Goal: Task Accomplishment & Management: Manage account settings

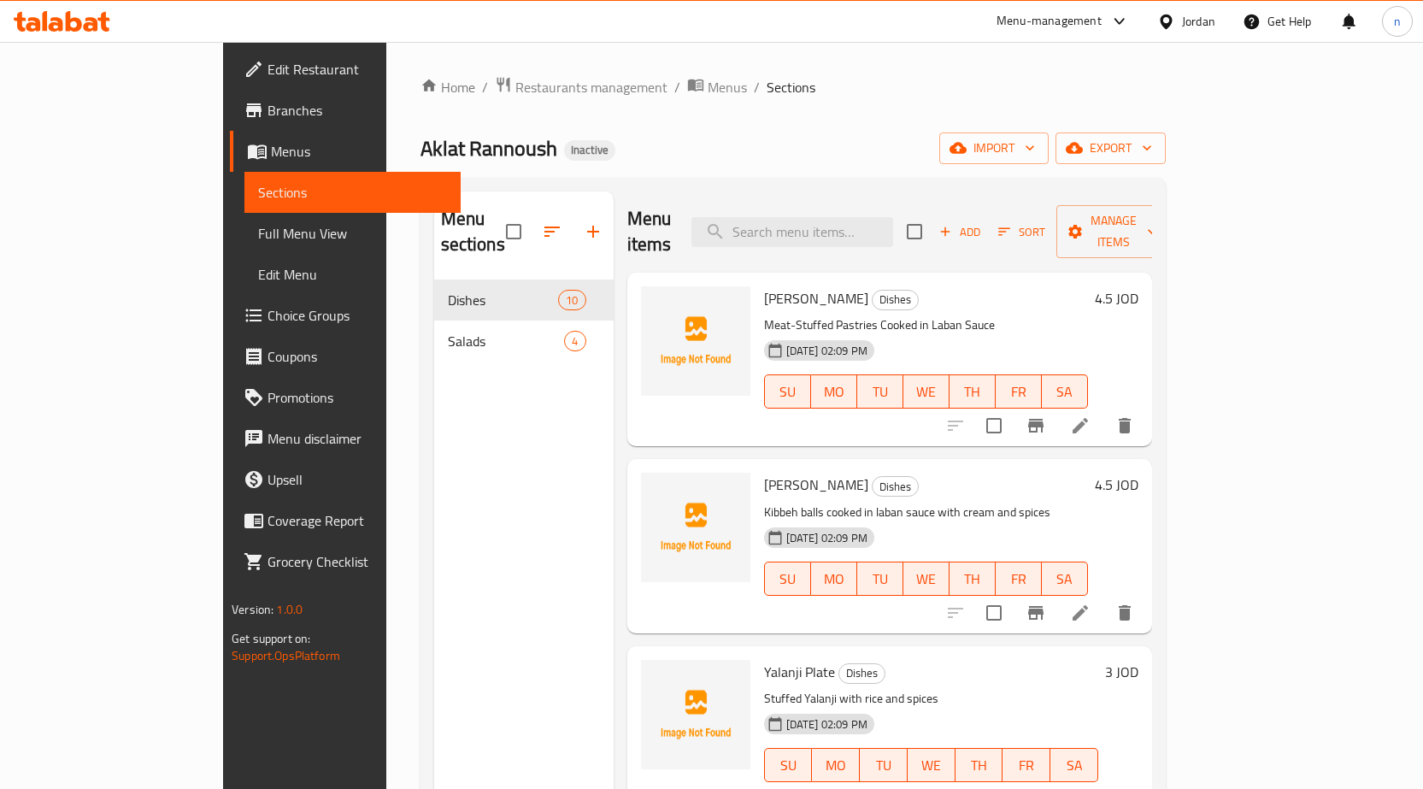
click at [258, 229] on span "Full Menu View" at bounding box center [352, 233] width 189 height 21
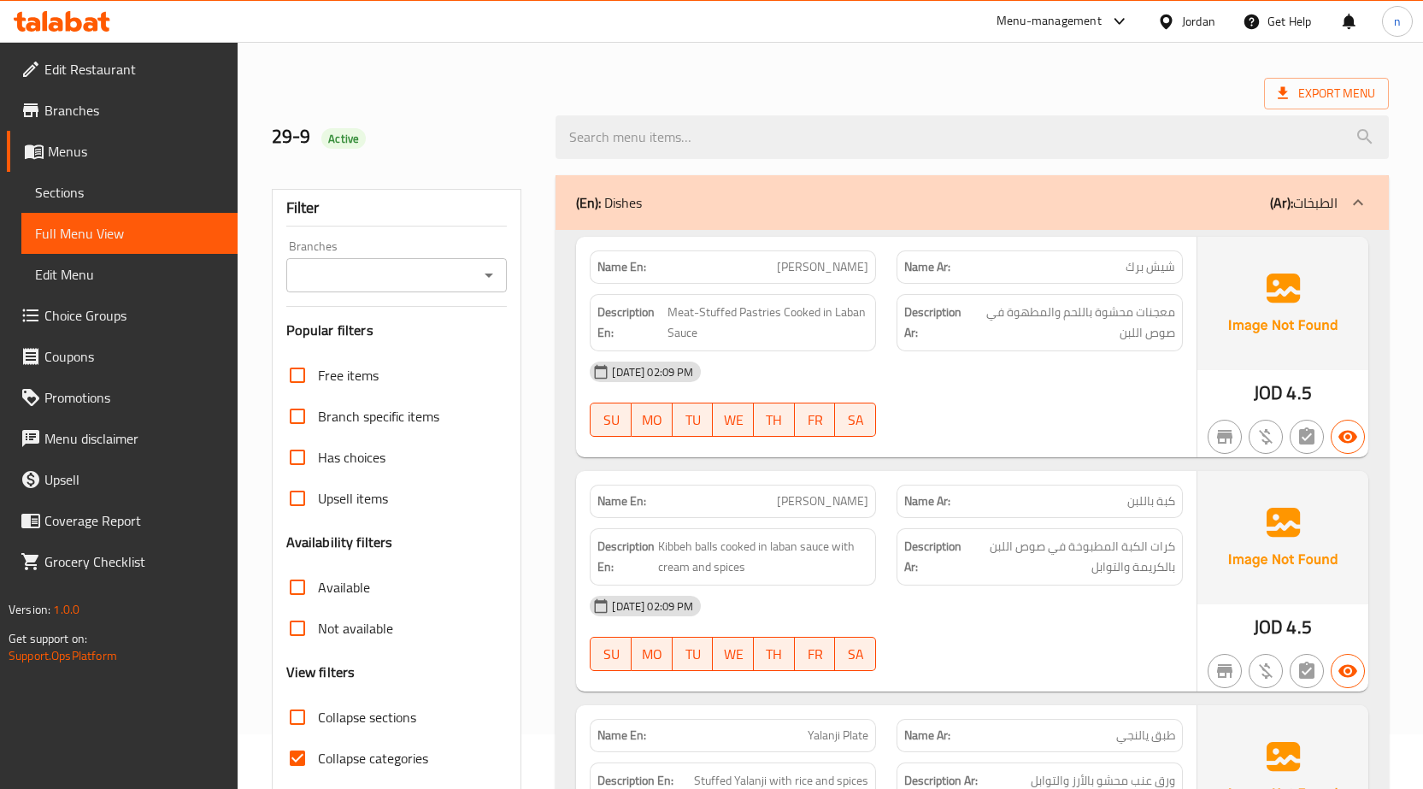
scroll to position [85, 0]
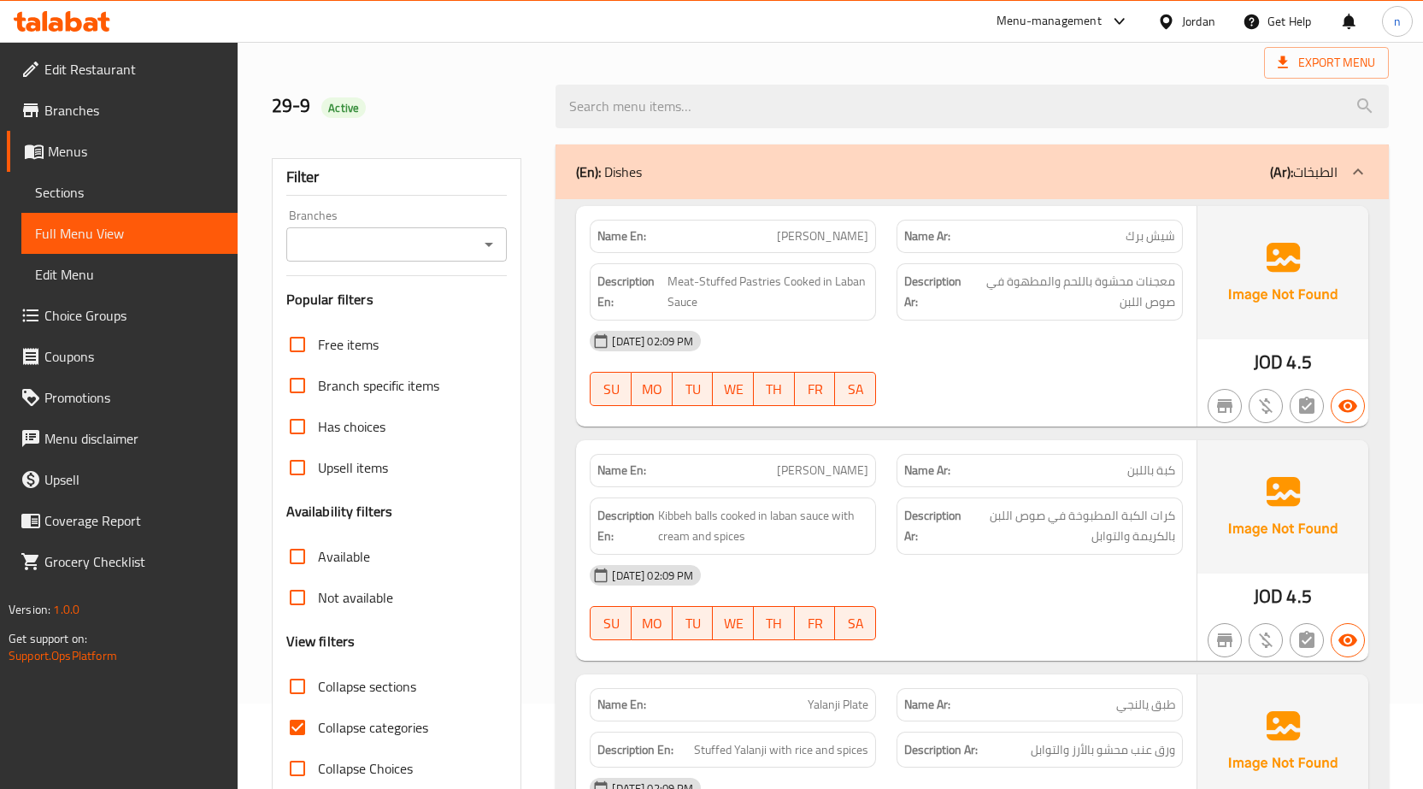
click at [354, 717] on span "Collapse categories" at bounding box center [373, 727] width 110 height 21
click at [318, 717] on input "Collapse categories" at bounding box center [297, 727] width 41 height 41
checkbox input "false"
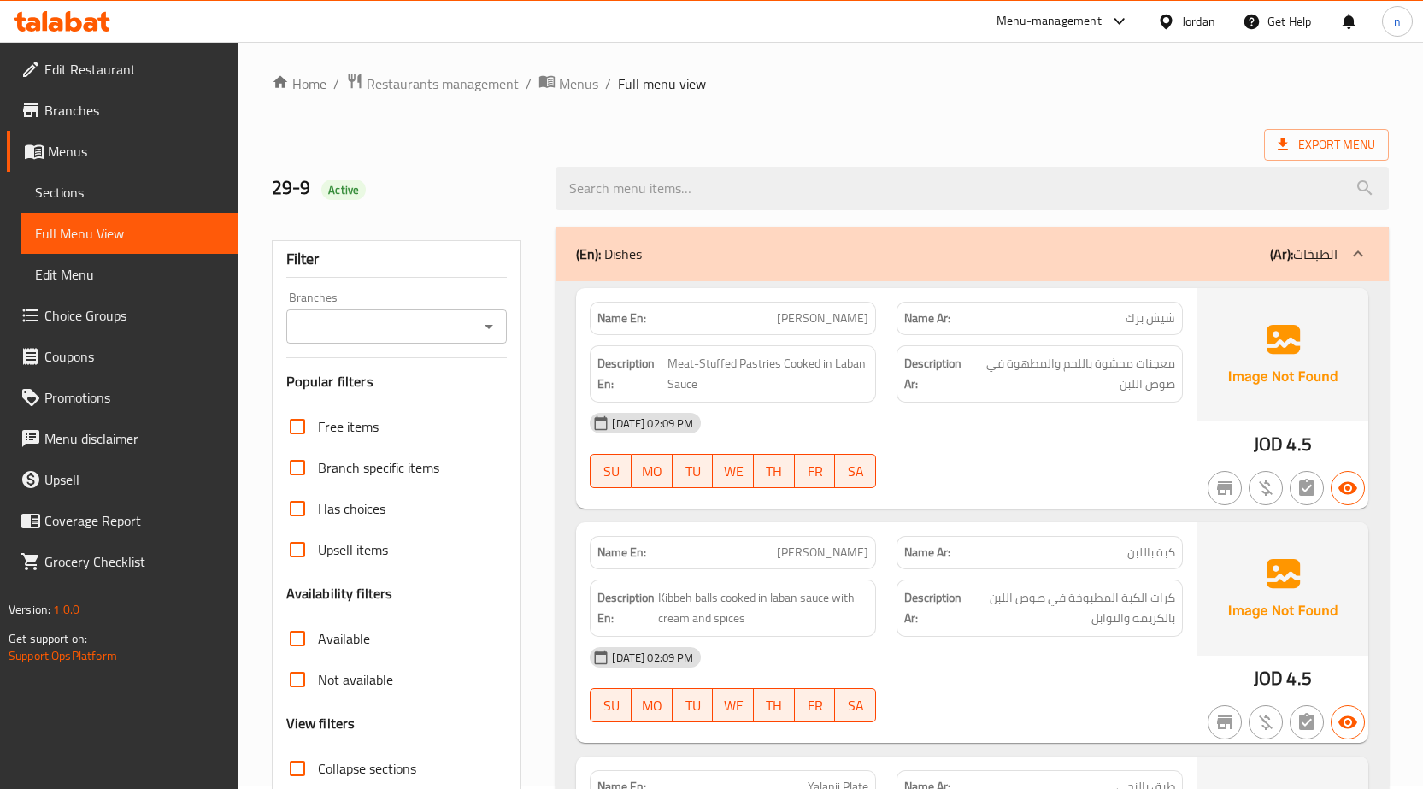
scroll to position [0, 0]
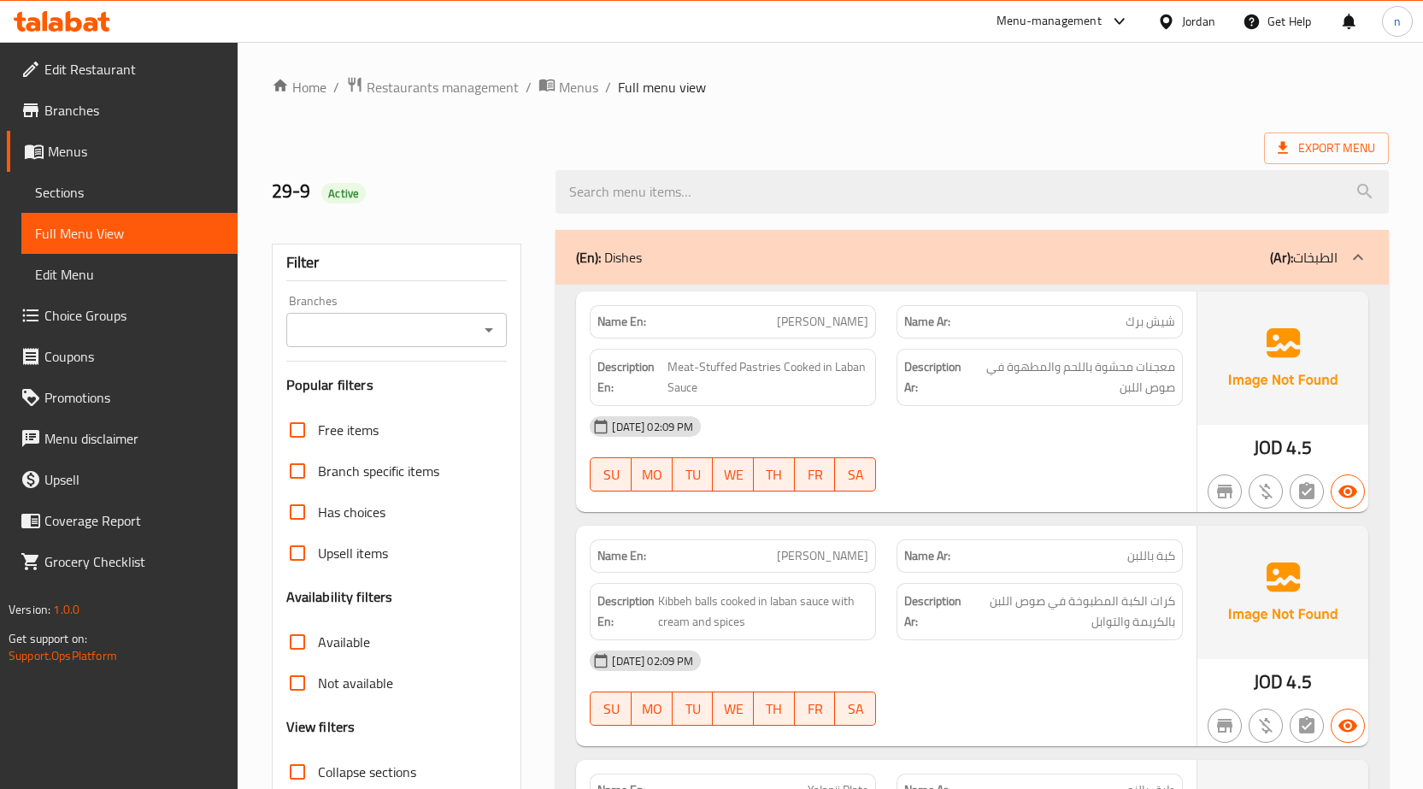
click at [120, 77] on span "Edit Restaurant" at bounding box center [133, 69] width 179 height 21
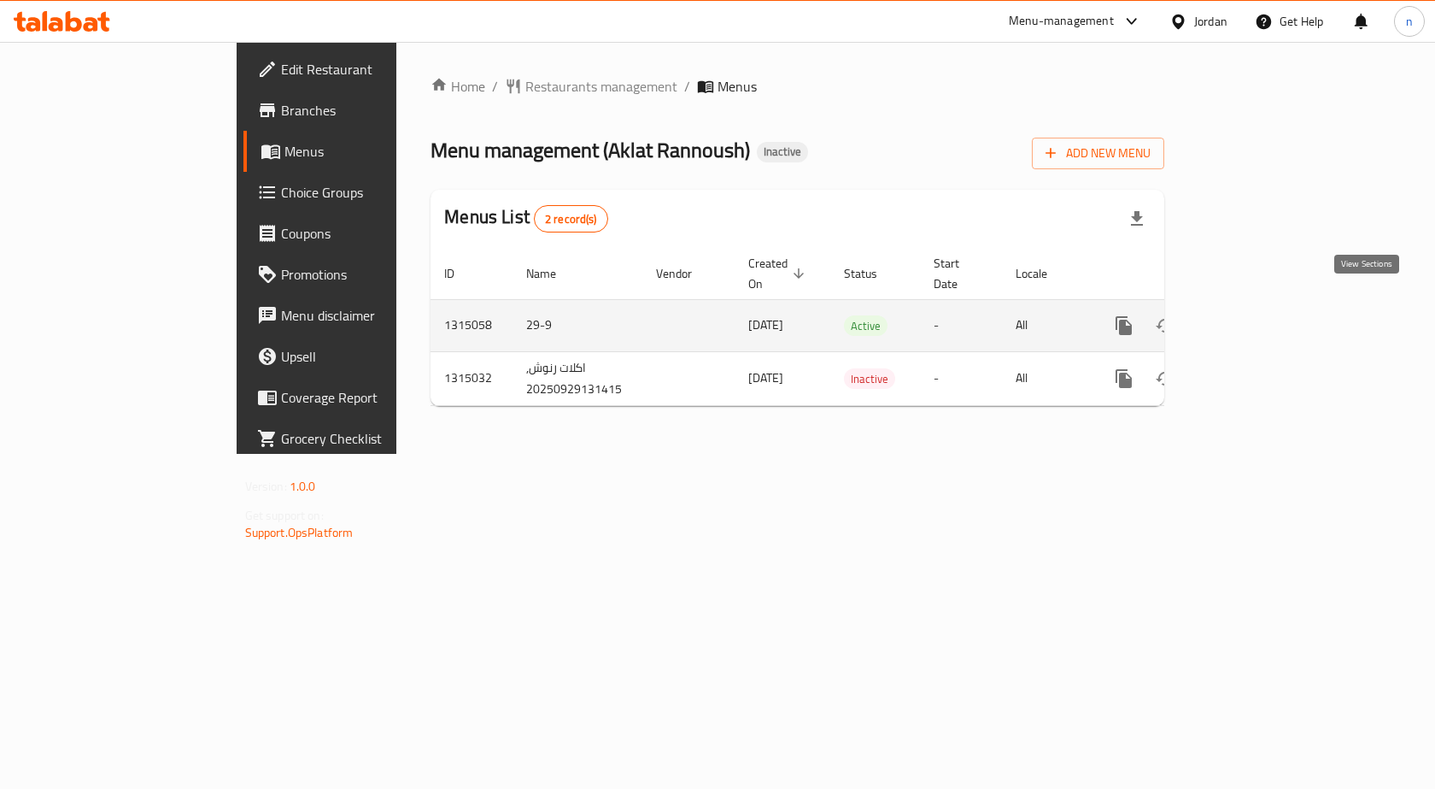
click at [1258, 316] on icon "enhanced table" at bounding box center [1247, 325] width 21 height 21
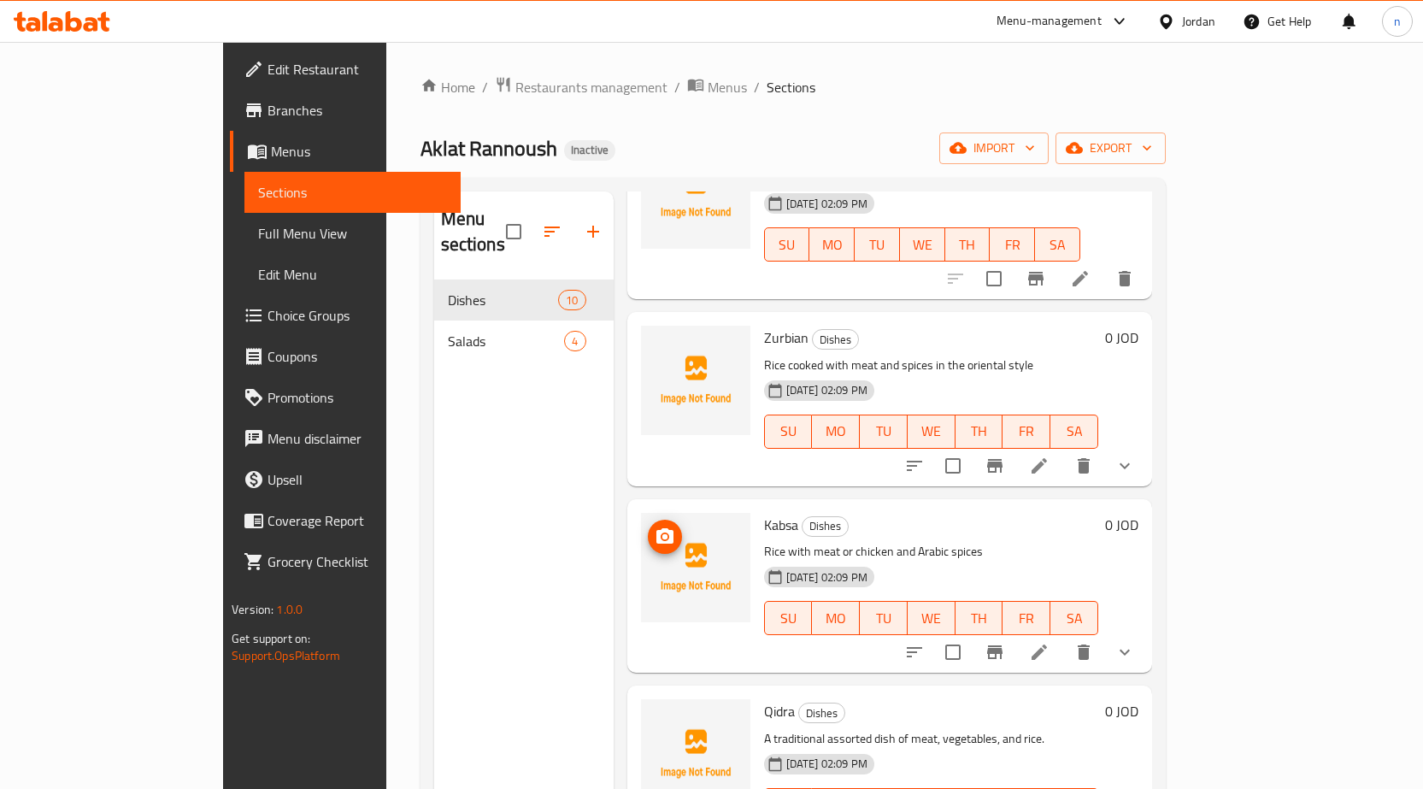
scroll to position [1121, 0]
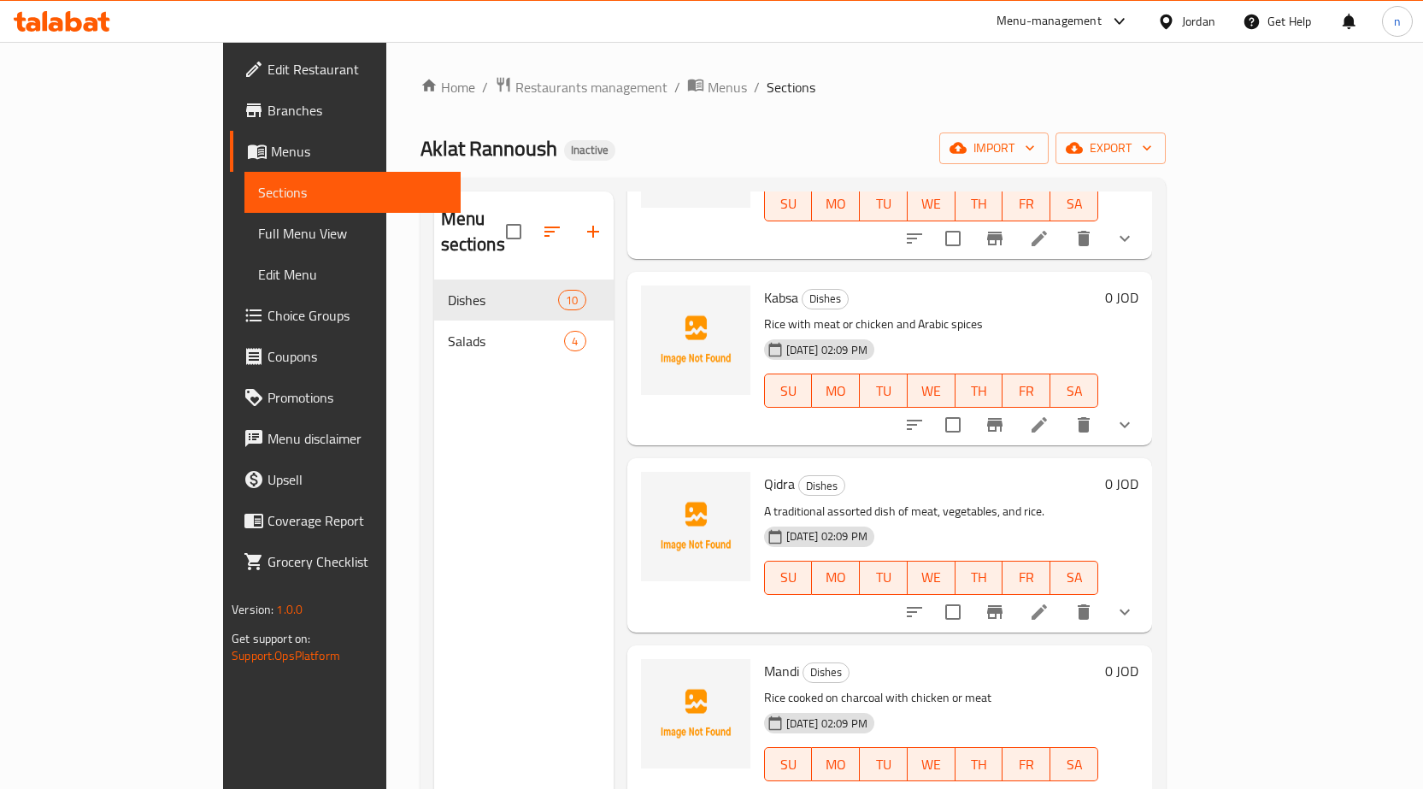
click at [258, 238] on span "Full Menu View" at bounding box center [352, 233] width 189 height 21
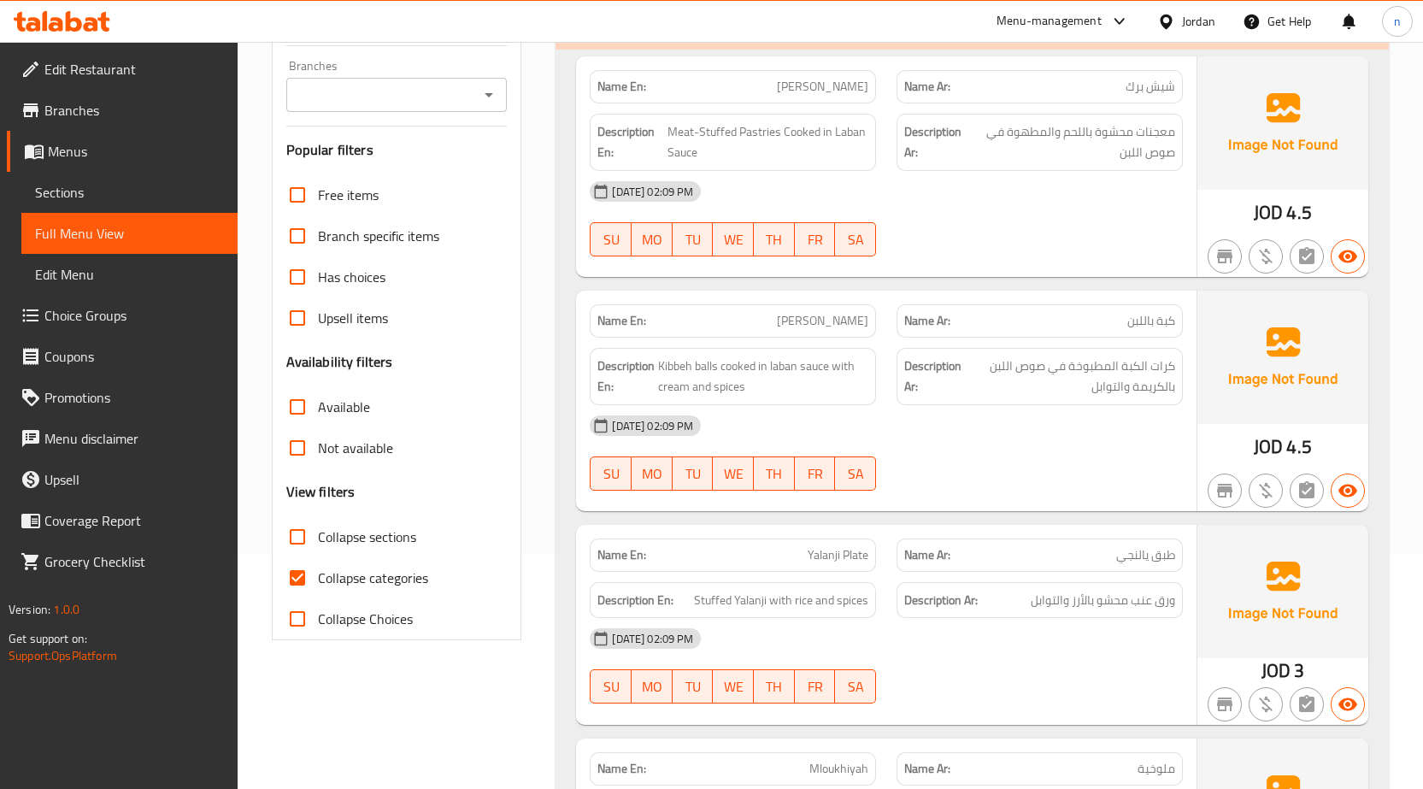
scroll to position [256, 0]
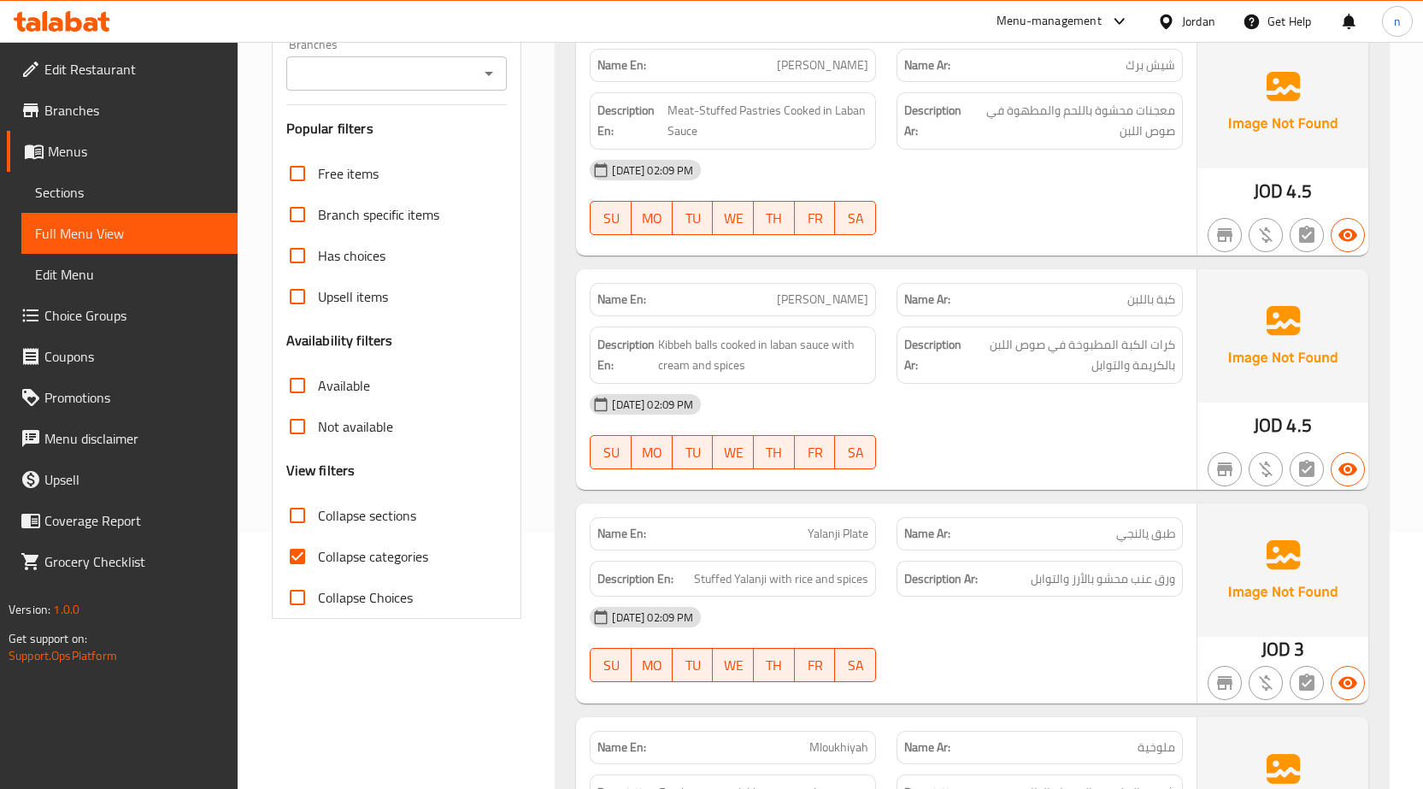
click at [374, 539] on label "Collapse categories" at bounding box center [352, 556] width 151 height 41
click at [318, 539] on input "Collapse categories" at bounding box center [297, 556] width 41 height 41
checkbox input "false"
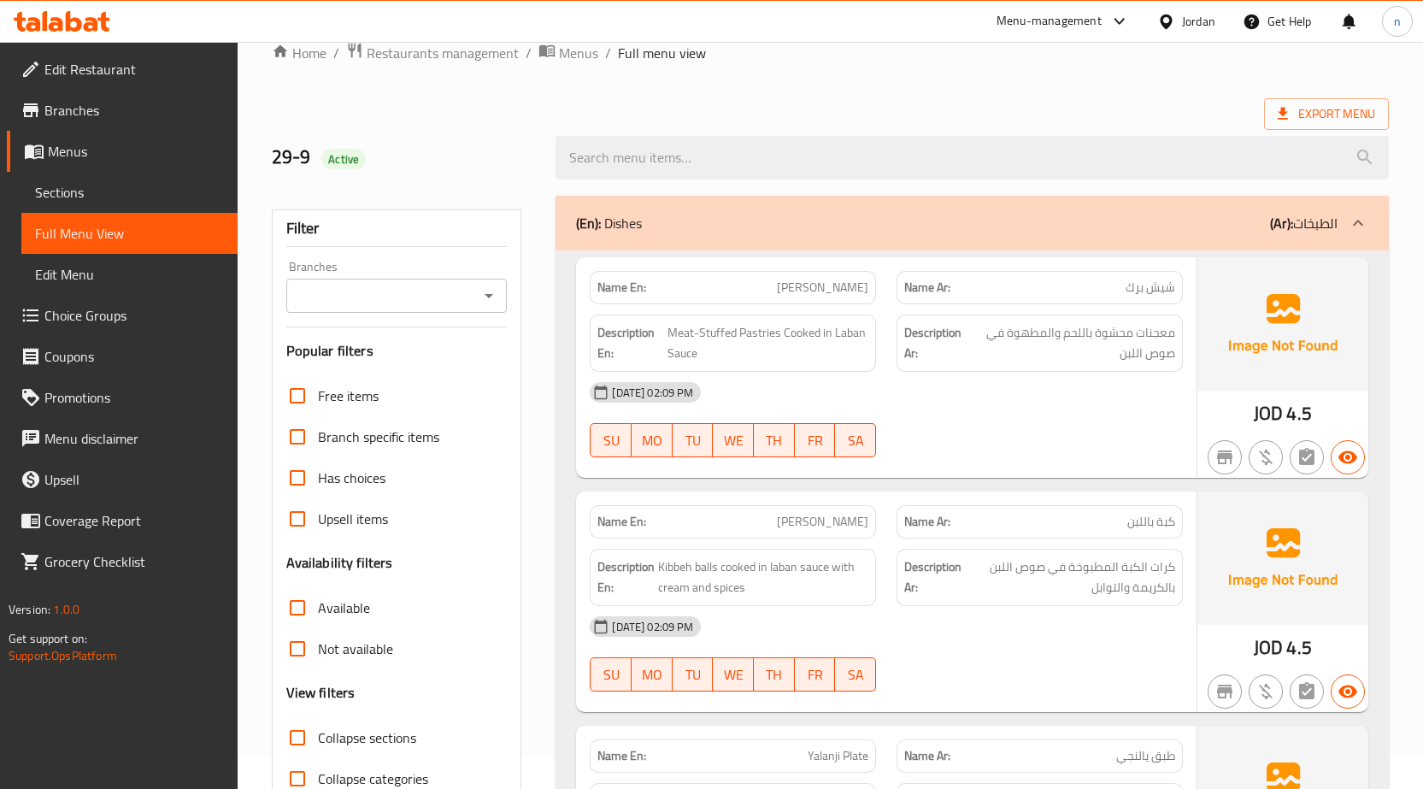
scroll to position [0, 0]
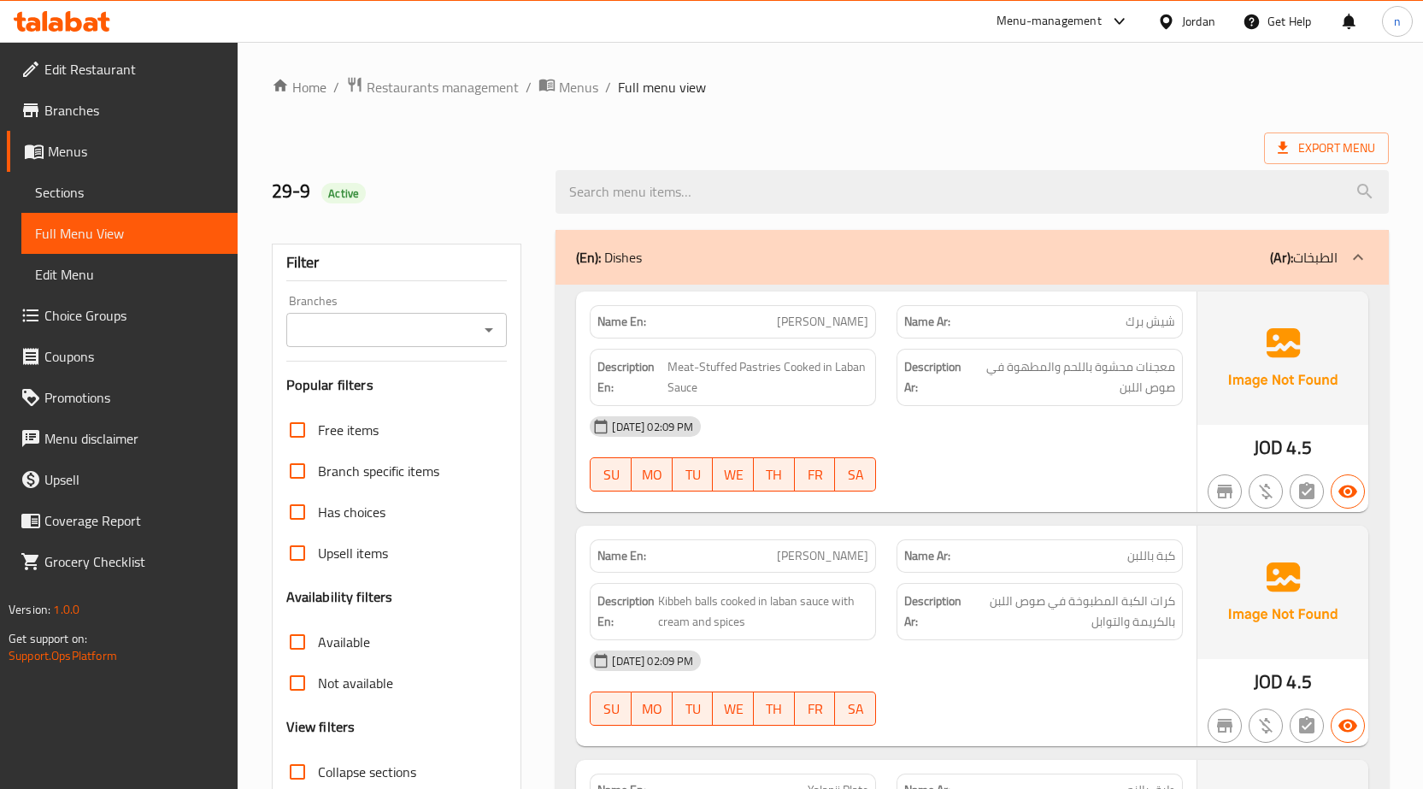
click at [73, 199] on span "Sections" at bounding box center [129, 192] width 189 height 21
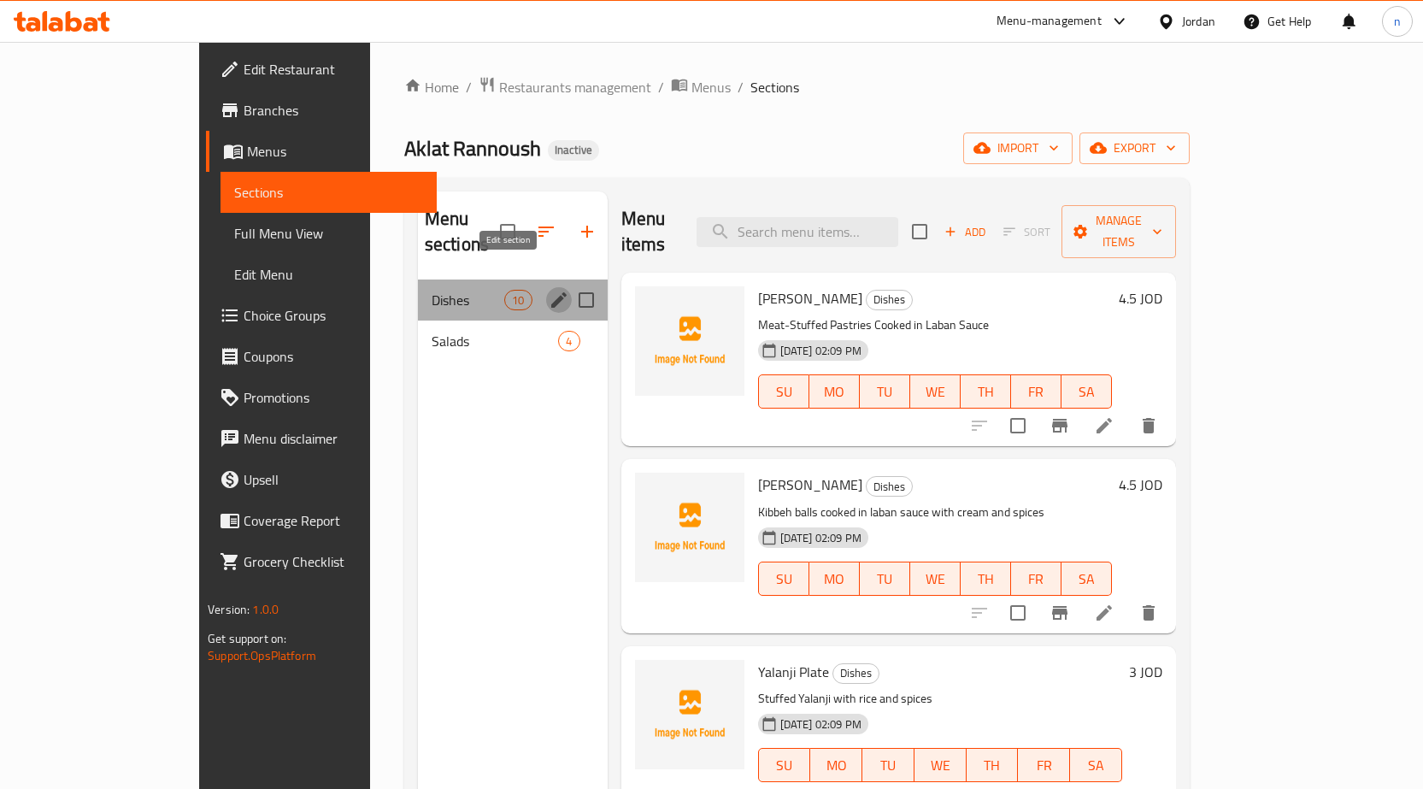
click at [546, 287] on button "edit" at bounding box center [559, 300] width 26 height 26
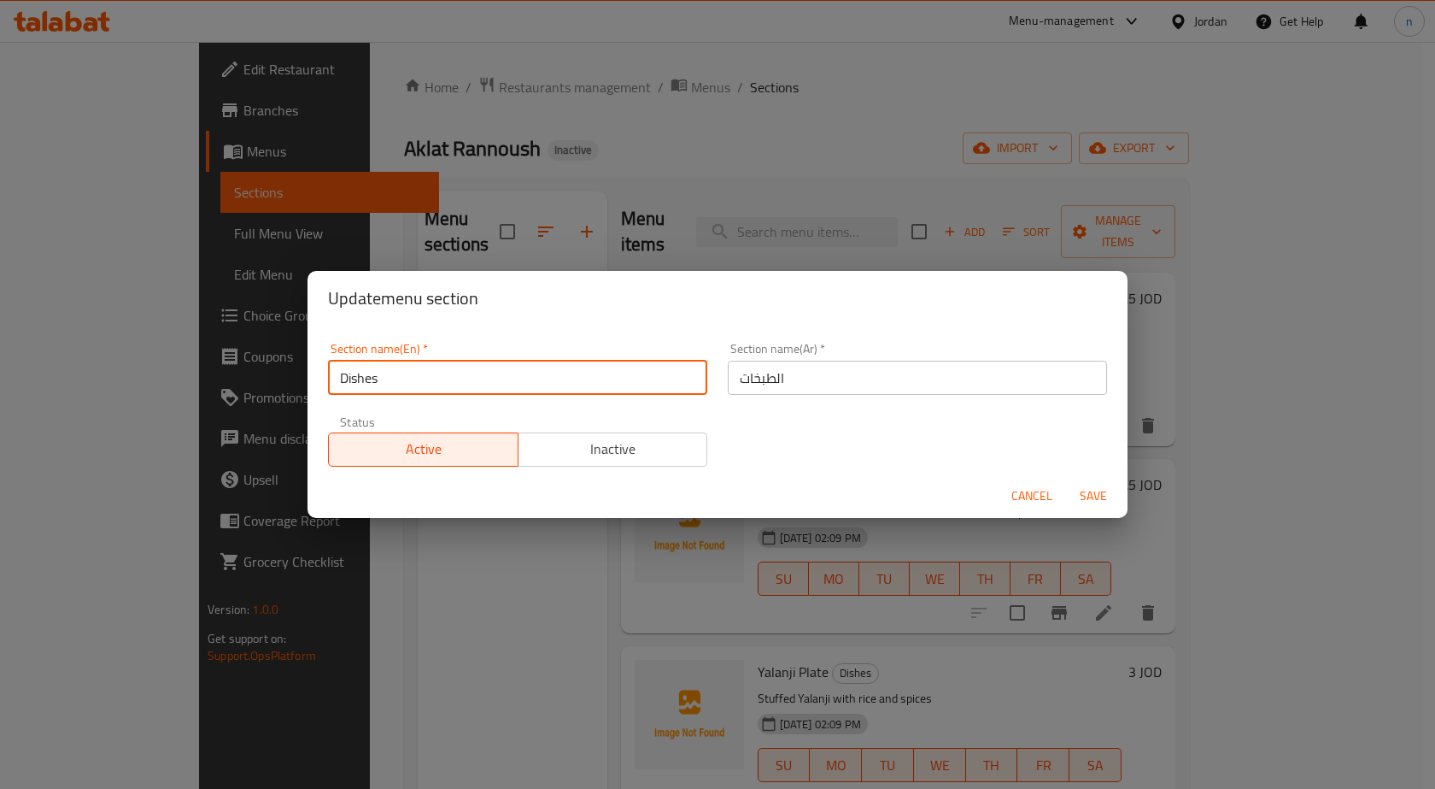
click at [337, 385] on input "Dishes" at bounding box center [517, 378] width 379 height 34
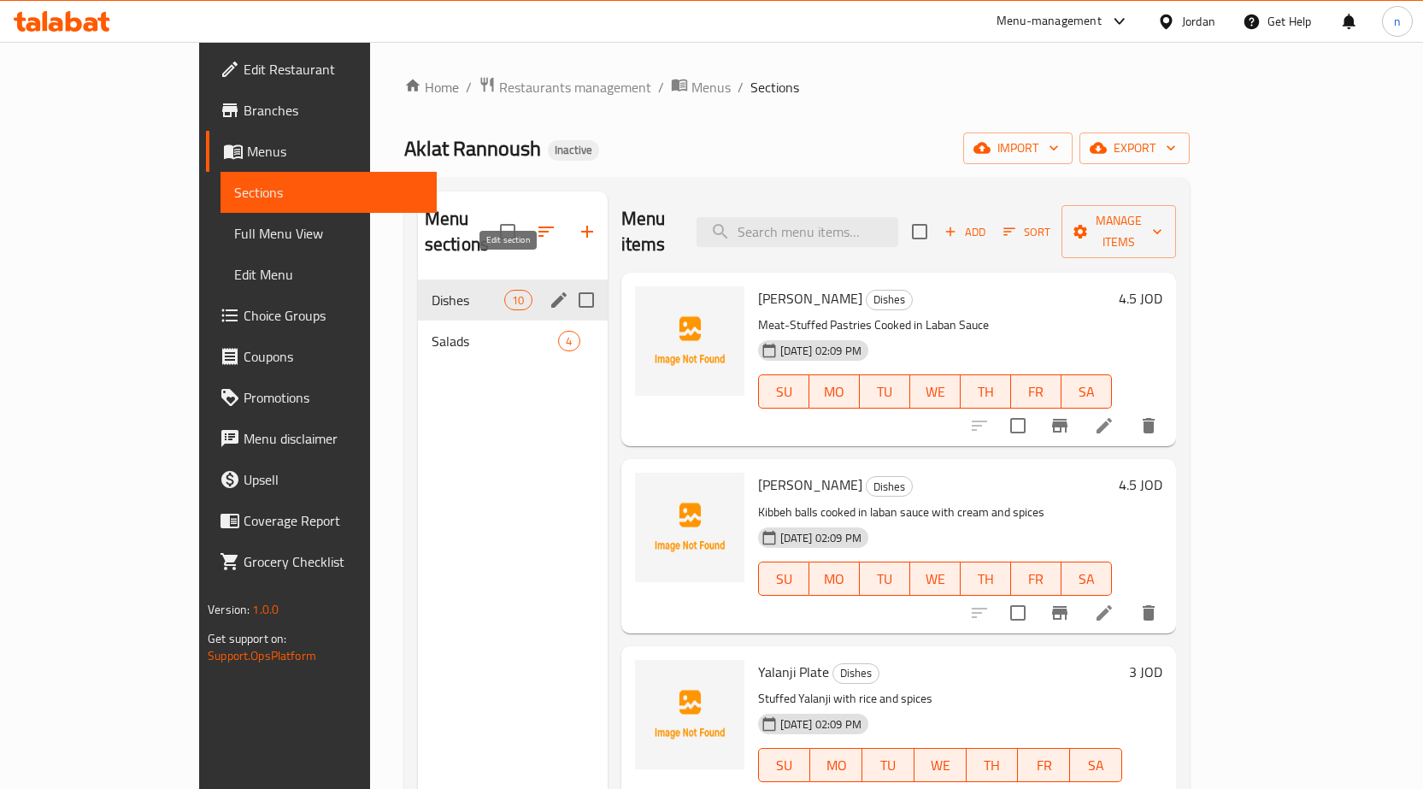
click at [546, 287] on button "edit" at bounding box center [559, 300] width 26 height 26
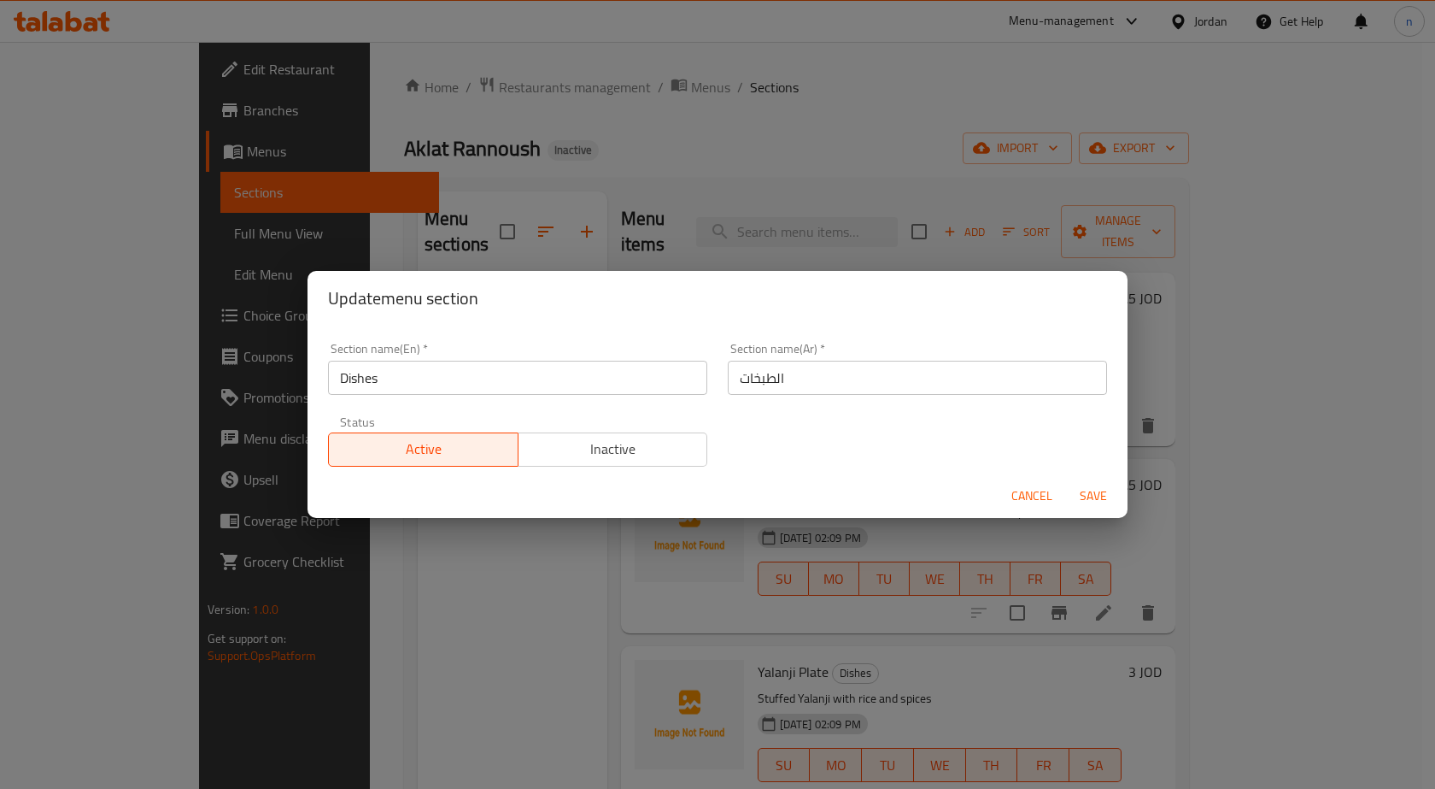
click at [331, 378] on input "Dishes" at bounding box center [517, 378] width 379 height 34
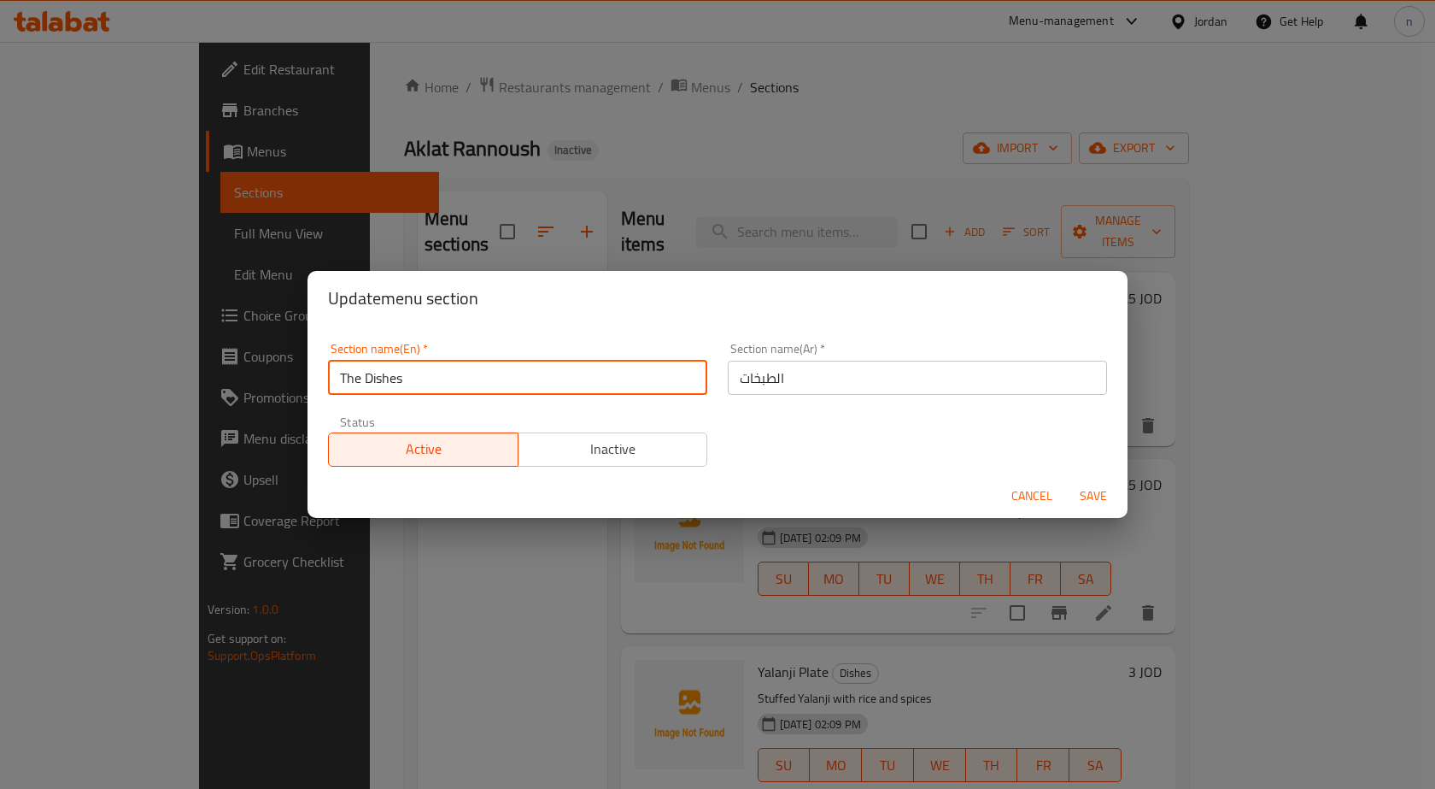
type input "The Dishes"
click at [1080, 494] on span "Save" at bounding box center [1093, 495] width 41 height 21
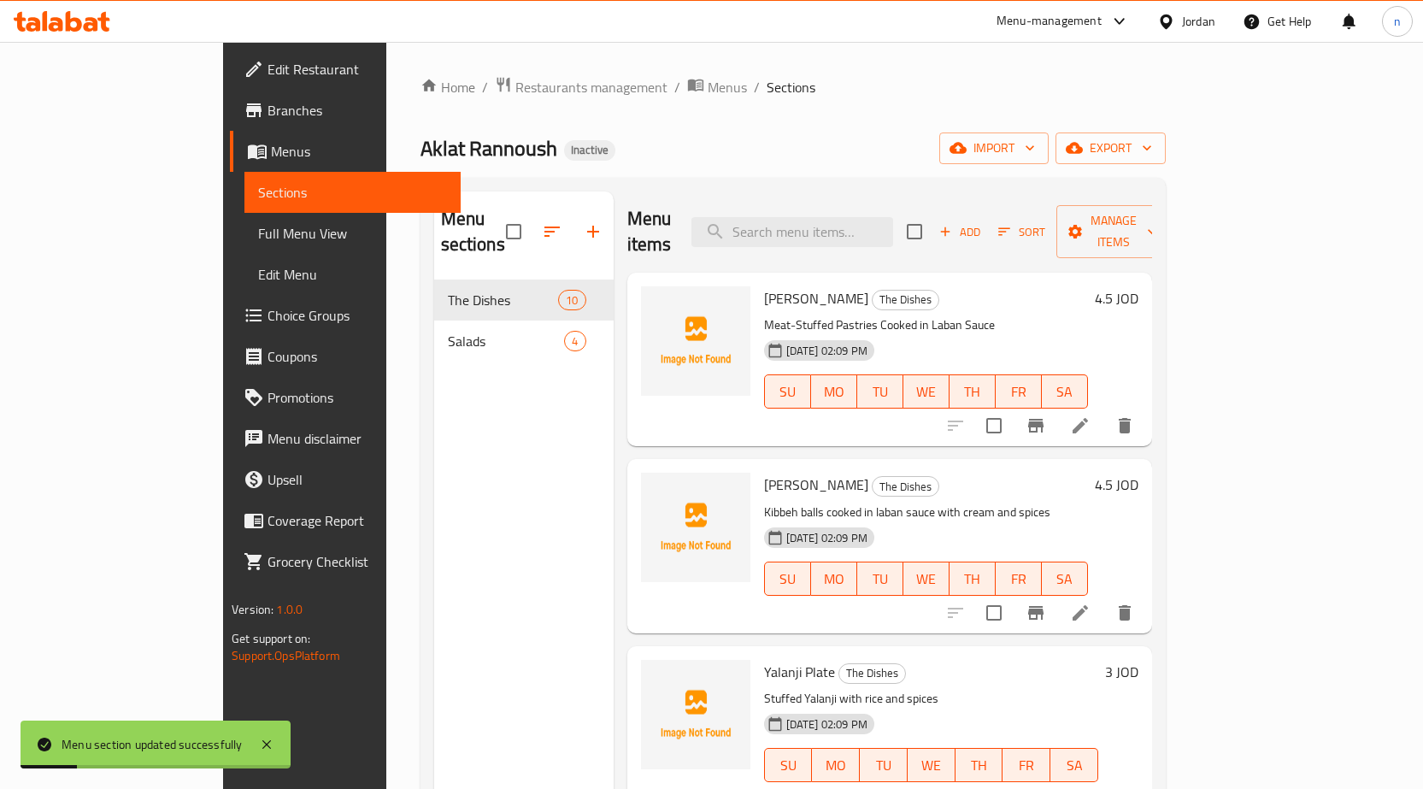
click at [258, 239] on span "Full Menu View" at bounding box center [352, 233] width 189 height 21
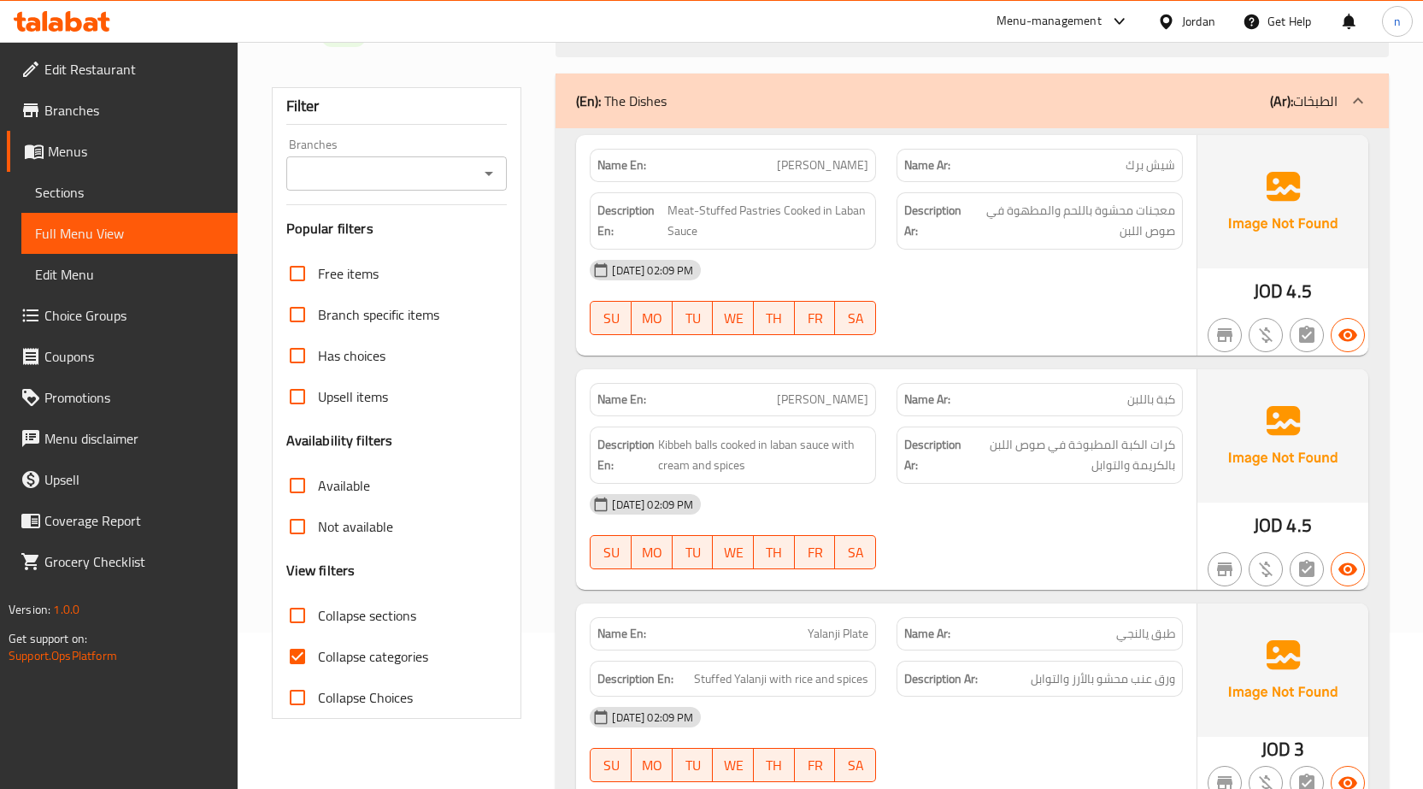
scroll to position [171, 0]
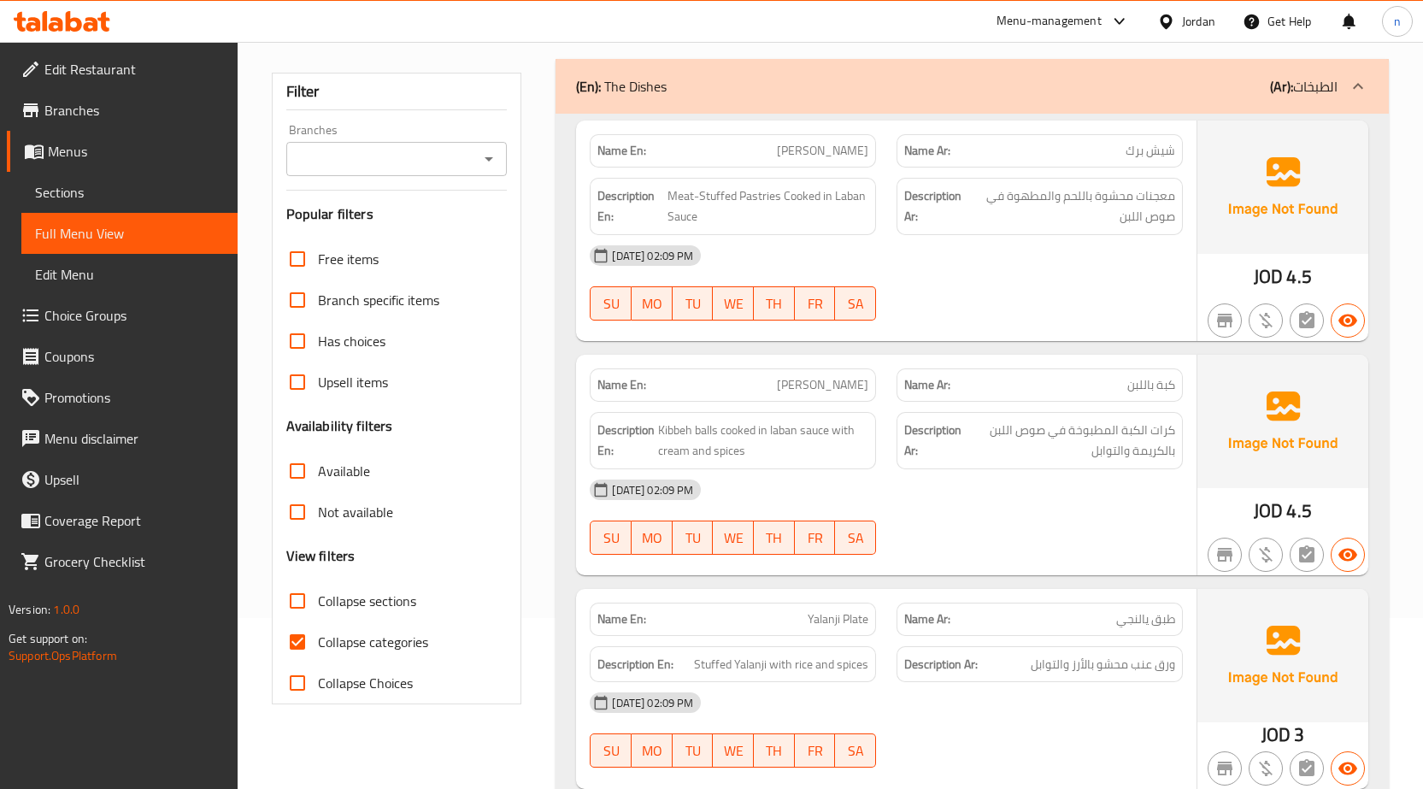
click at [374, 645] on span "Collapse categories" at bounding box center [373, 641] width 110 height 21
click at [318, 645] on input "Collapse categories" at bounding box center [297, 641] width 41 height 41
checkbox input "false"
click at [670, 434] on span "Kibbeh balls cooked in laban sauce with cream and spices" at bounding box center [763, 440] width 210 height 42
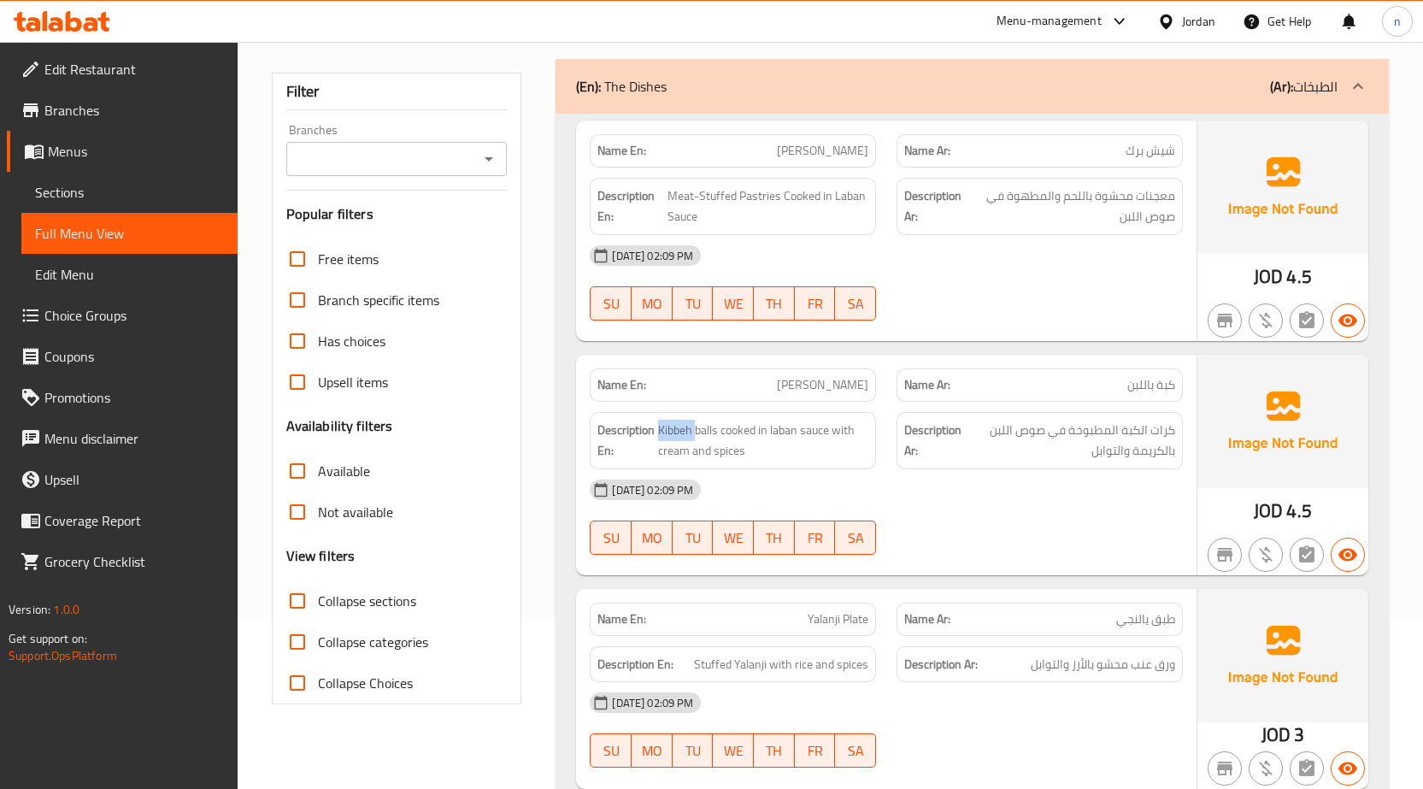
copy span "Kibbeh"
click at [818, 449] on span "Kibbeh balls cooked in laban sauce with cream and spices" at bounding box center [763, 440] width 210 height 42
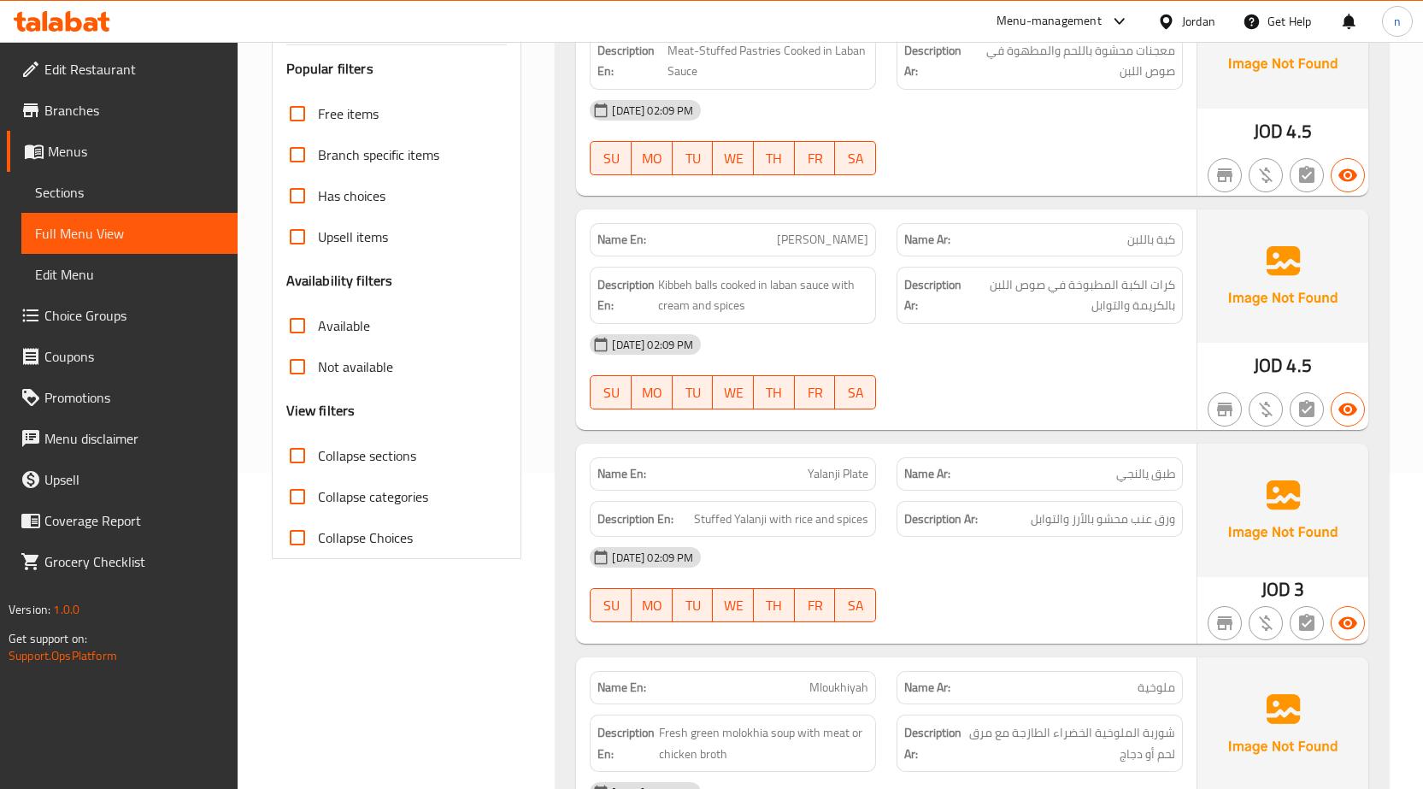
scroll to position [427, 0]
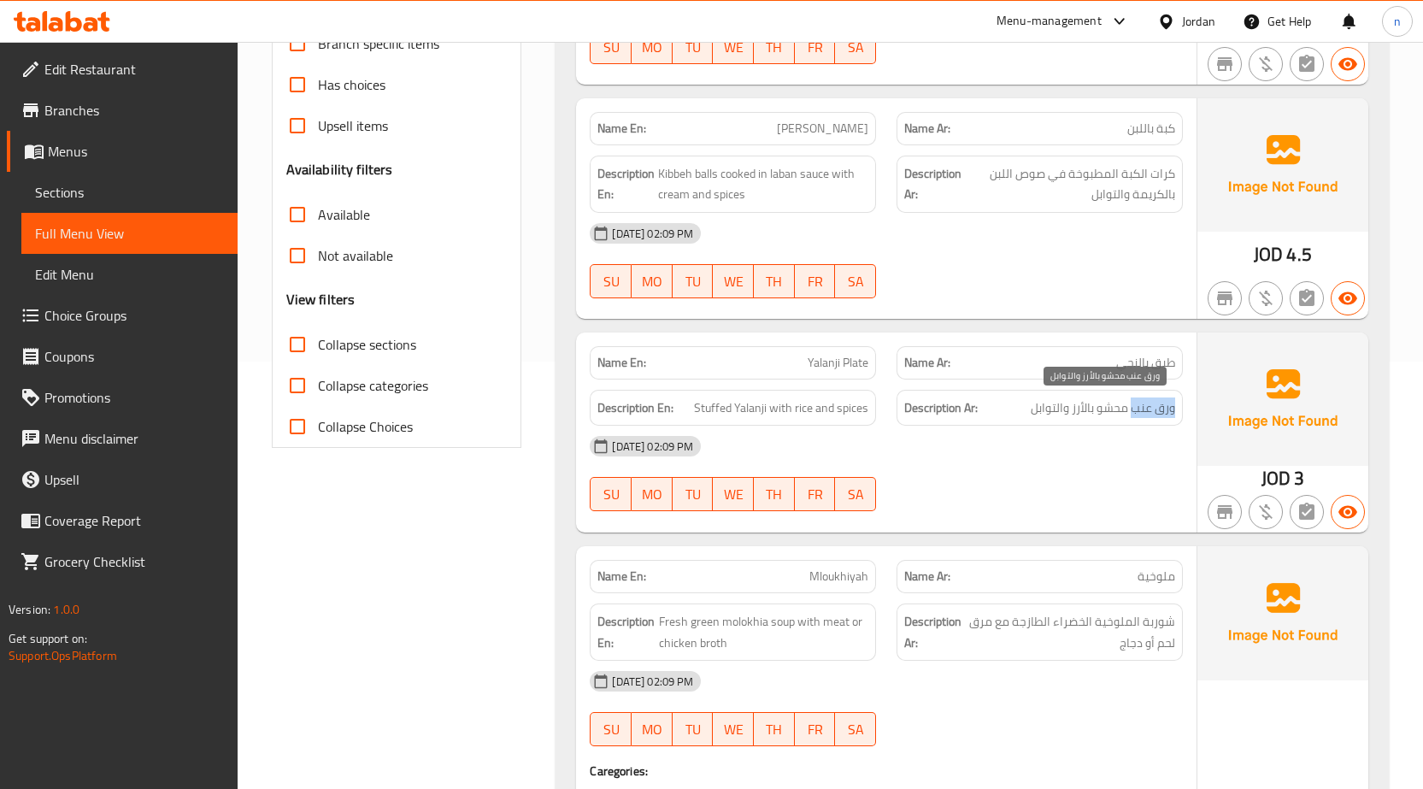
drag, startPoint x: 1134, startPoint y: 415, endPoint x: 1172, endPoint y: 411, distance: 38.7
click at [1172, 411] on span "ورق عنب محشو بالأرز والتوابل" at bounding box center [1102, 407] width 144 height 21
copy span "ورق عنب"
click at [741, 408] on span "Stuffed Yalanji with rice and spices" at bounding box center [781, 407] width 174 height 21
click at [746, 411] on span "Stuffed Yalanji with rice and spices" at bounding box center [781, 407] width 174 height 21
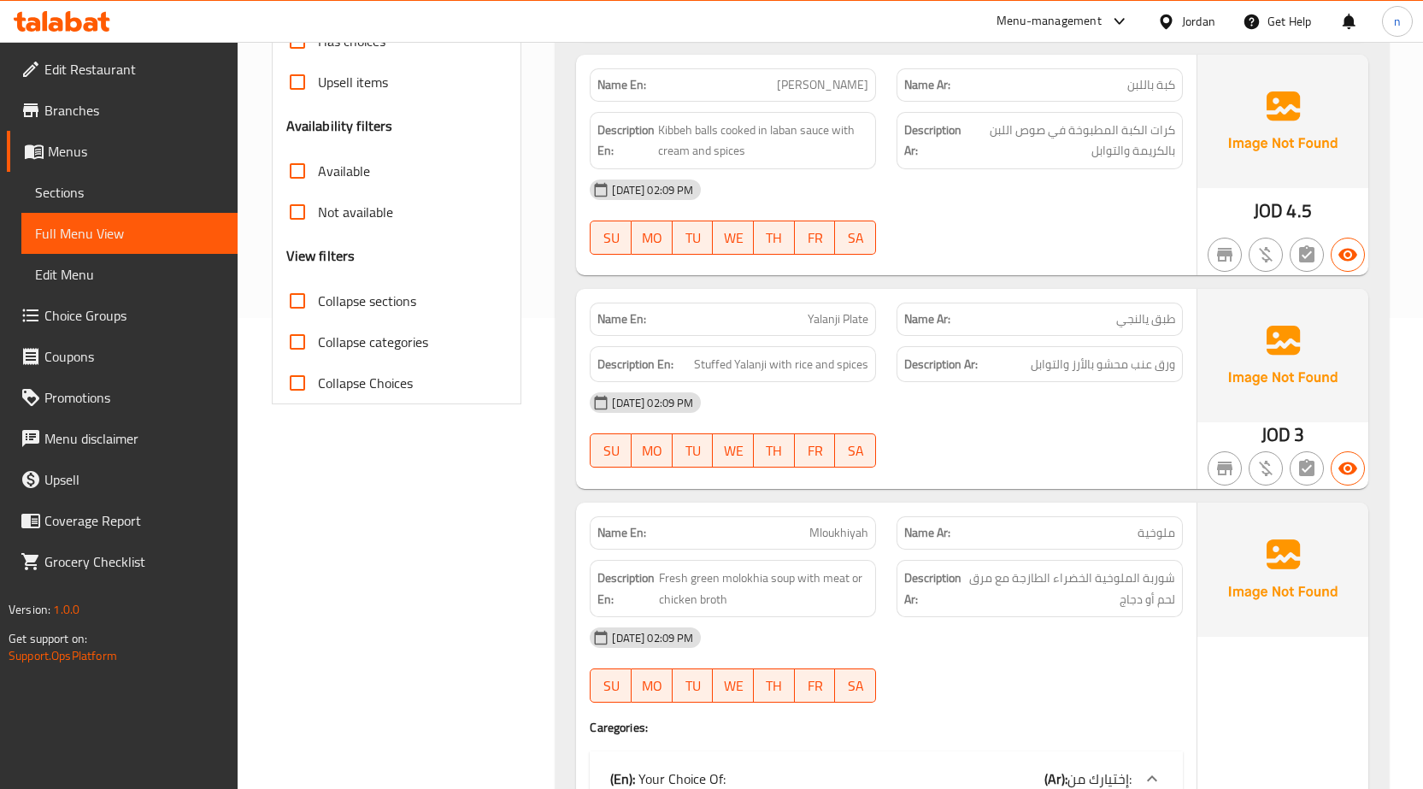
scroll to position [513, 0]
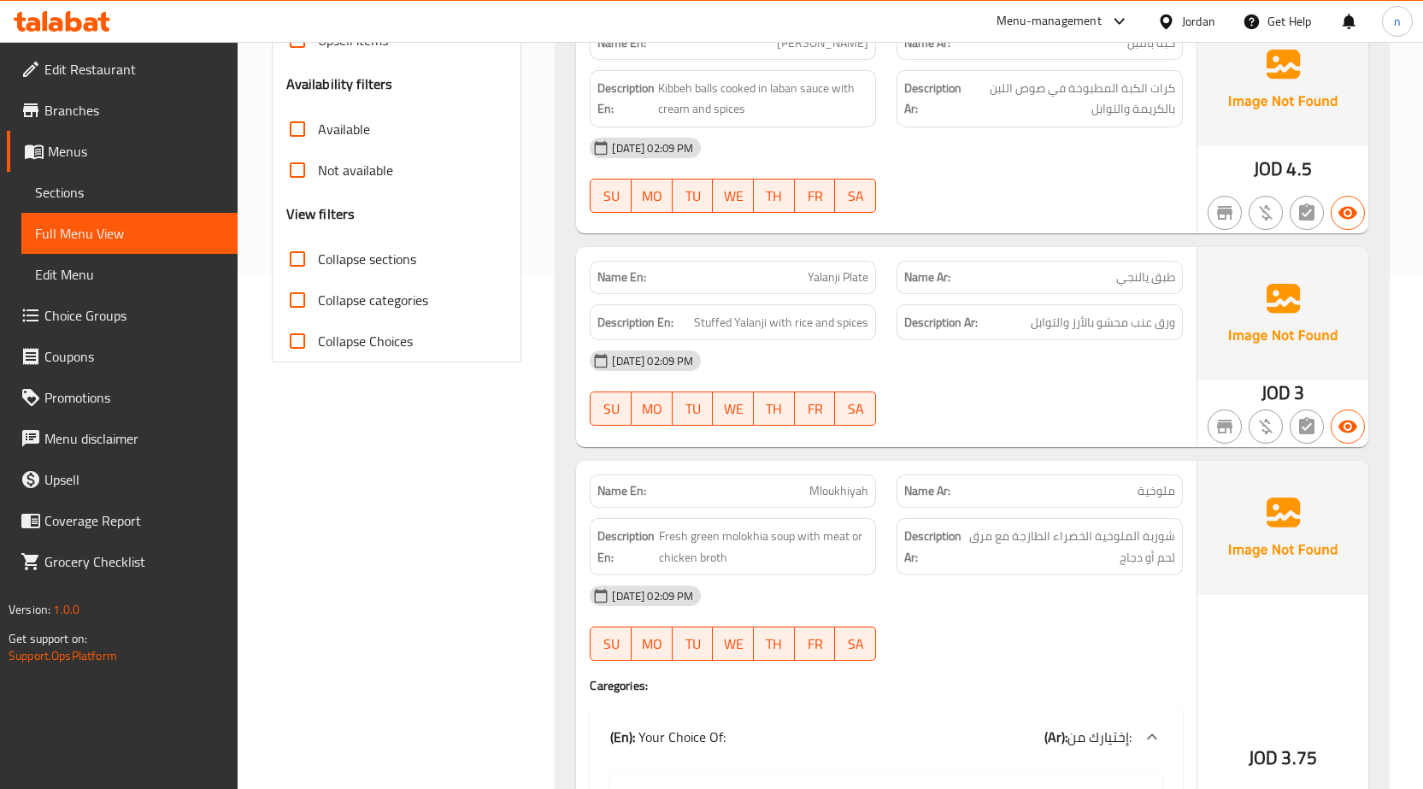
click at [1159, 493] on span "ملوخية" at bounding box center [1156, 491] width 38 height 18
copy span "ملوخية"
click at [832, 498] on span "Mloukhiyah" at bounding box center [838, 491] width 59 height 18
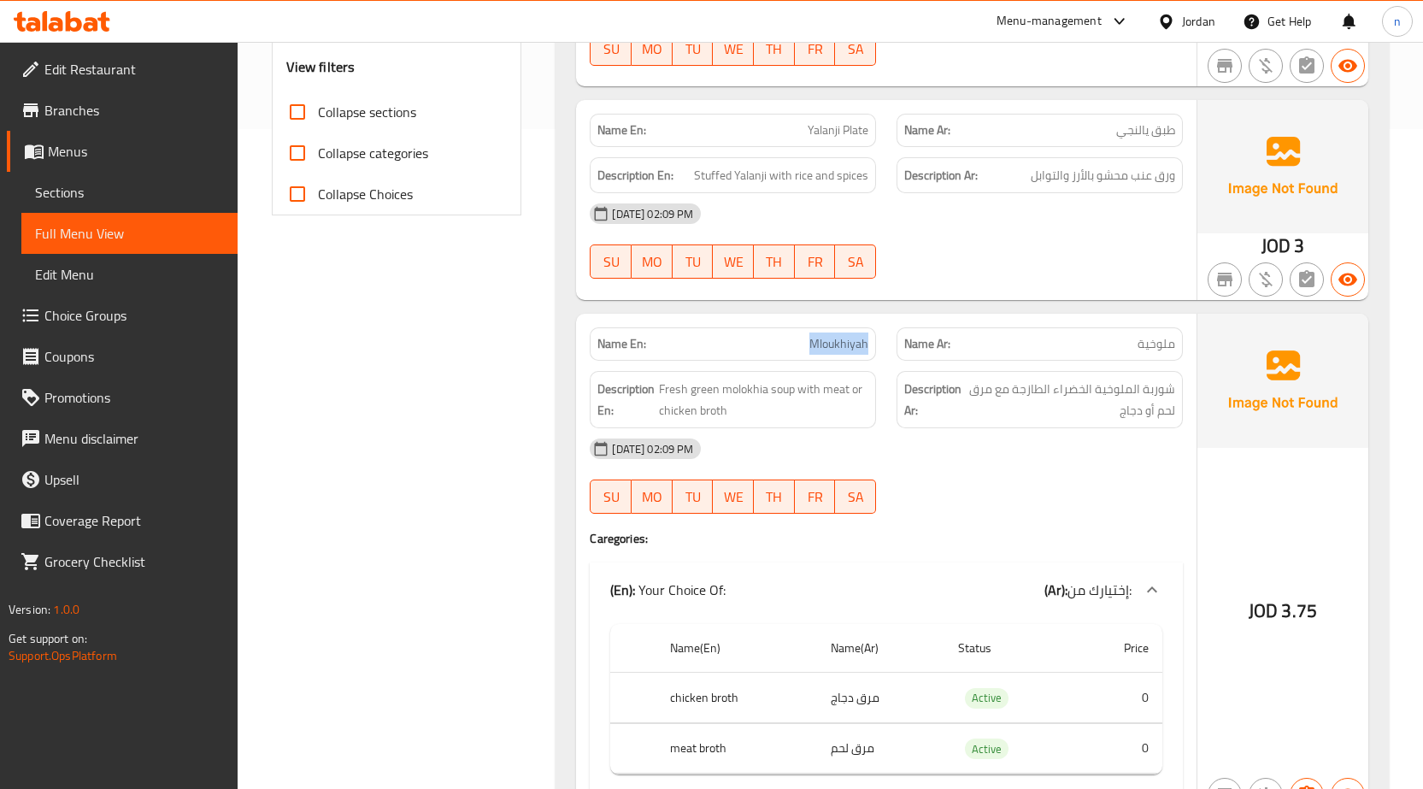
scroll to position [683, 0]
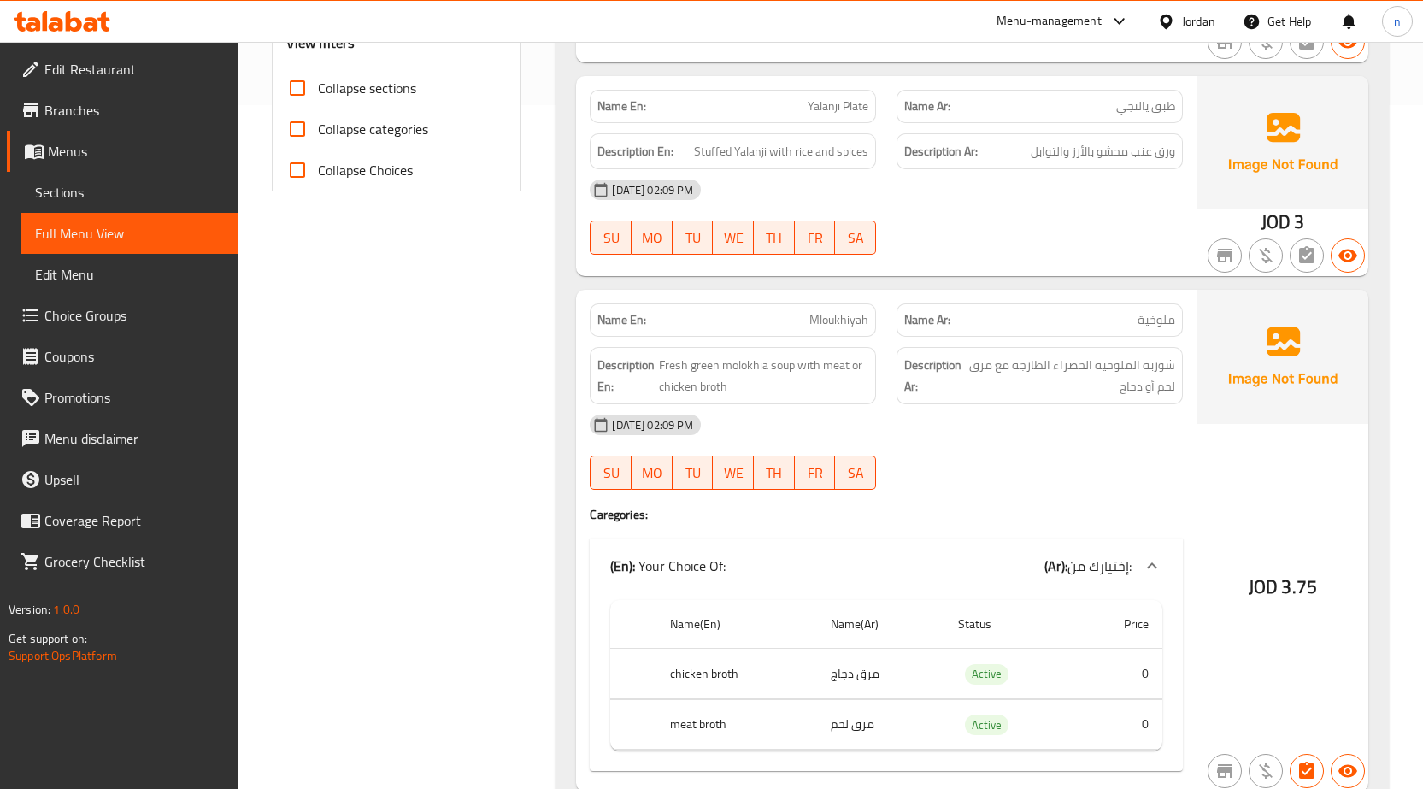
click at [954, 484] on div at bounding box center [1039, 489] width 307 height 21
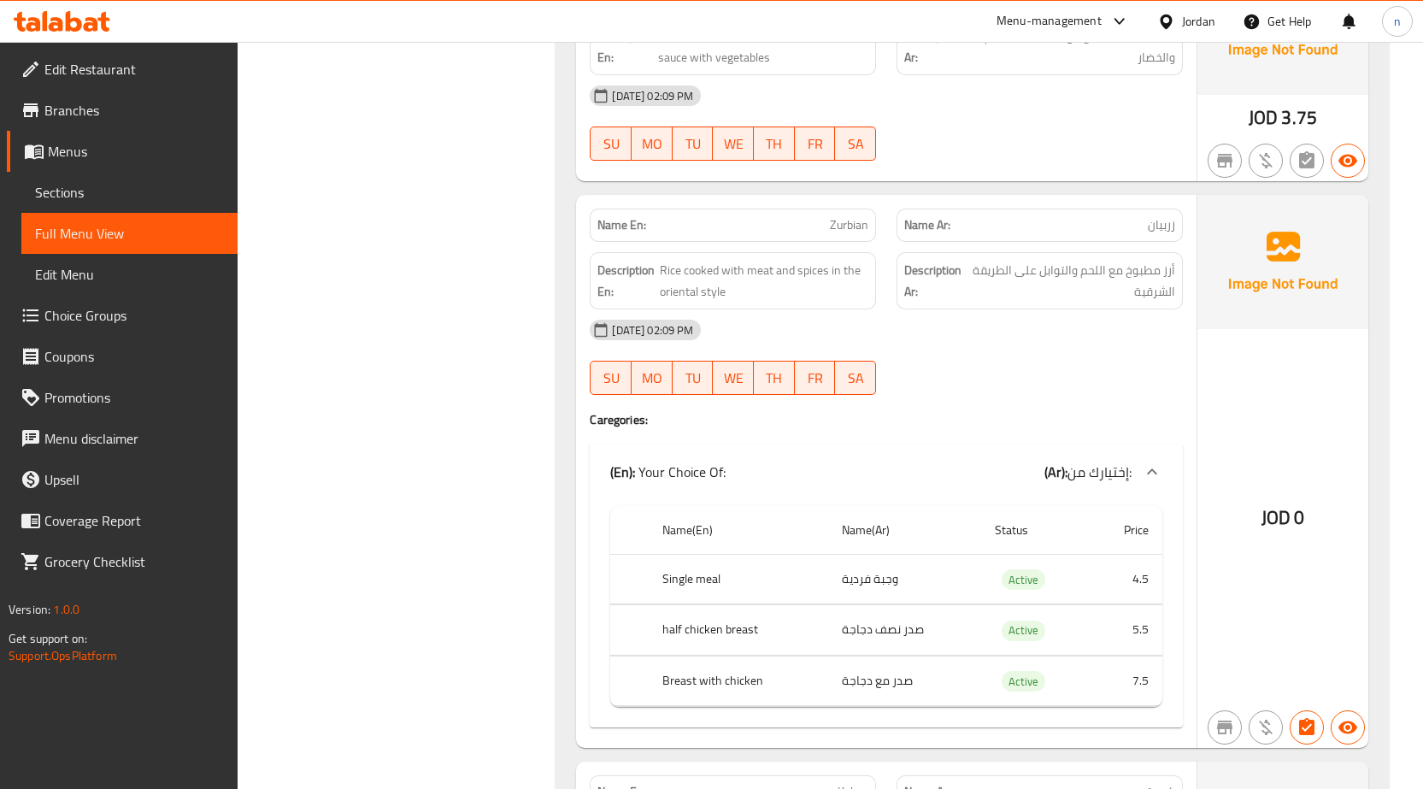
scroll to position [1538, 0]
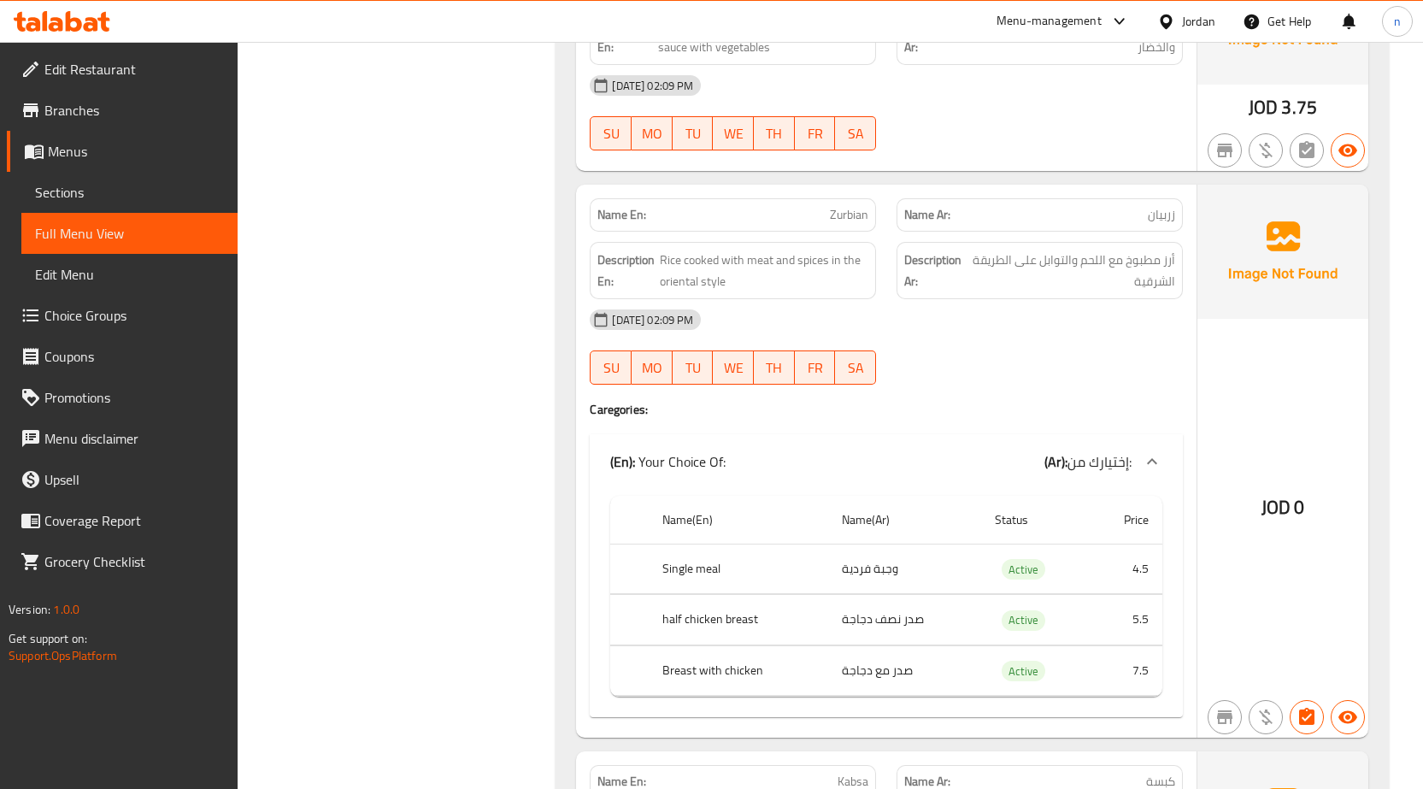
click at [972, 328] on div "29-09-2025 02:09 PM" at bounding box center [885, 319] width 613 height 41
click at [1114, 275] on span "أرز مطبوخ مع اللحم والتوابل على الطريقة الشرقية" at bounding box center [1072, 270] width 206 height 42
click at [1036, 271] on span "أرز مطبوخ مع اللحم والتوابل على الطريقة الشرقية" at bounding box center [1072, 270] width 206 height 42
click at [1137, 271] on span "أرز مطبوخ مع اللحم والتوابل على الطريقة الشرقية" at bounding box center [1072, 270] width 206 height 42
click at [1123, 270] on span "أرز مطبوخ مع اللحم والتوابل على الطريقة الشرقية" at bounding box center [1072, 270] width 206 height 42
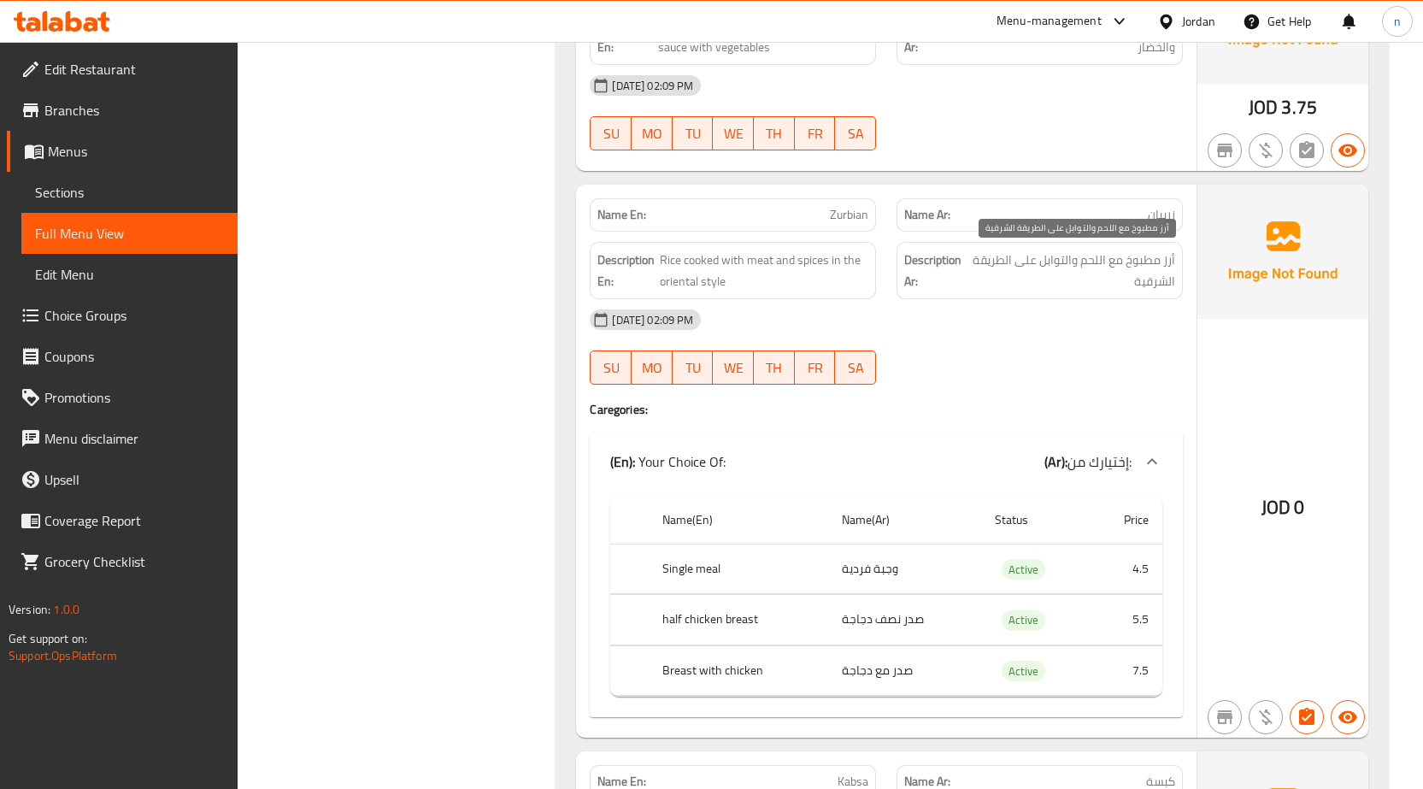
click at [1132, 266] on span "أرز مطبوخ مع اللحم والتوابل على الطريقة الشرقية" at bounding box center [1072, 270] width 206 height 42
click at [1140, 279] on span "أرز مطبوخ مع اللحم والتوابل على الطريقة الشرقية" at bounding box center [1072, 270] width 206 height 42
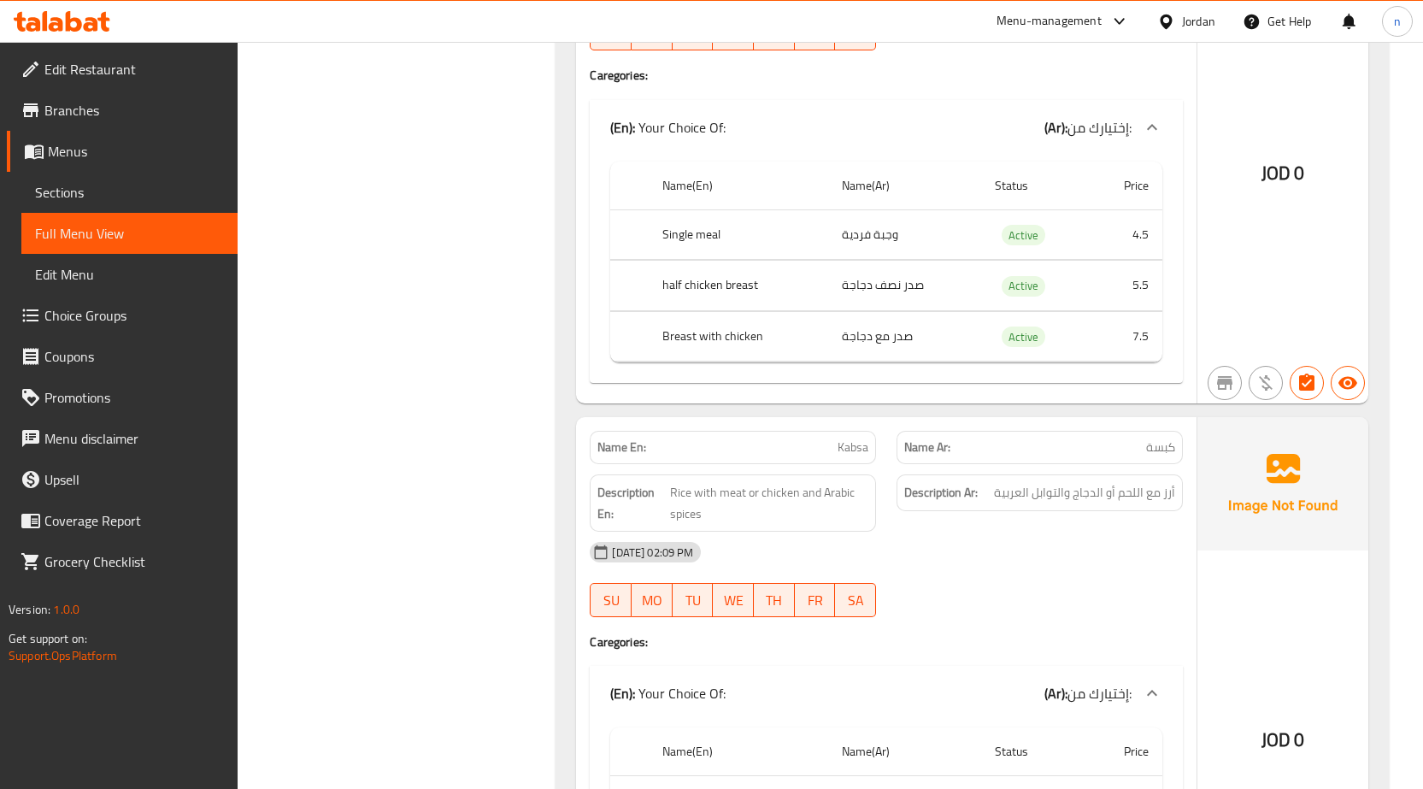
scroll to position [1880, 0]
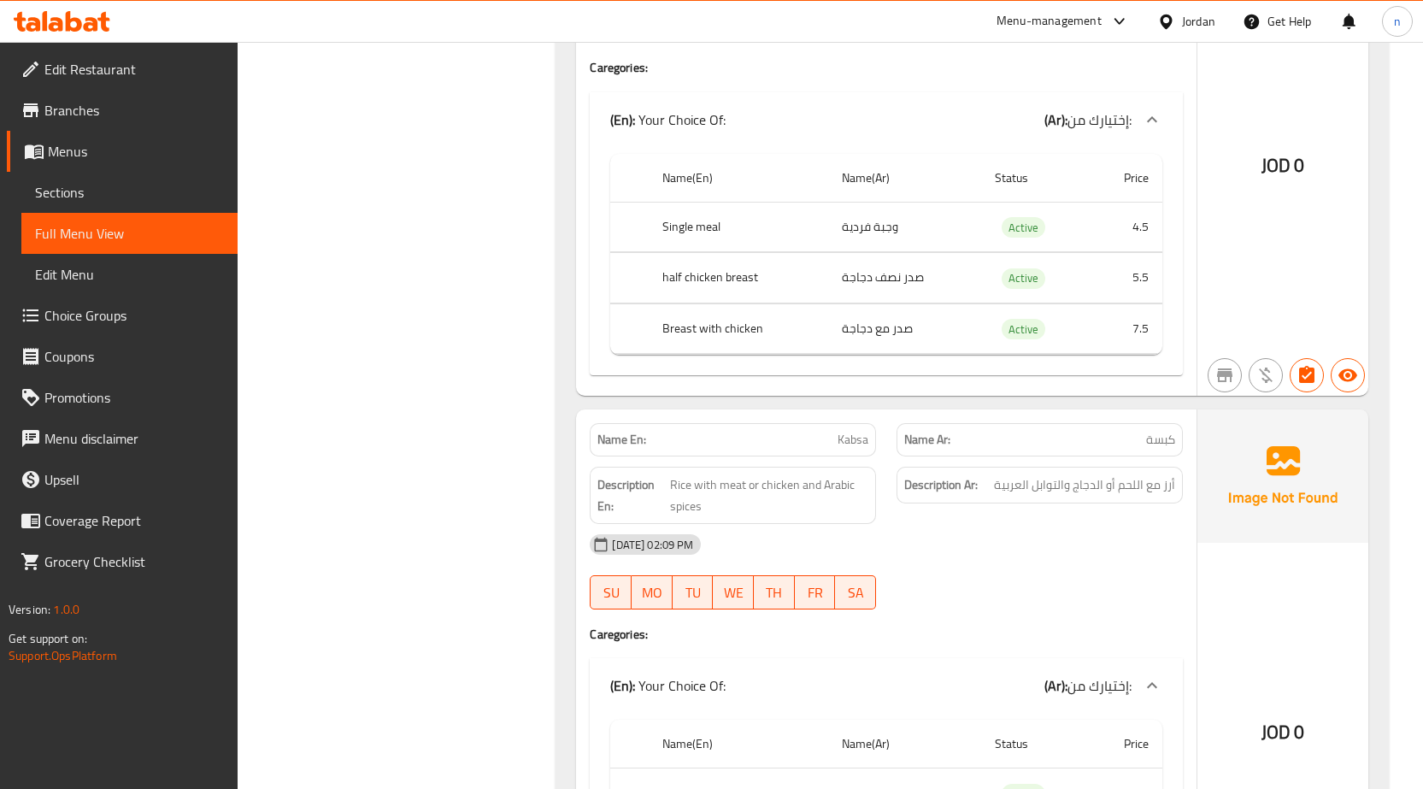
click at [1170, 439] on span "كبسة" at bounding box center [1160, 440] width 29 height 18
copy span "كبسة"
click at [797, 499] on span "Rice with meat or chicken and Arabic spices" at bounding box center [769, 495] width 198 height 42
click at [1100, 477] on span "أرز مع اللحم أو الدجاج والتوابل العربية" at bounding box center [1084, 484] width 181 height 21
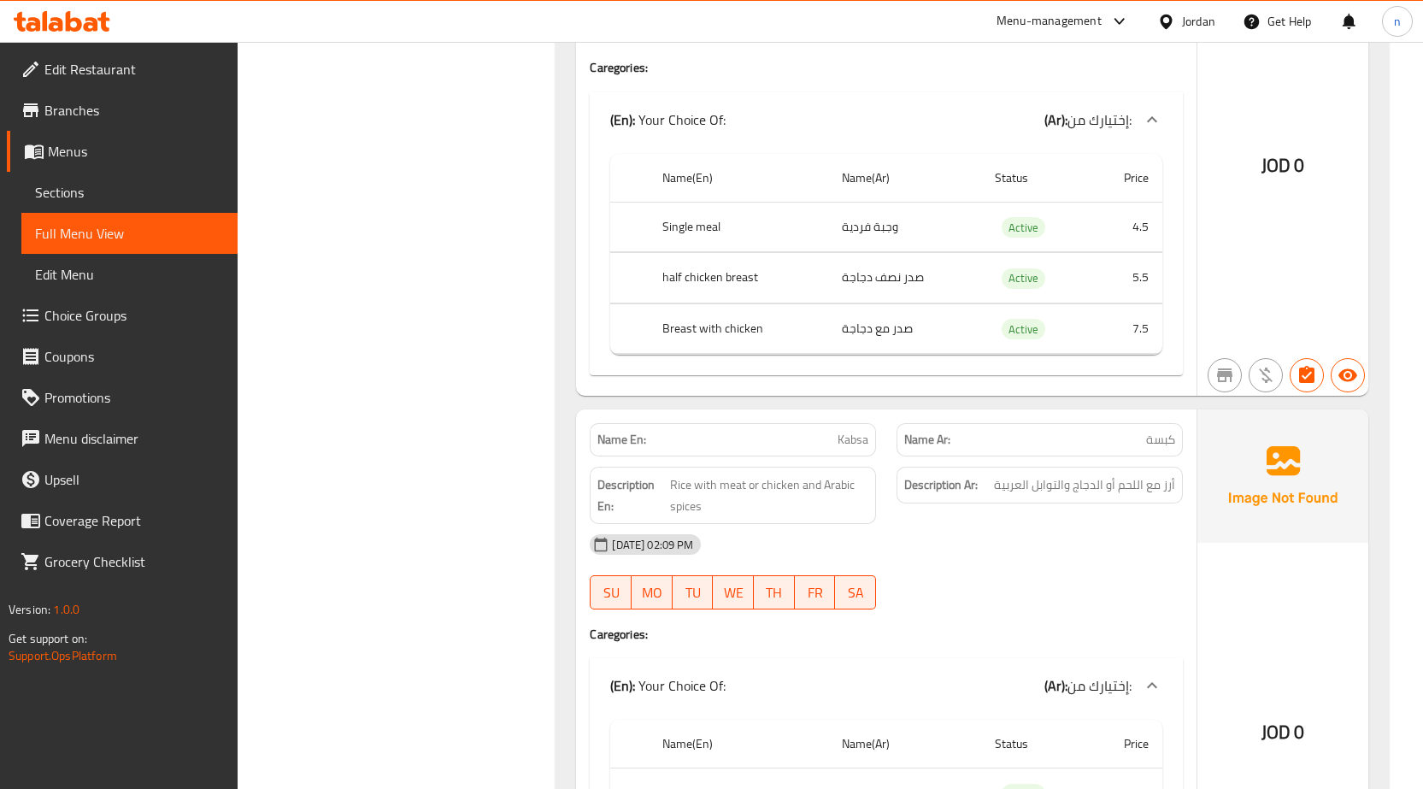
click at [1097, 500] on div "Description Ar: أرز مع اللحم أو الدجاج والتوابل العربية" at bounding box center [1039, 484] width 286 height 37
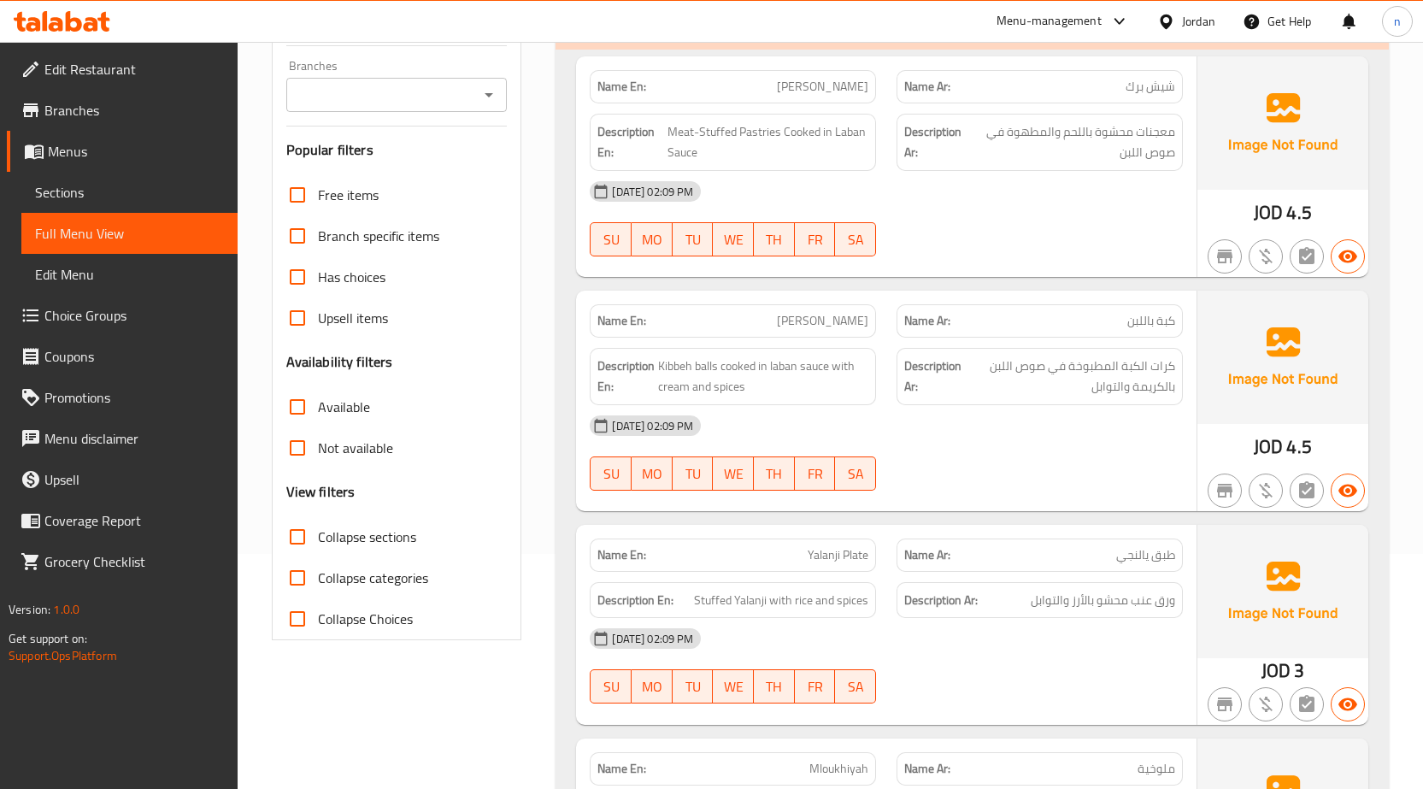
scroll to position [0, 0]
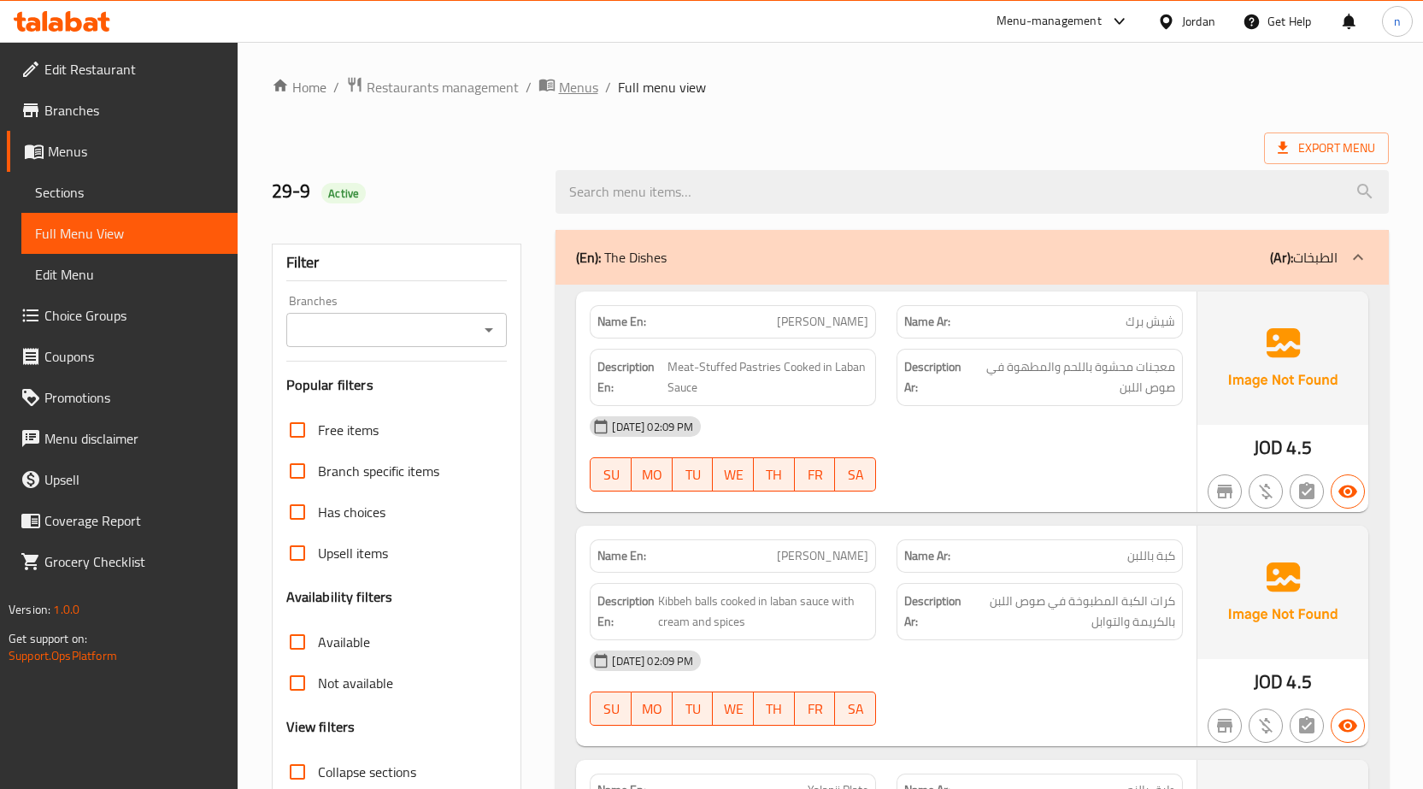
click at [579, 85] on span "Menus" at bounding box center [578, 87] width 39 height 21
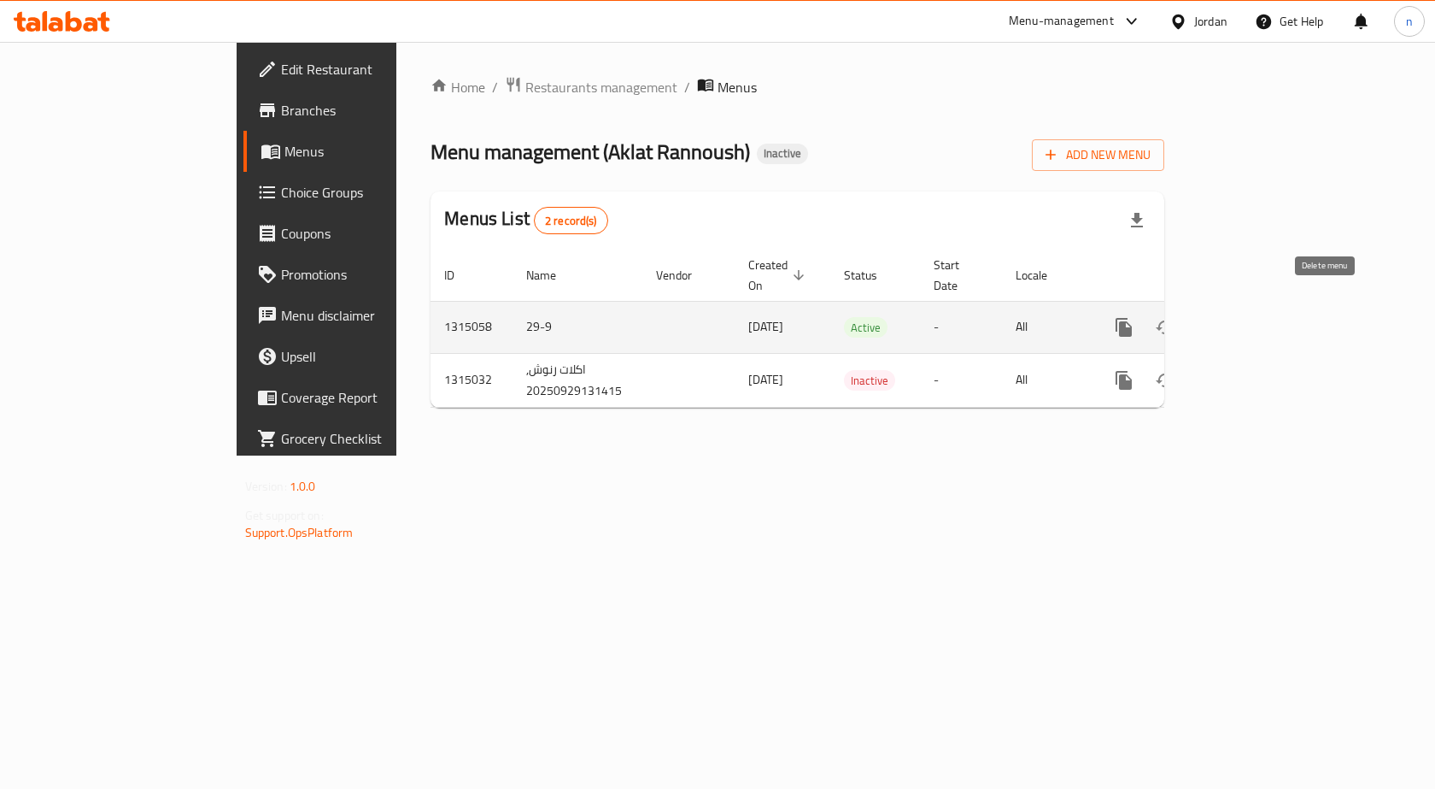
click at [1212, 320] on icon "enhanced table" at bounding box center [1206, 327] width 12 height 15
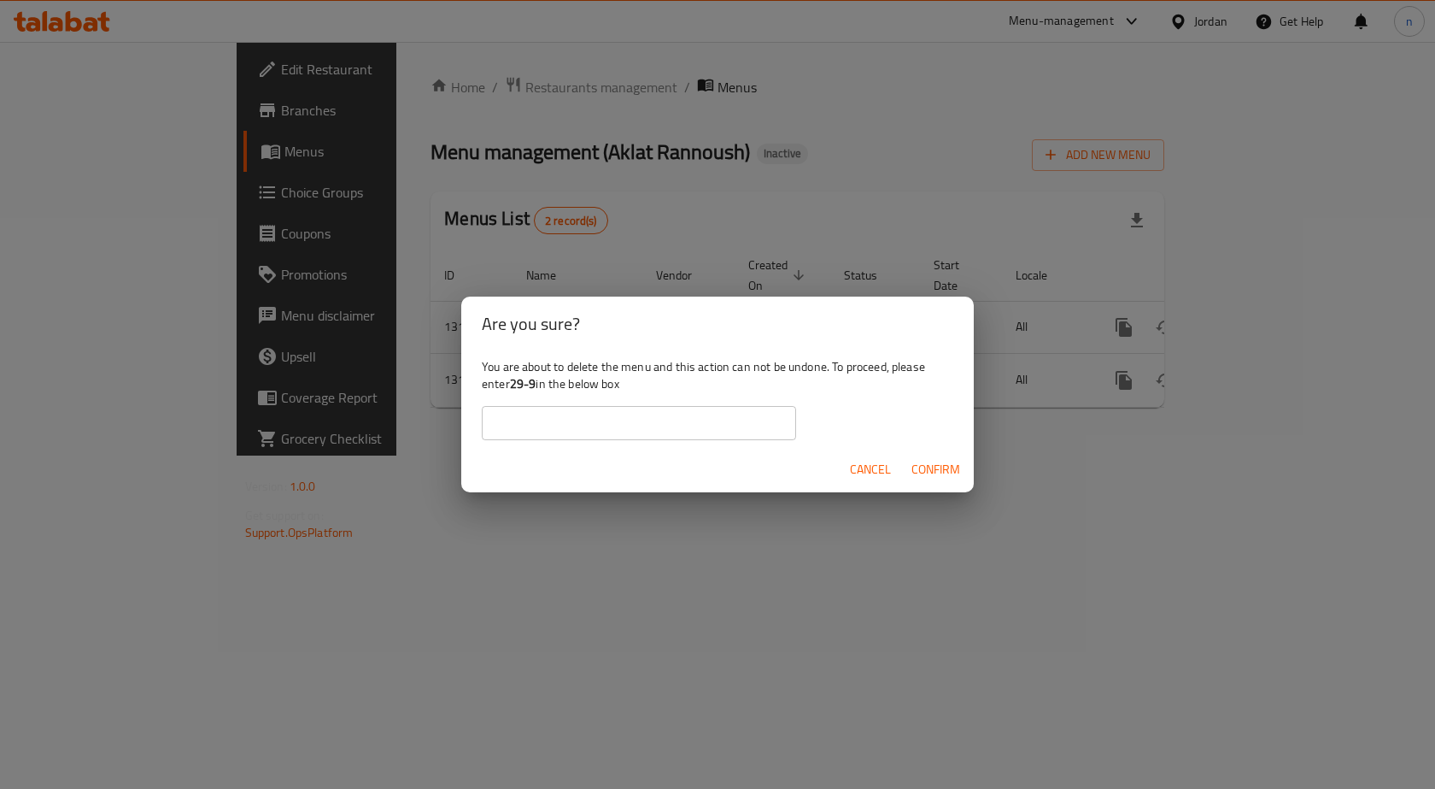
click at [740, 425] on input "text" at bounding box center [639, 423] width 314 height 34
type input "29-9"
click at [922, 464] on span "Confirm" at bounding box center [936, 469] width 49 height 21
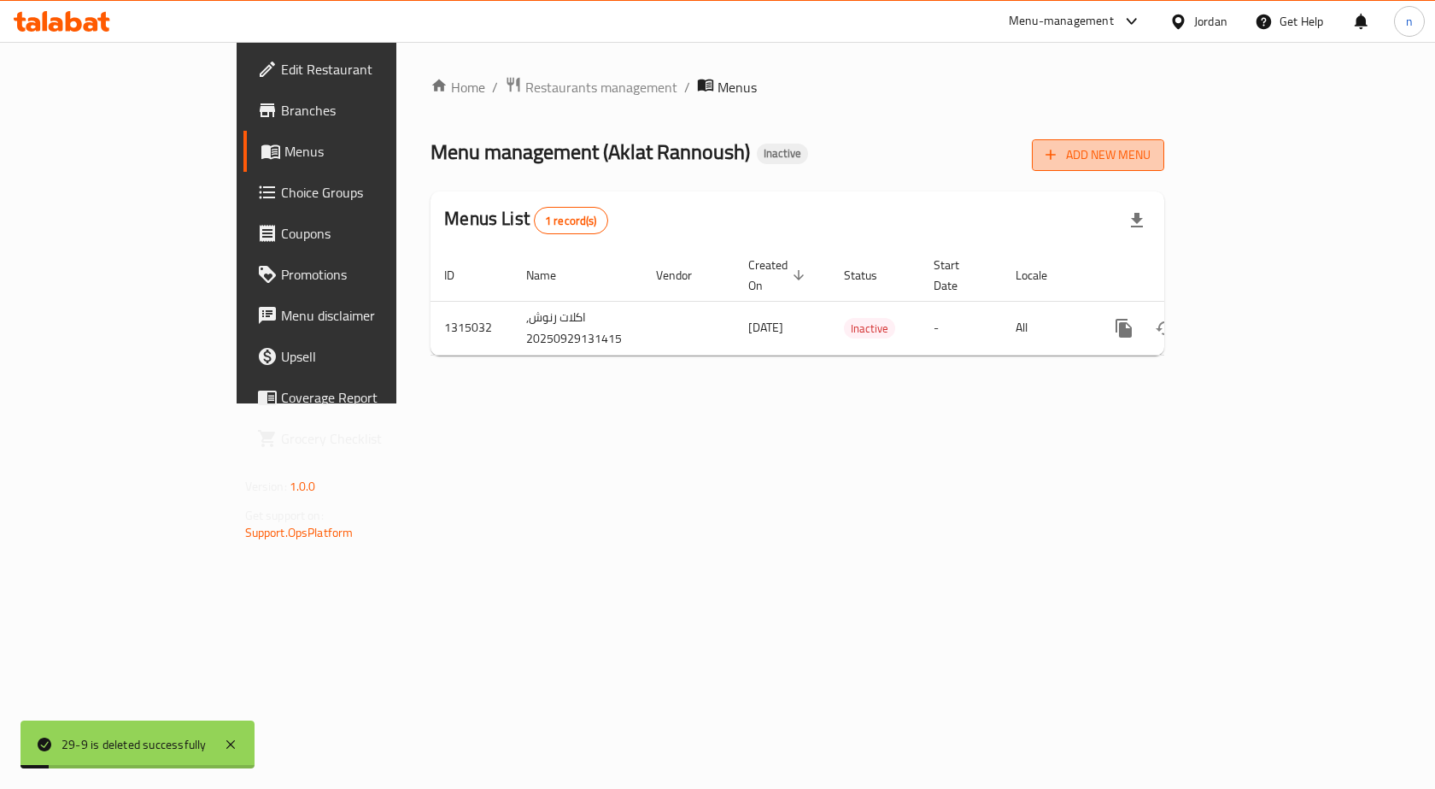
click at [1151, 164] on span "Add New Menu" at bounding box center [1098, 154] width 105 height 21
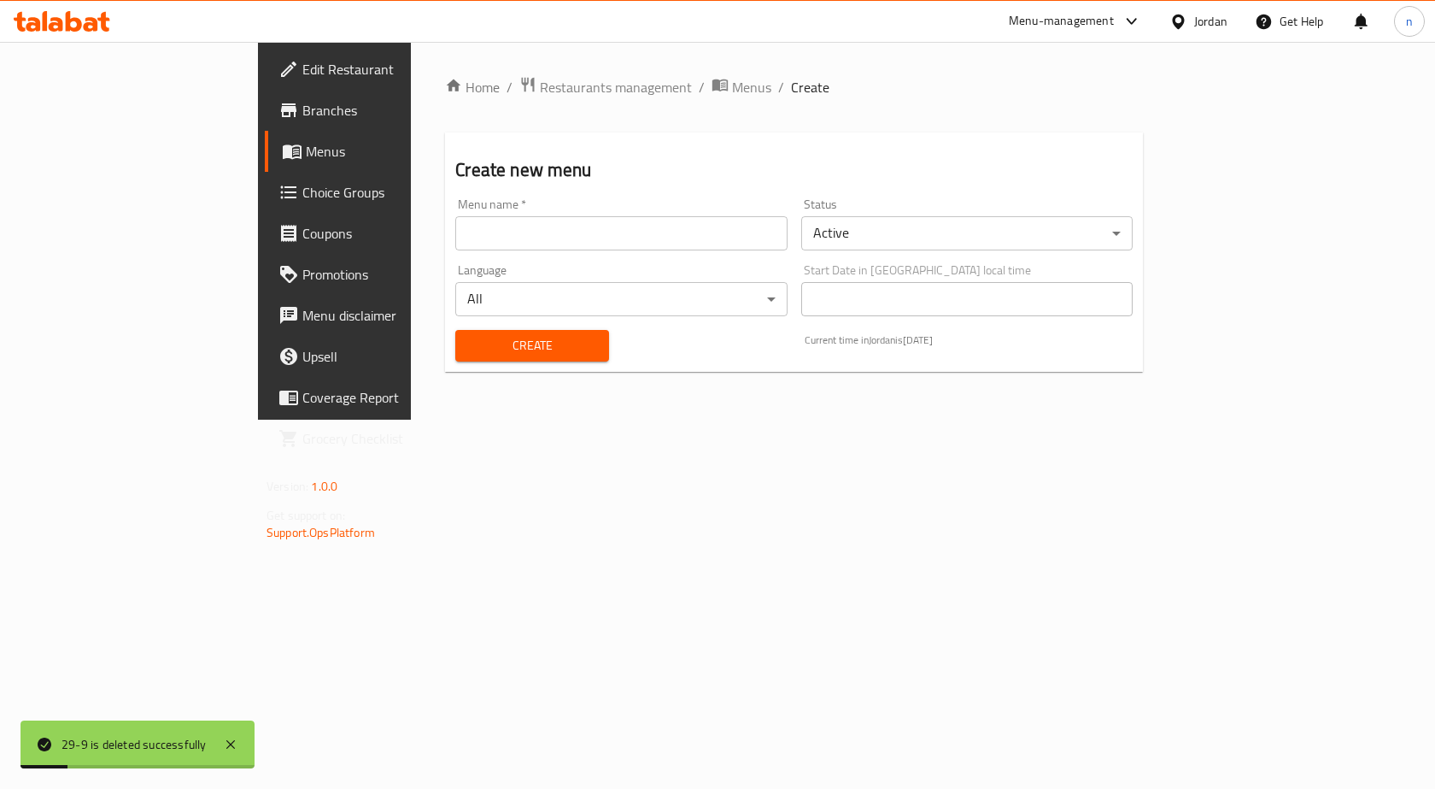
click at [567, 236] on input "text" at bounding box center [620, 233] width 331 height 34
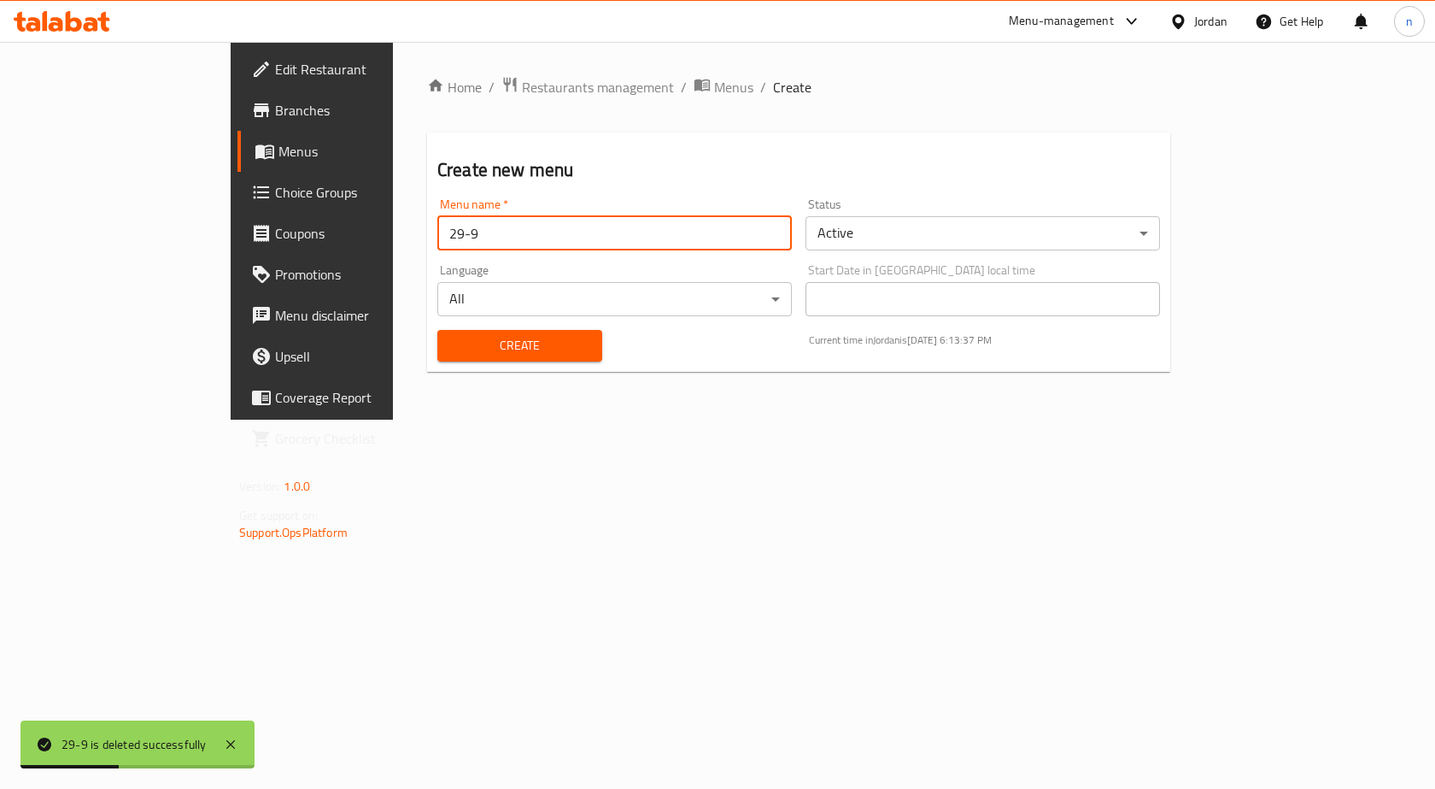
type input "29-9"
click at [451, 345] on span "Create" at bounding box center [520, 345] width 138 height 21
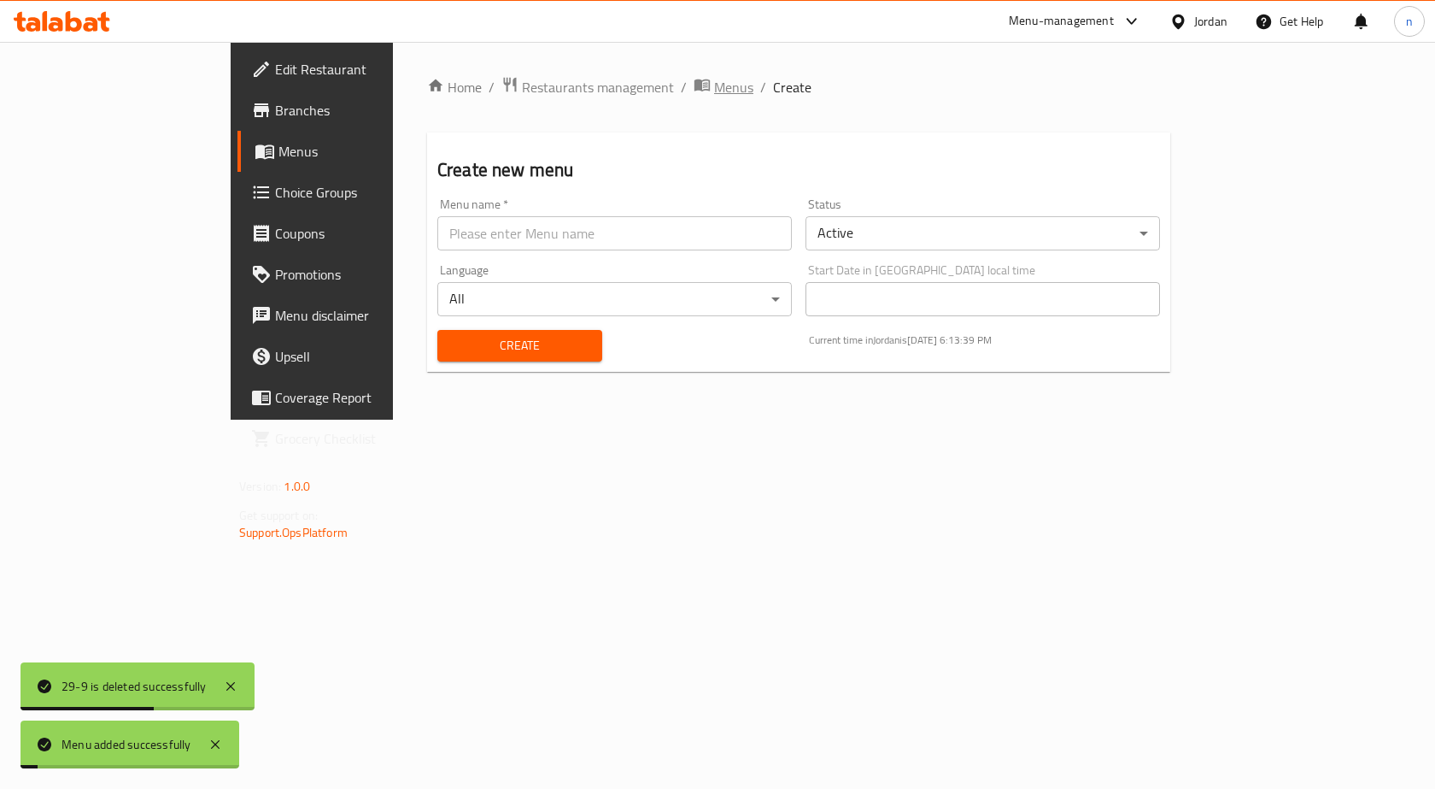
click at [714, 97] on span "Menus" at bounding box center [733, 87] width 39 height 21
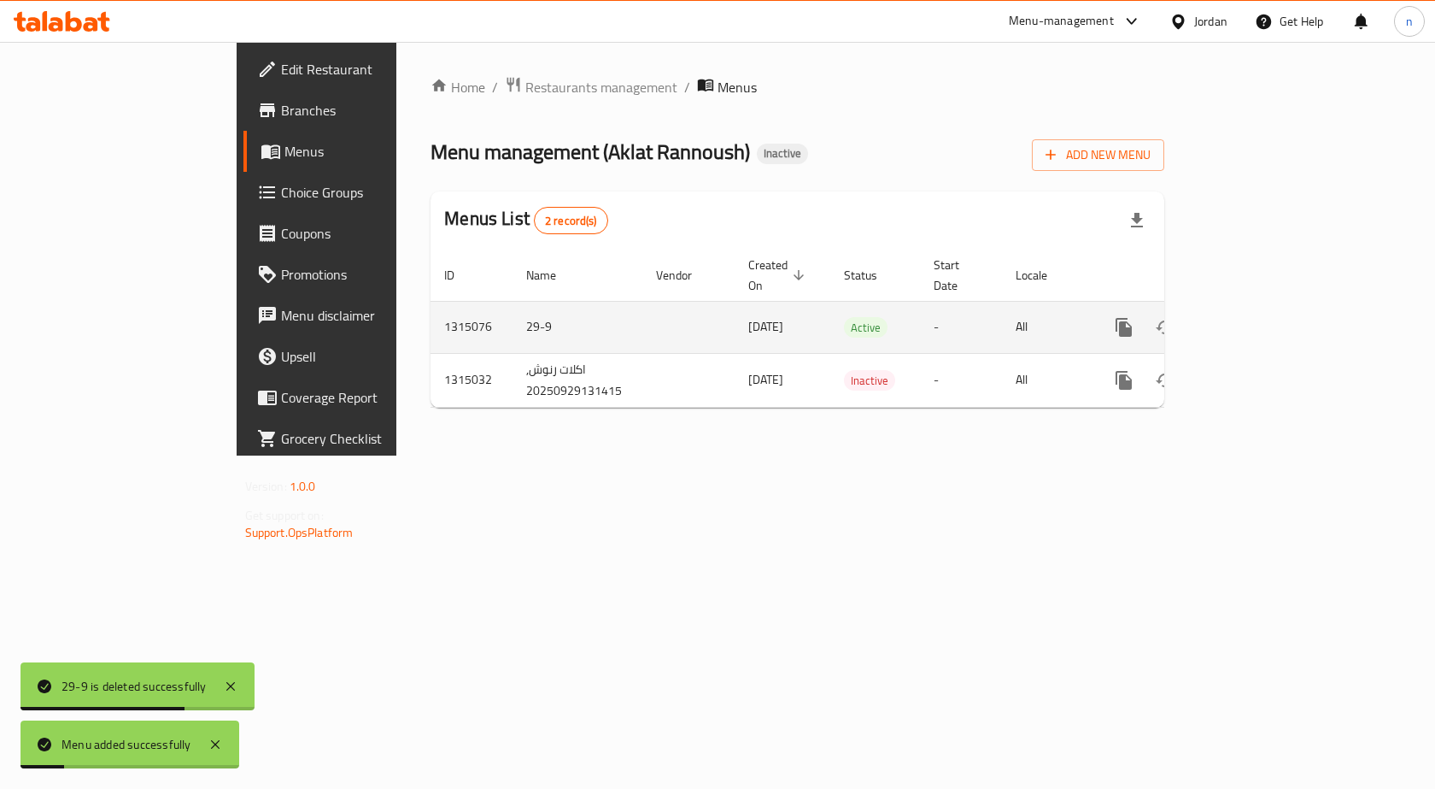
click at [1282, 301] on td "enhanced table" at bounding box center [1185, 327] width 191 height 52
click at [1268, 307] on link "enhanced table" at bounding box center [1247, 327] width 41 height 41
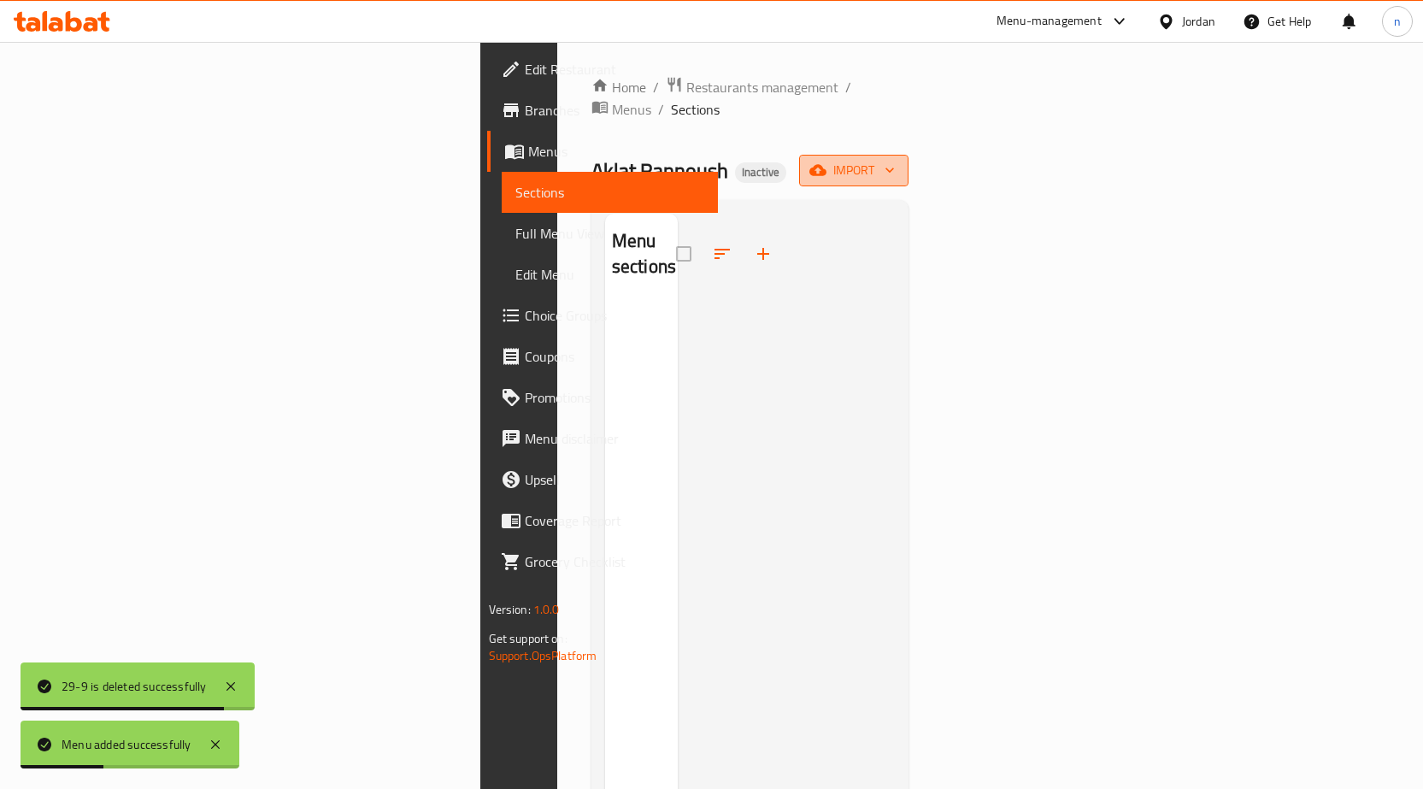
click at [898, 161] on icon "button" at bounding box center [889, 169] width 17 height 17
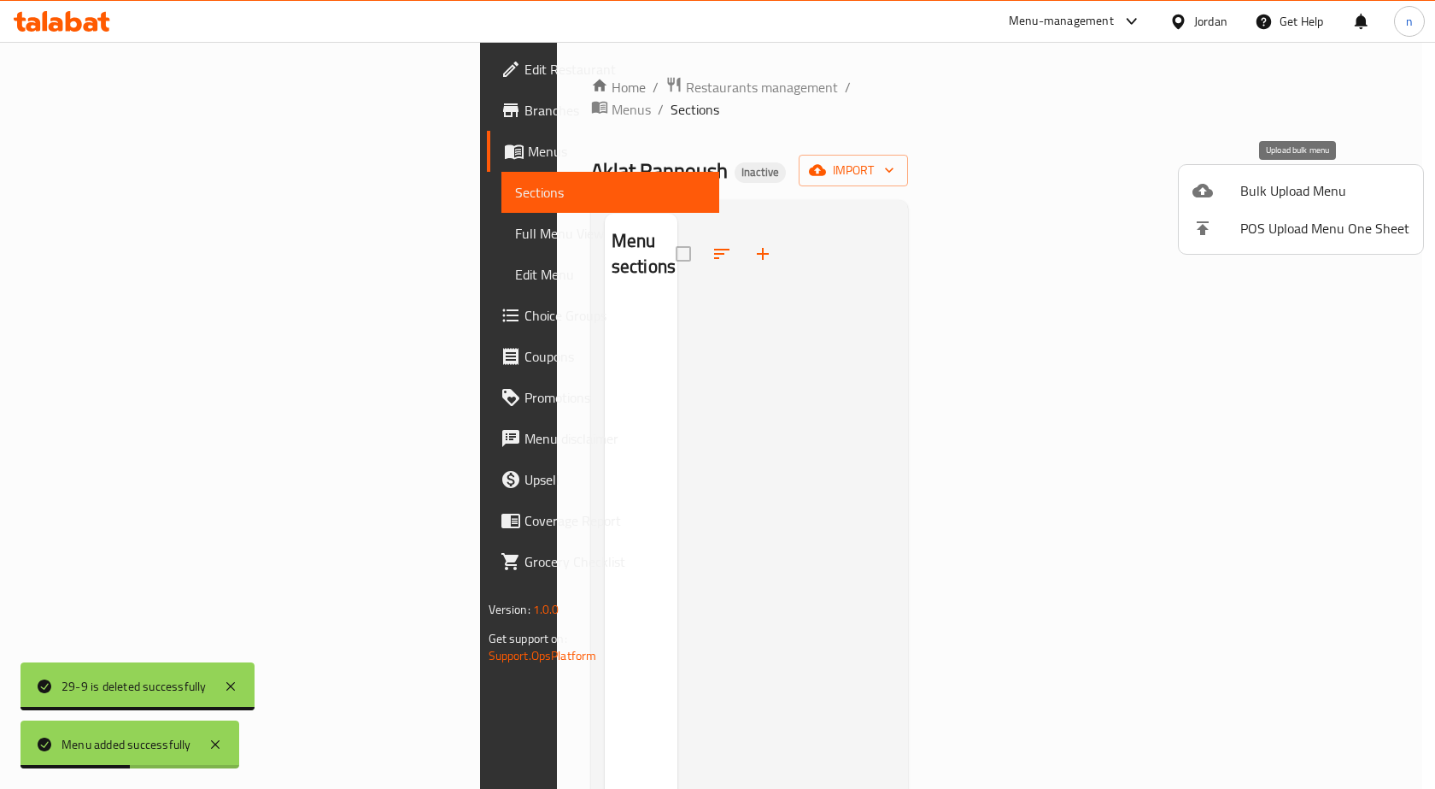
click at [1256, 200] on span "Bulk Upload Menu" at bounding box center [1325, 190] width 169 height 21
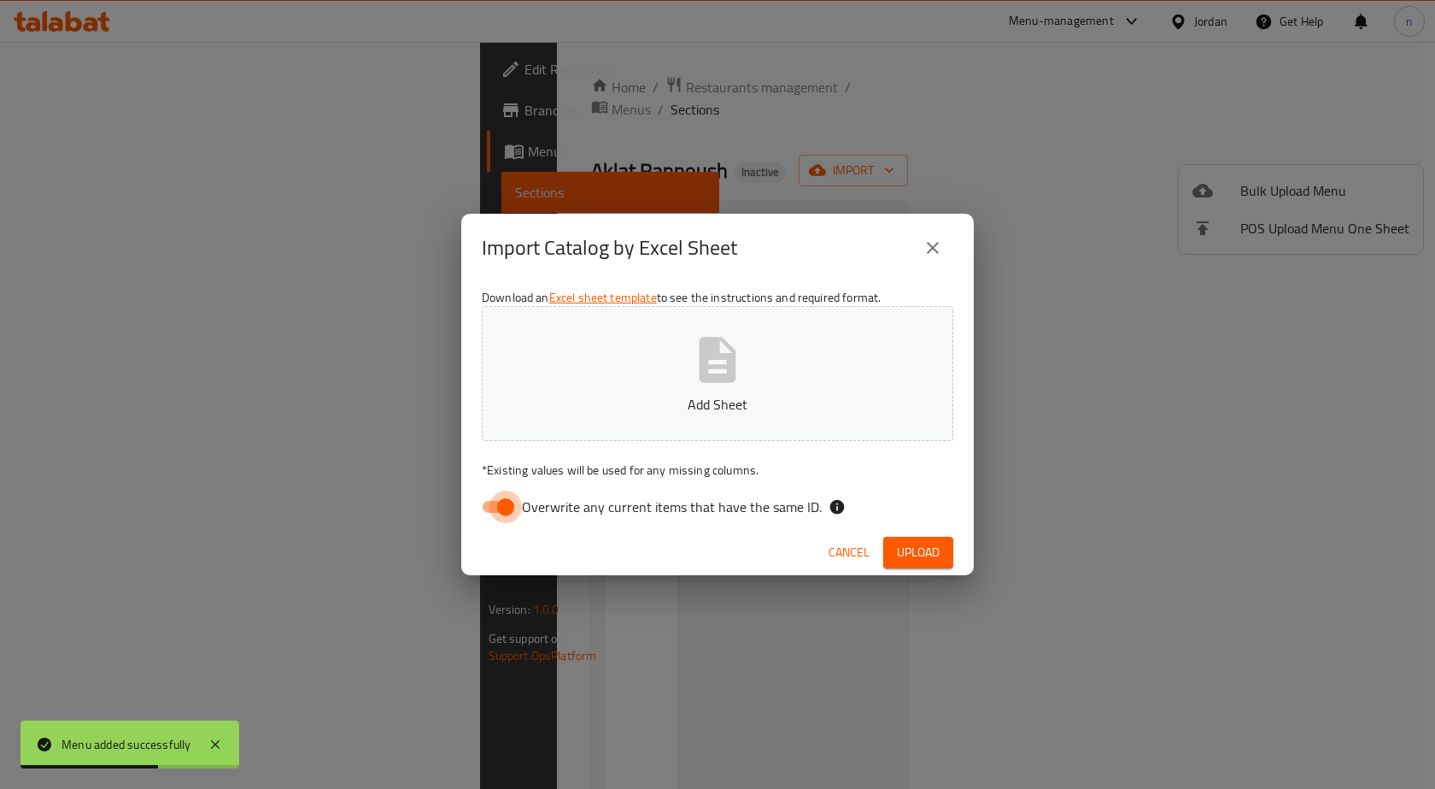
click at [504, 504] on input "Overwrite any current items that have the same ID." at bounding box center [505, 506] width 97 height 32
checkbox input "false"
click at [628, 353] on button "Add Sheet" at bounding box center [718, 373] width 472 height 135
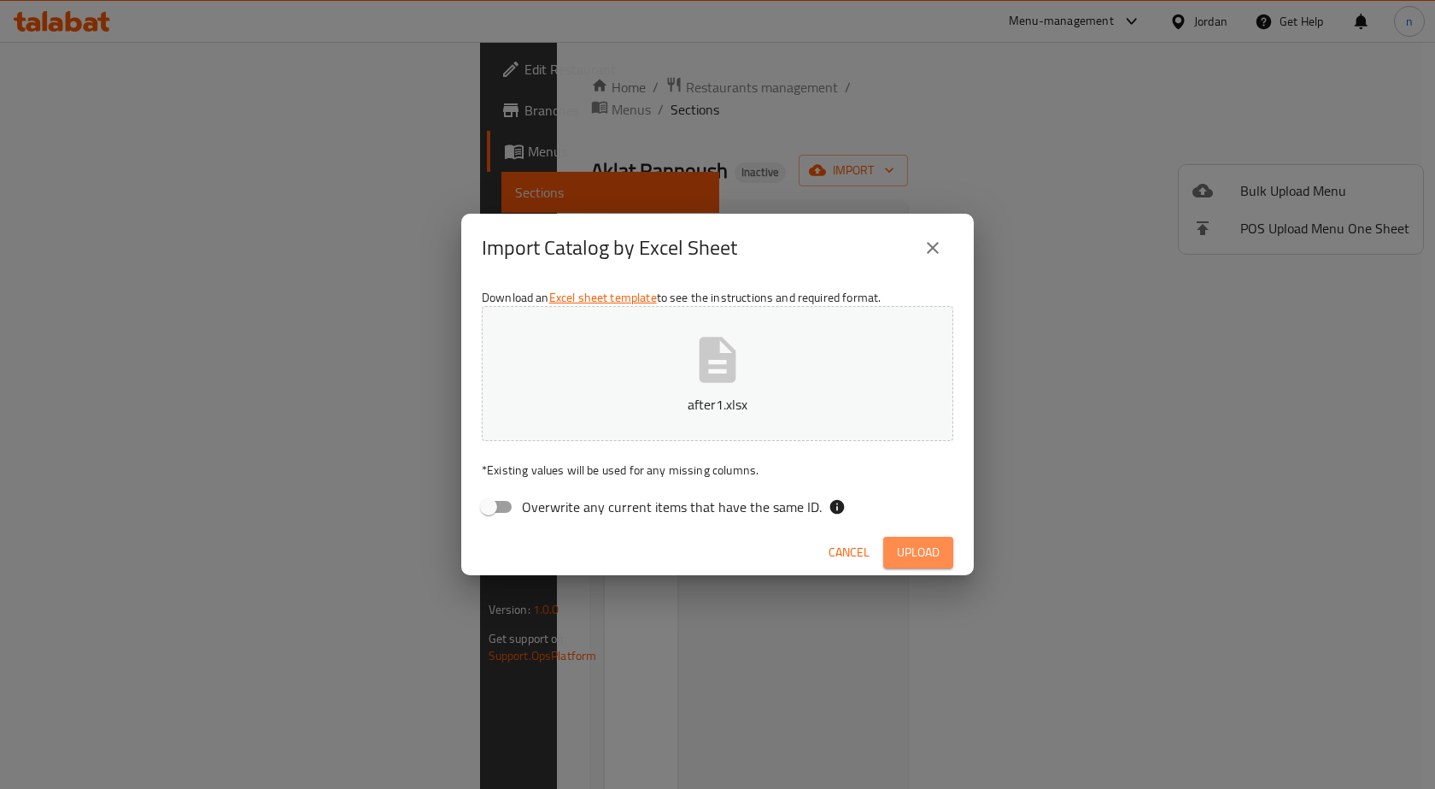
click at [901, 560] on span "Upload" at bounding box center [918, 552] width 43 height 21
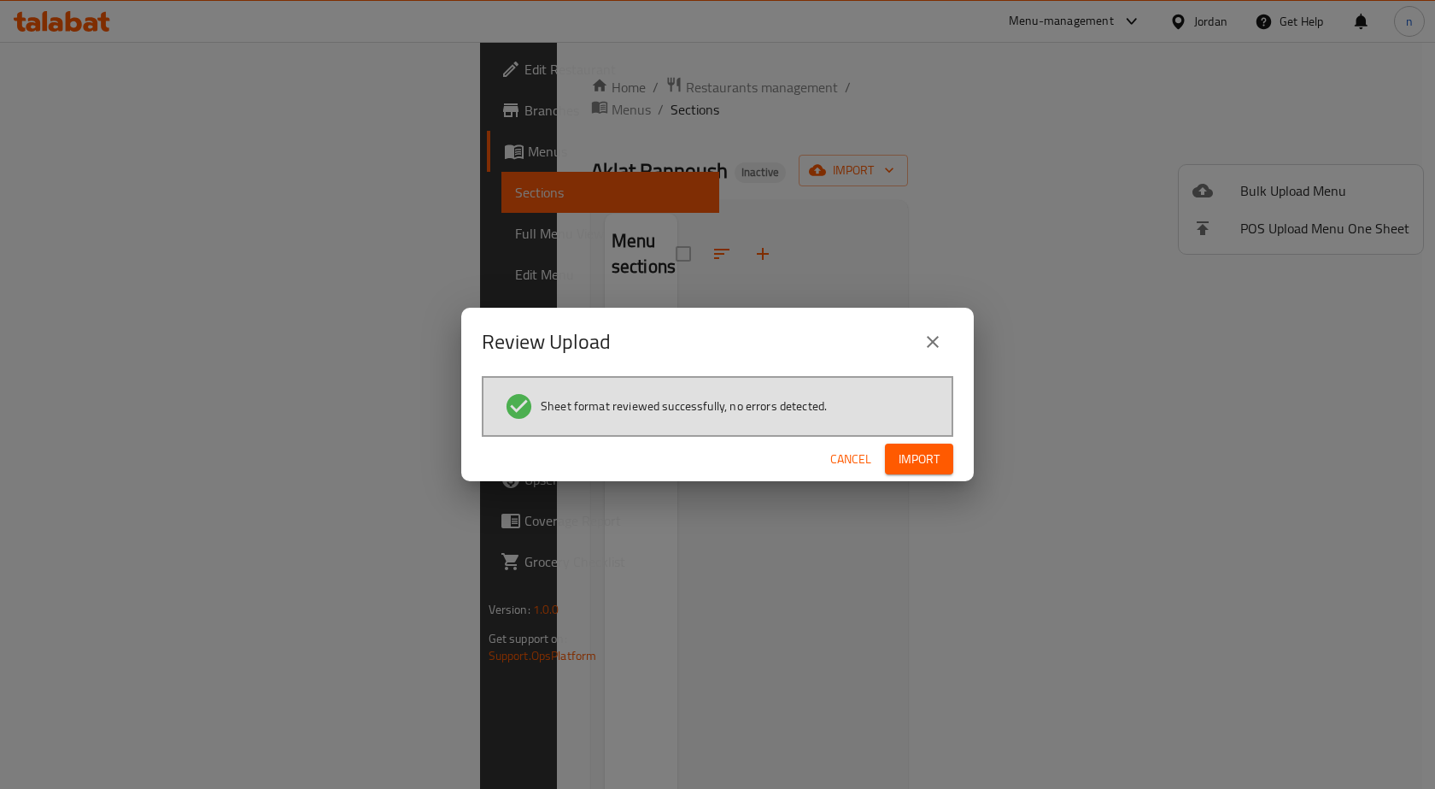
click at [926, 449] on span "Import" at bounding box center [919, 459] width 41 height 21
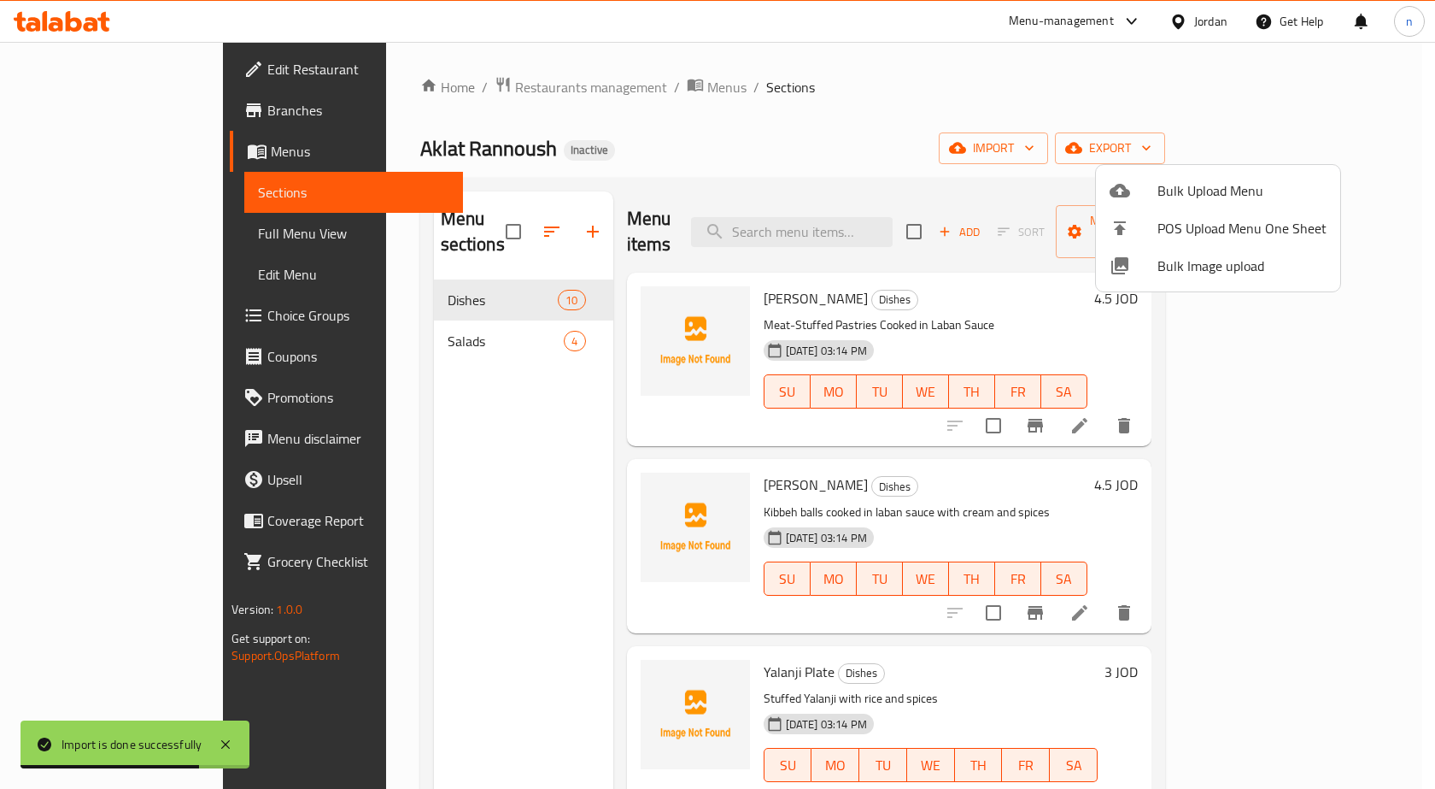
click at [139, 227] on div at bounding box center [717, 394] width 1435 height 789
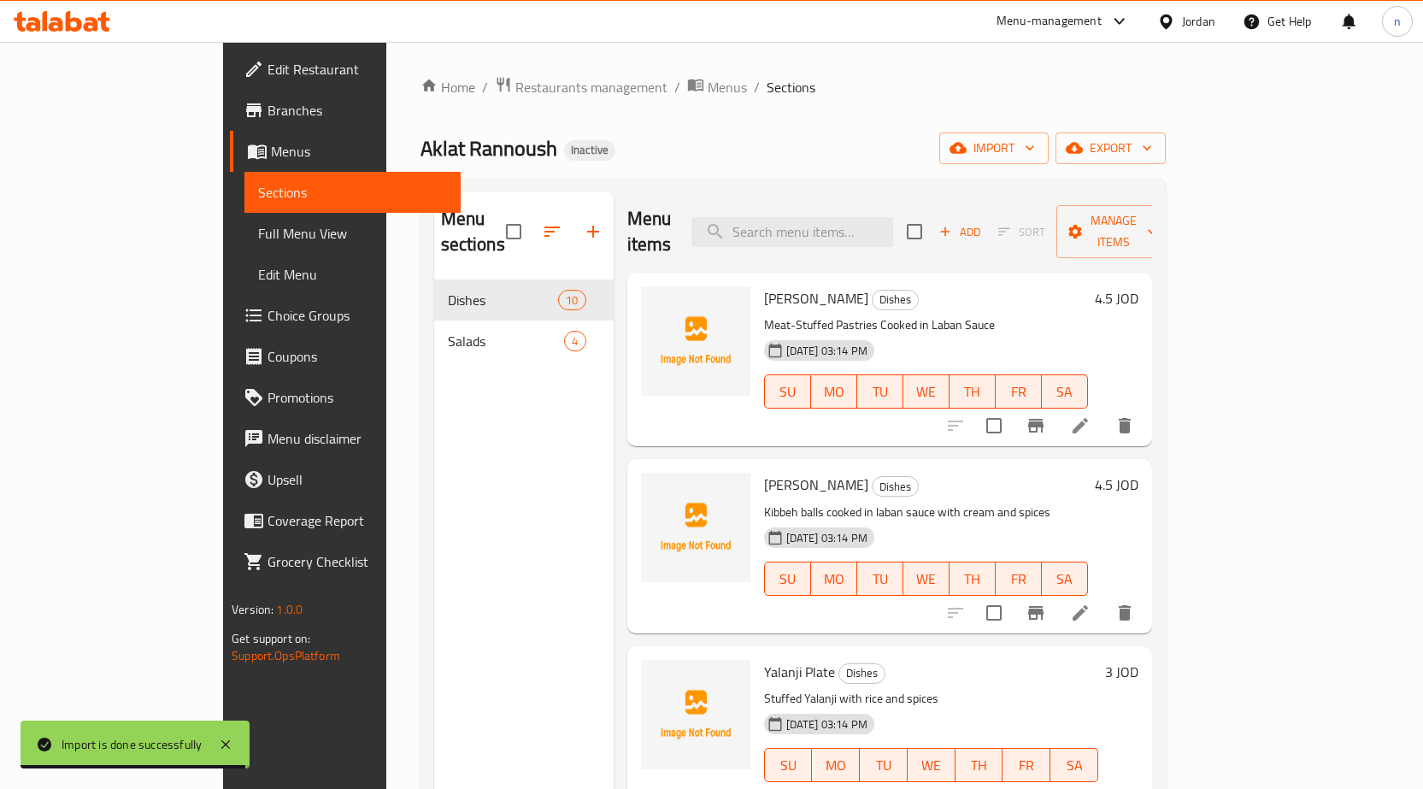
click at [258, 227] on span "Full Menu View" at bounding box center [352, 233] width 189 height 21
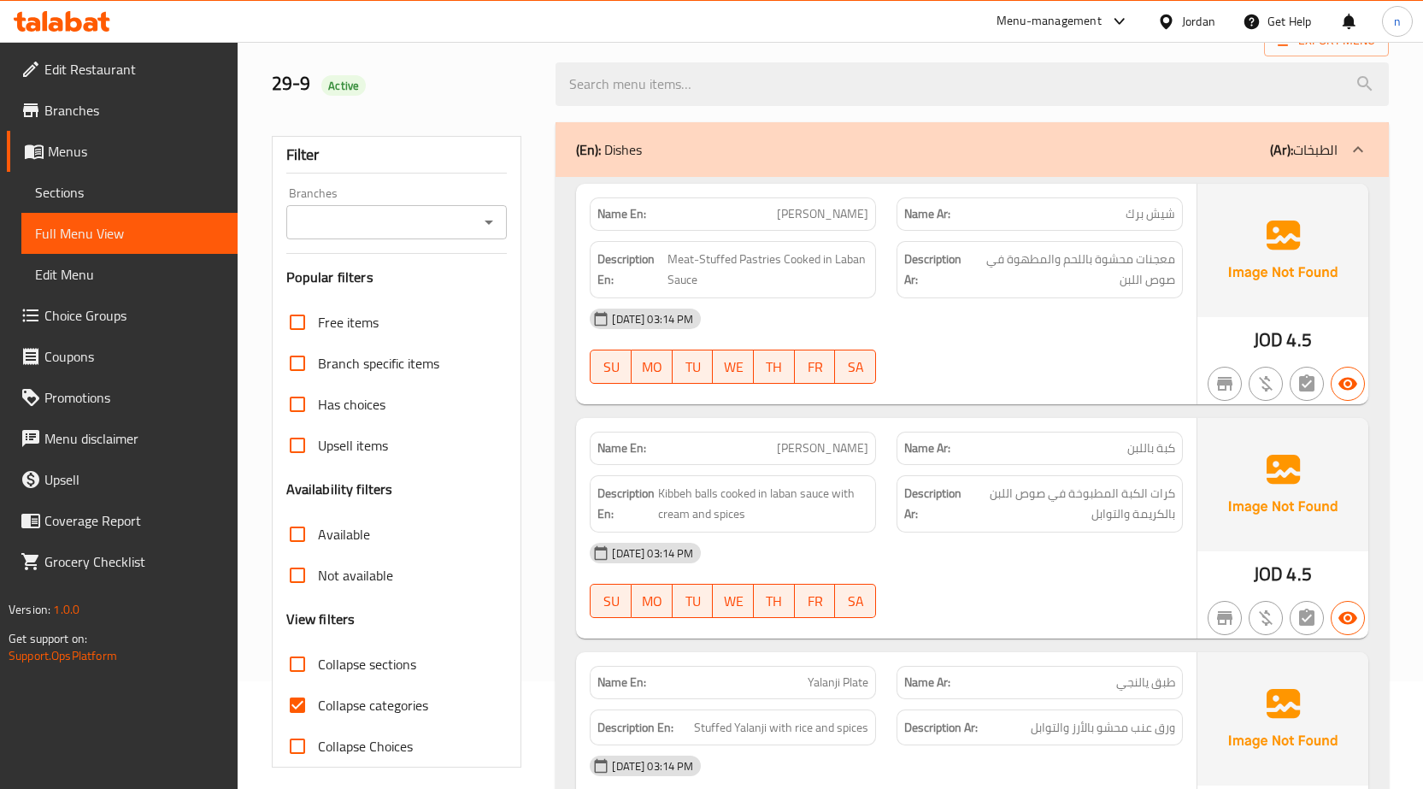
scroll to position [256, 0]
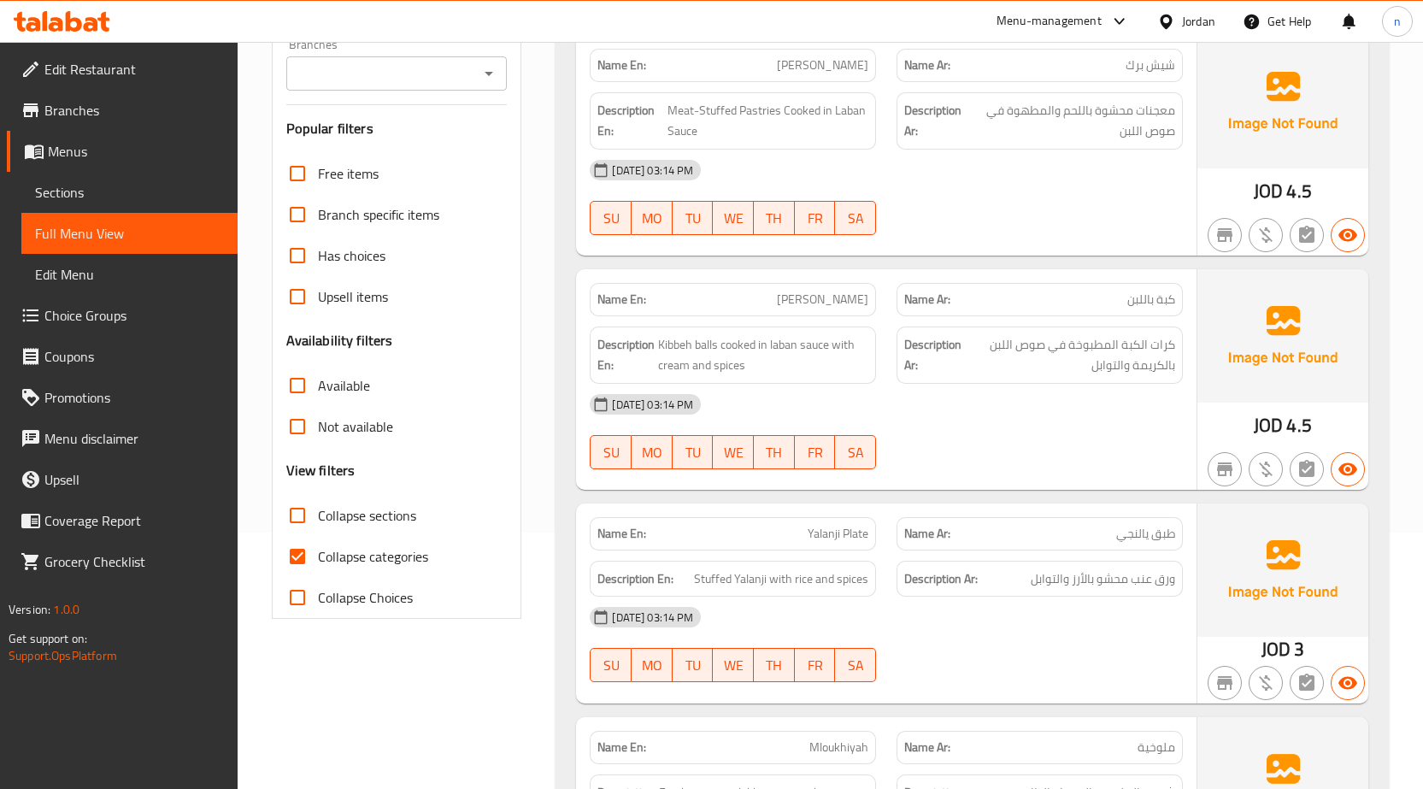
click at [373, 558] on span "Collapse categories" at bounding box center [373, 556] width 110 height 21
click at [318, 558] on input "Collapse categories" at bounding box center [297, 556] width 41 height 41
checkbox input "false"
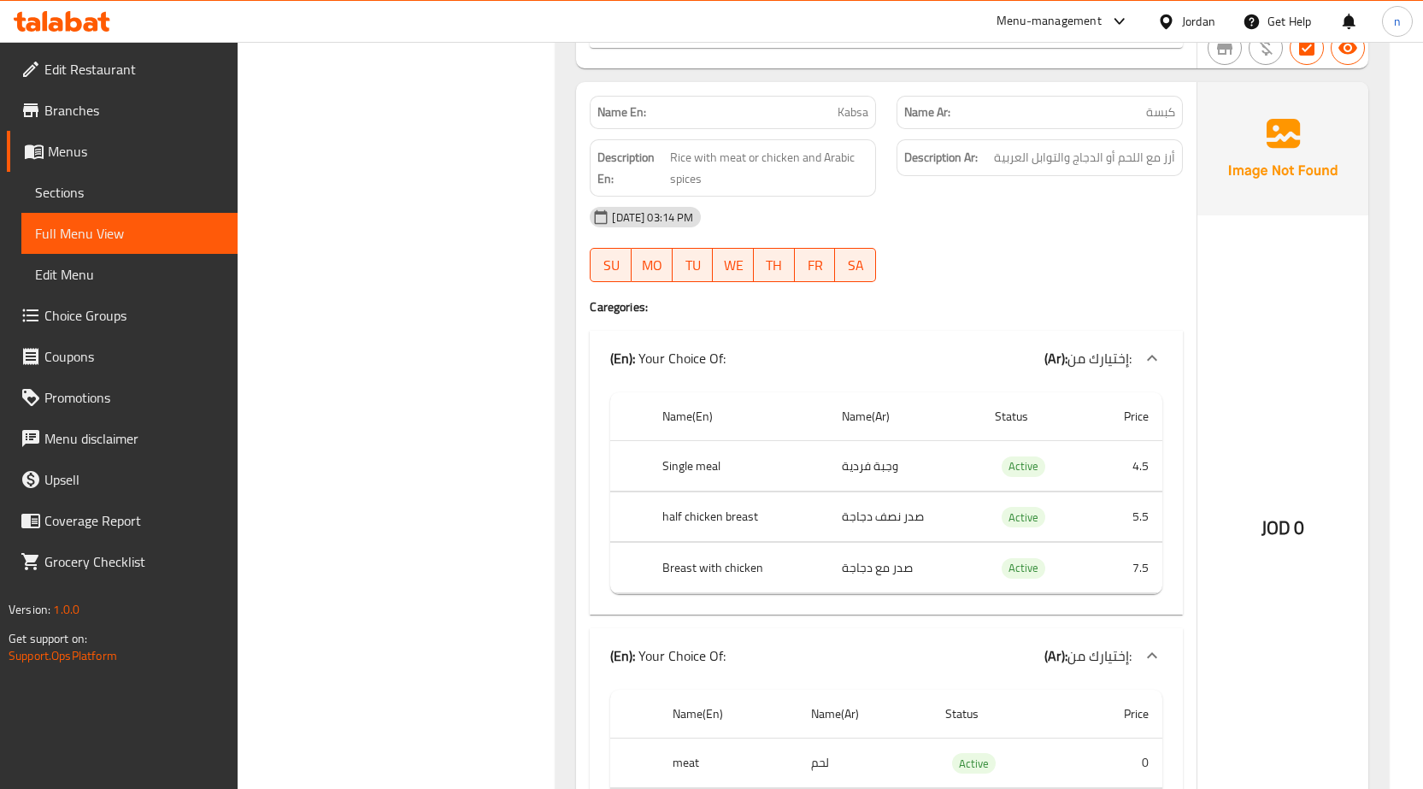
scroll to position [2136, 0]
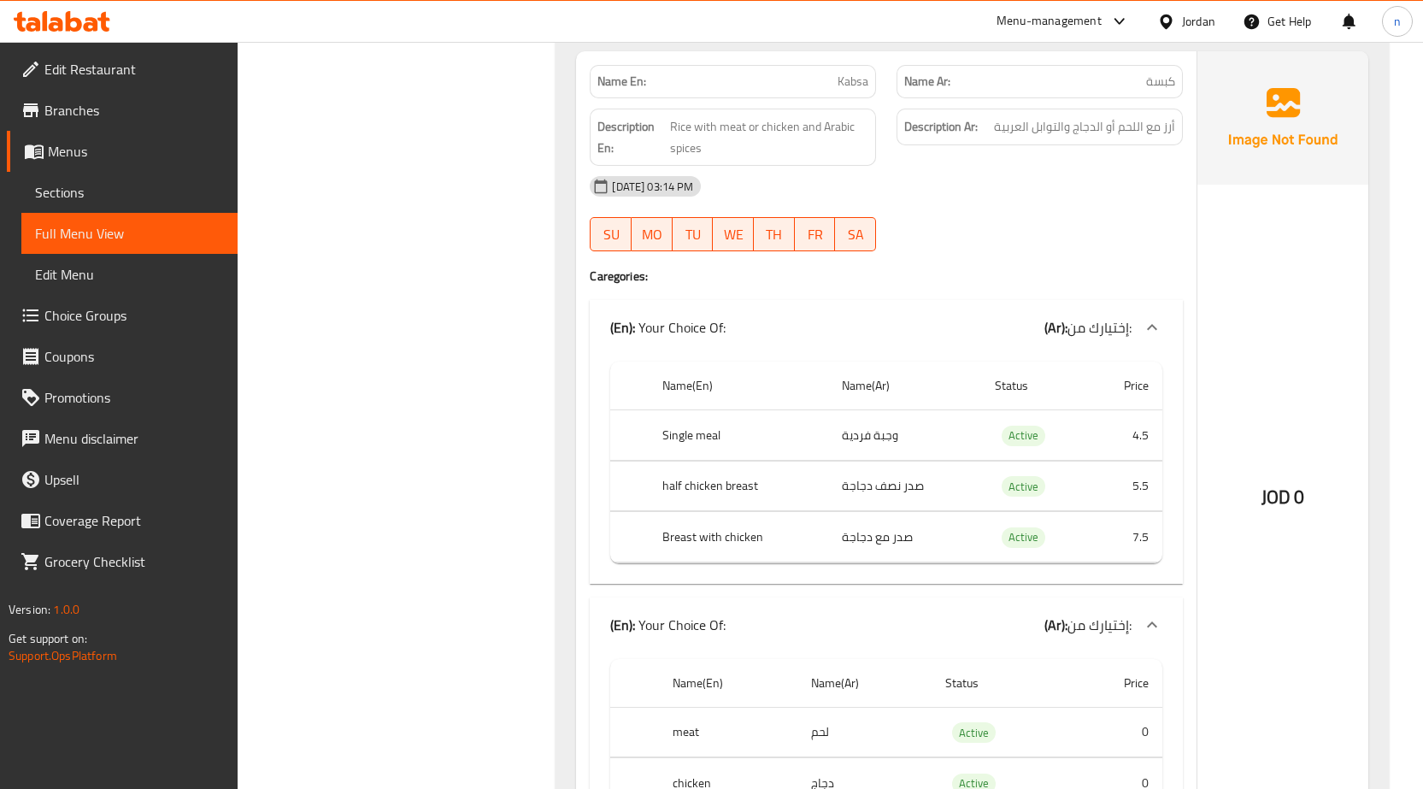
click at [1134, 342] on div "(En): Your Choice Of: (Ar): إختيارك من:" at bounding box center [886, 327] width 593 height 55
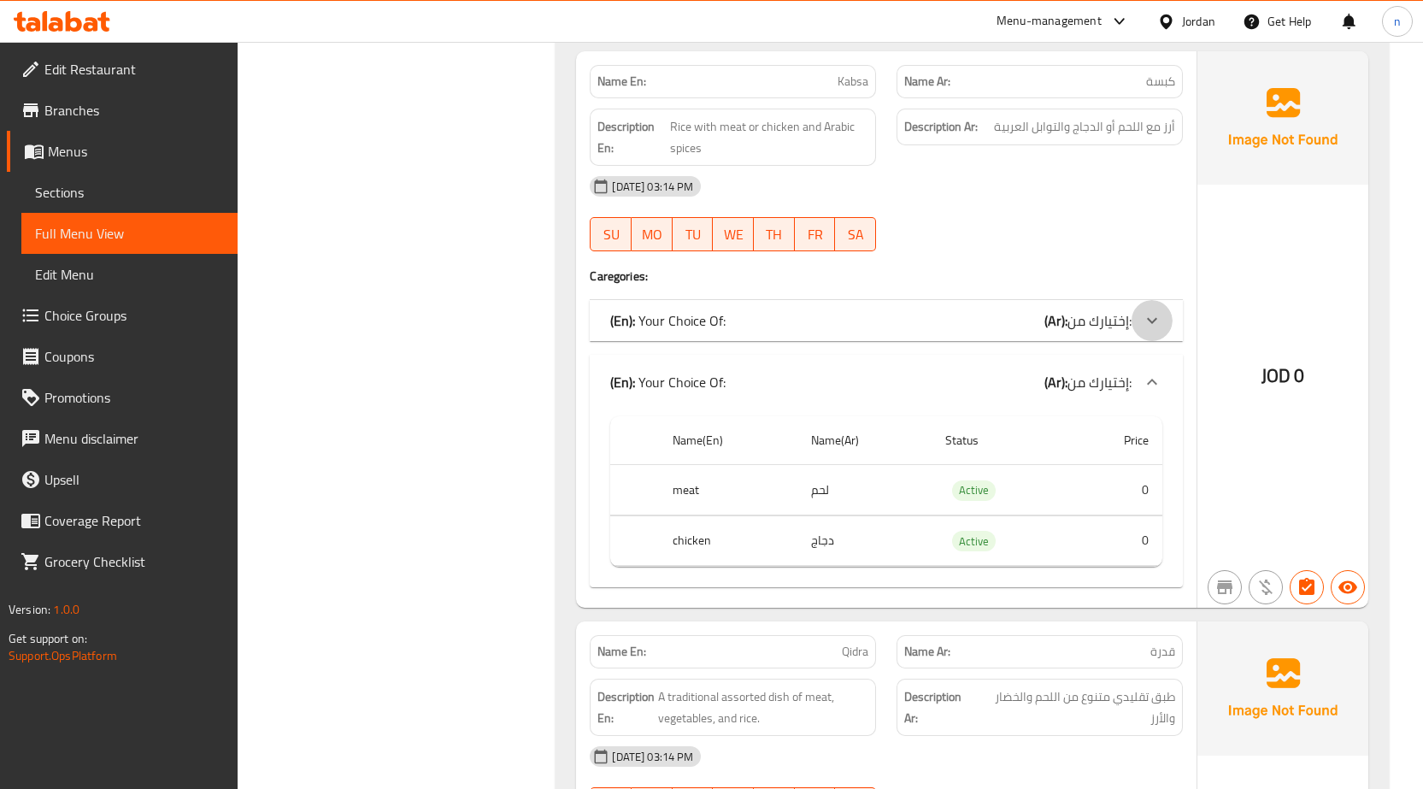
click at [1137, 333] on div at bounding box center [1151, 320] width 41 height 41
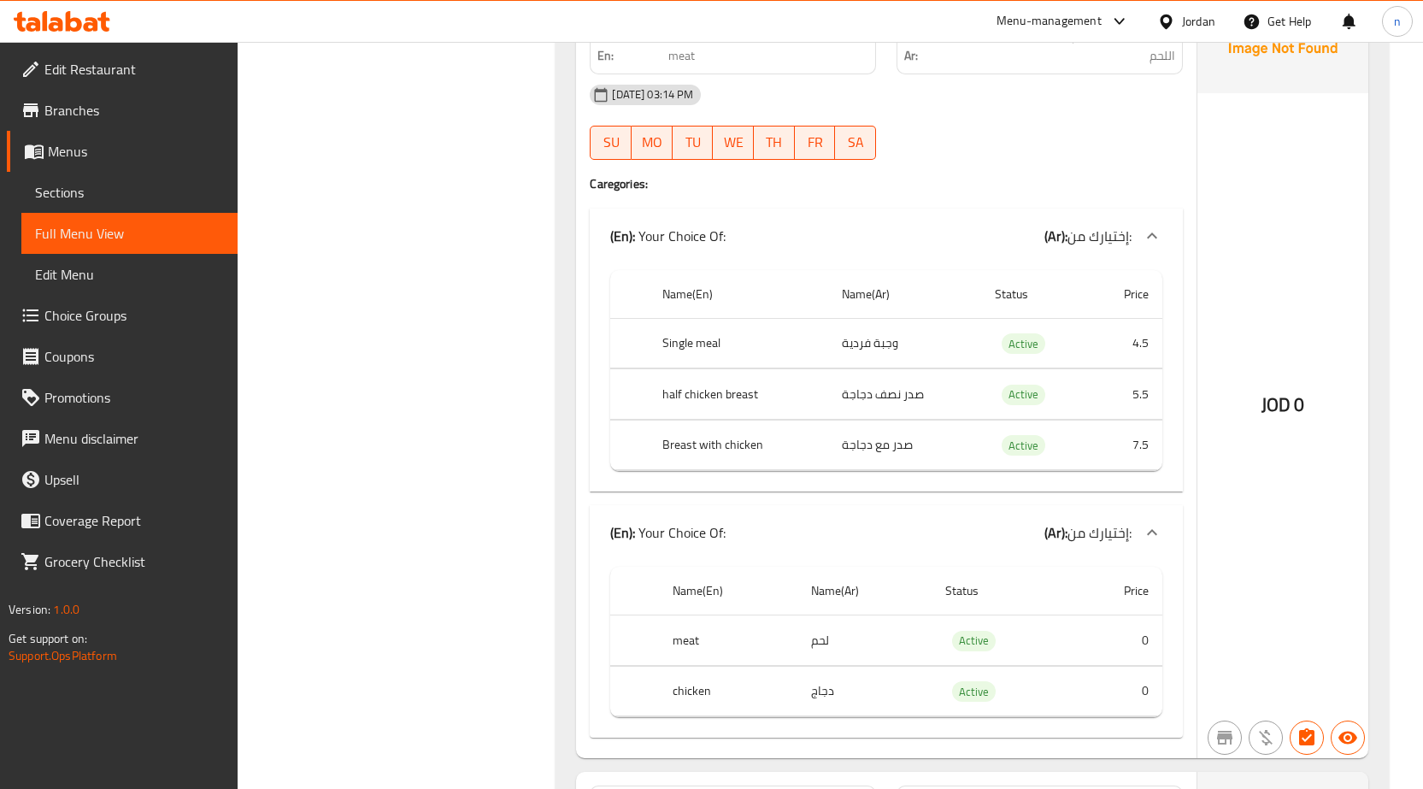
scroll to position [3501, 0]
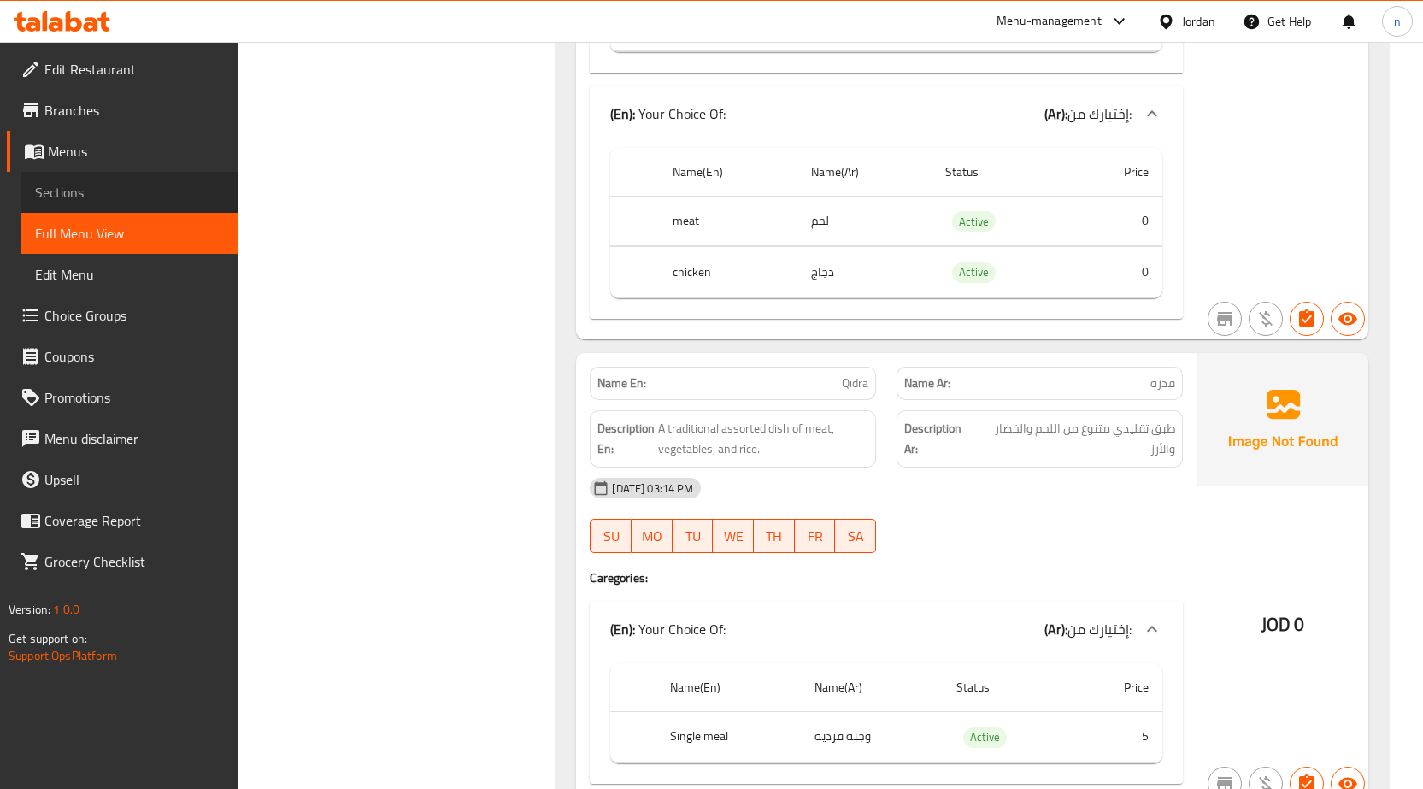
click at [125, 189] on span "Sections" at bounding box center [129, 192] width 189 height 21
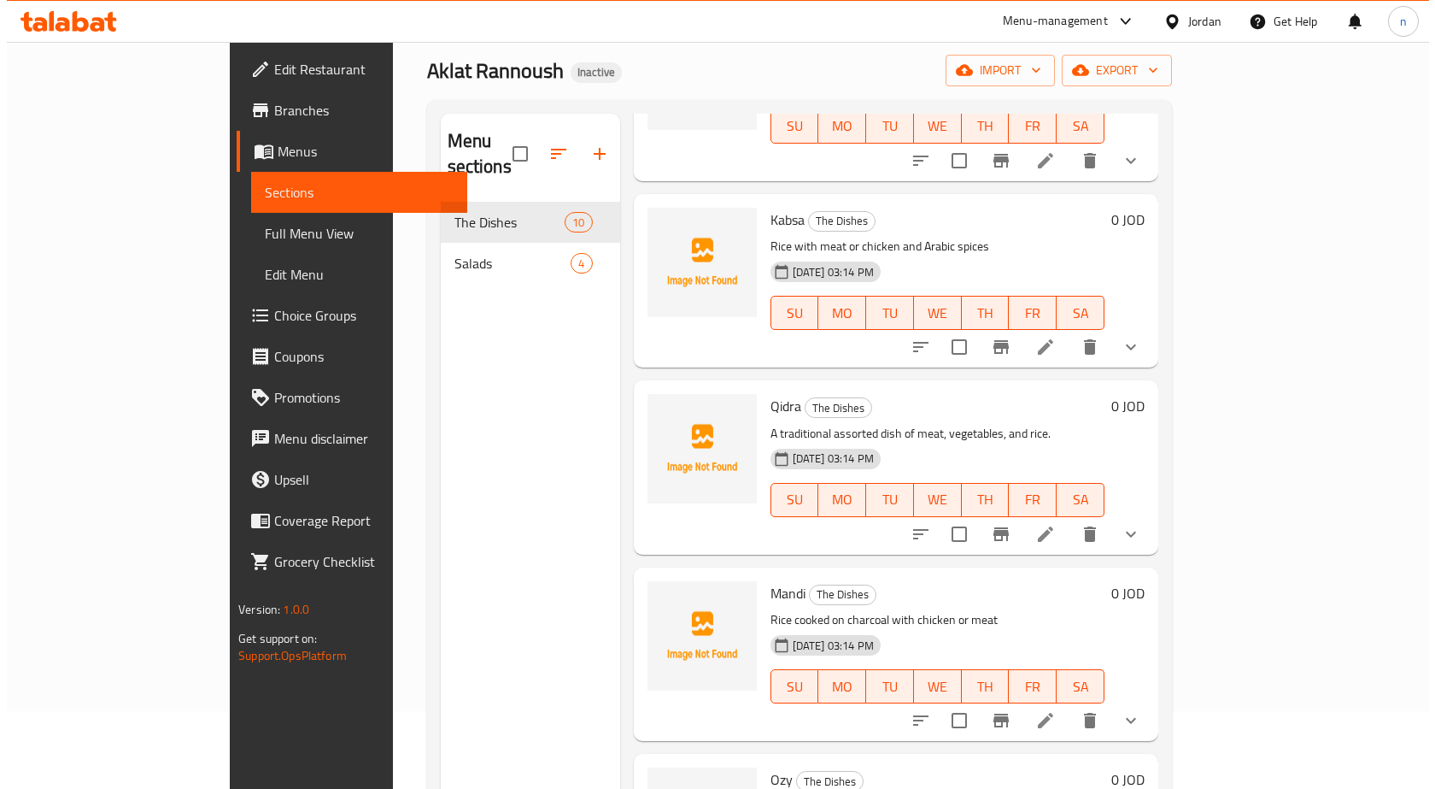
scroll to position [239, 0]
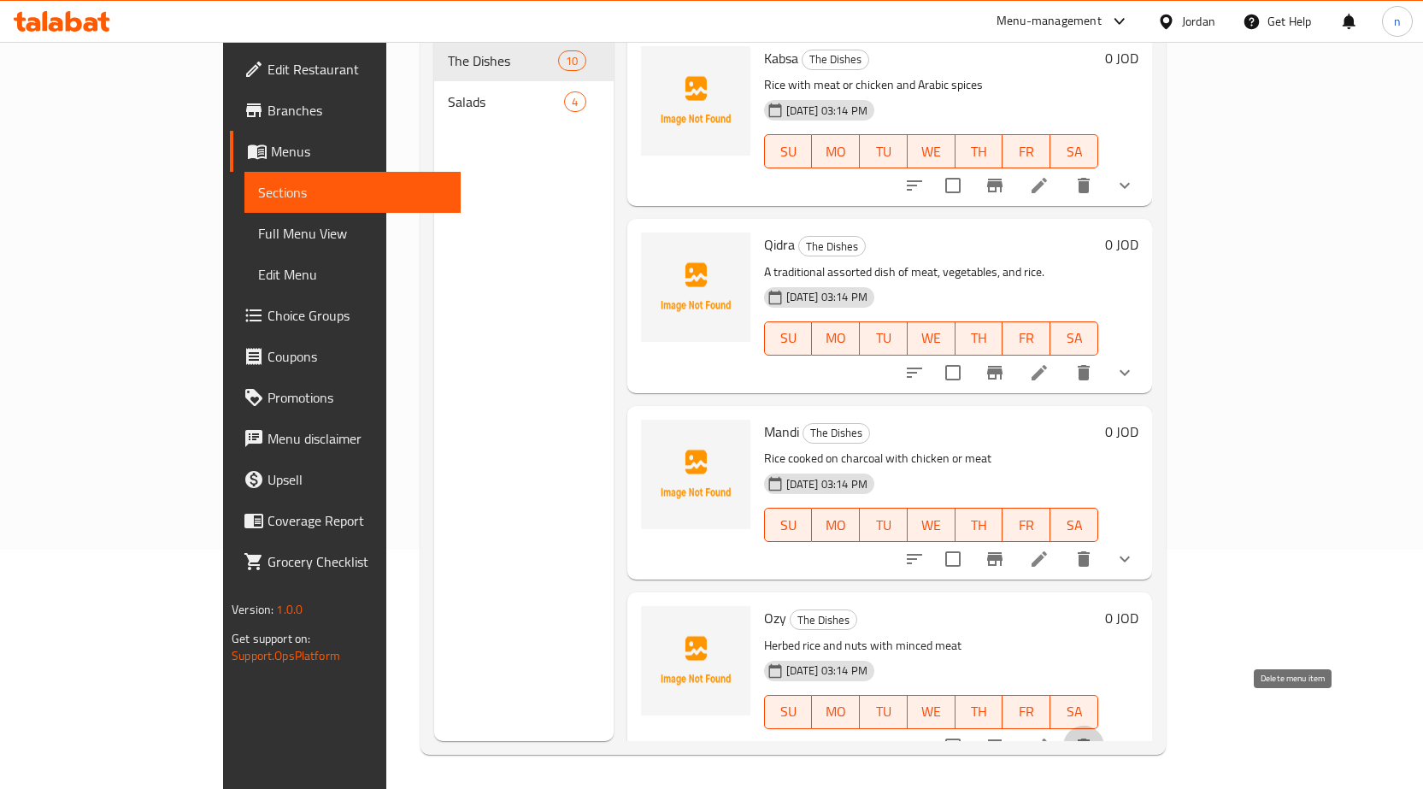
click at [1089, 738] on icon "delete" at bounding box center [1083, 745] width 12 height 15
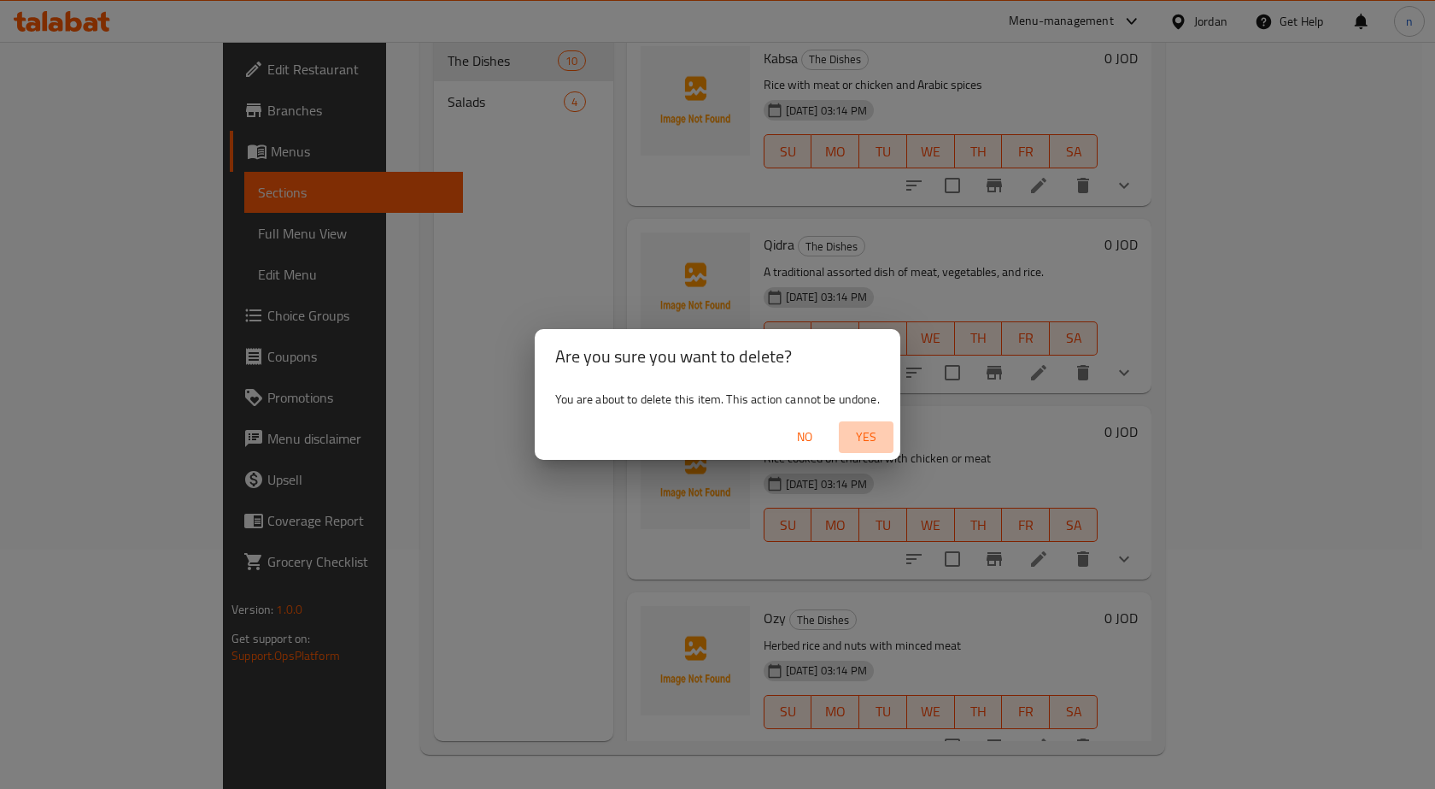
click at [854, 448] on button "Yes" at bounding box center [866, 437] width 55 height 32
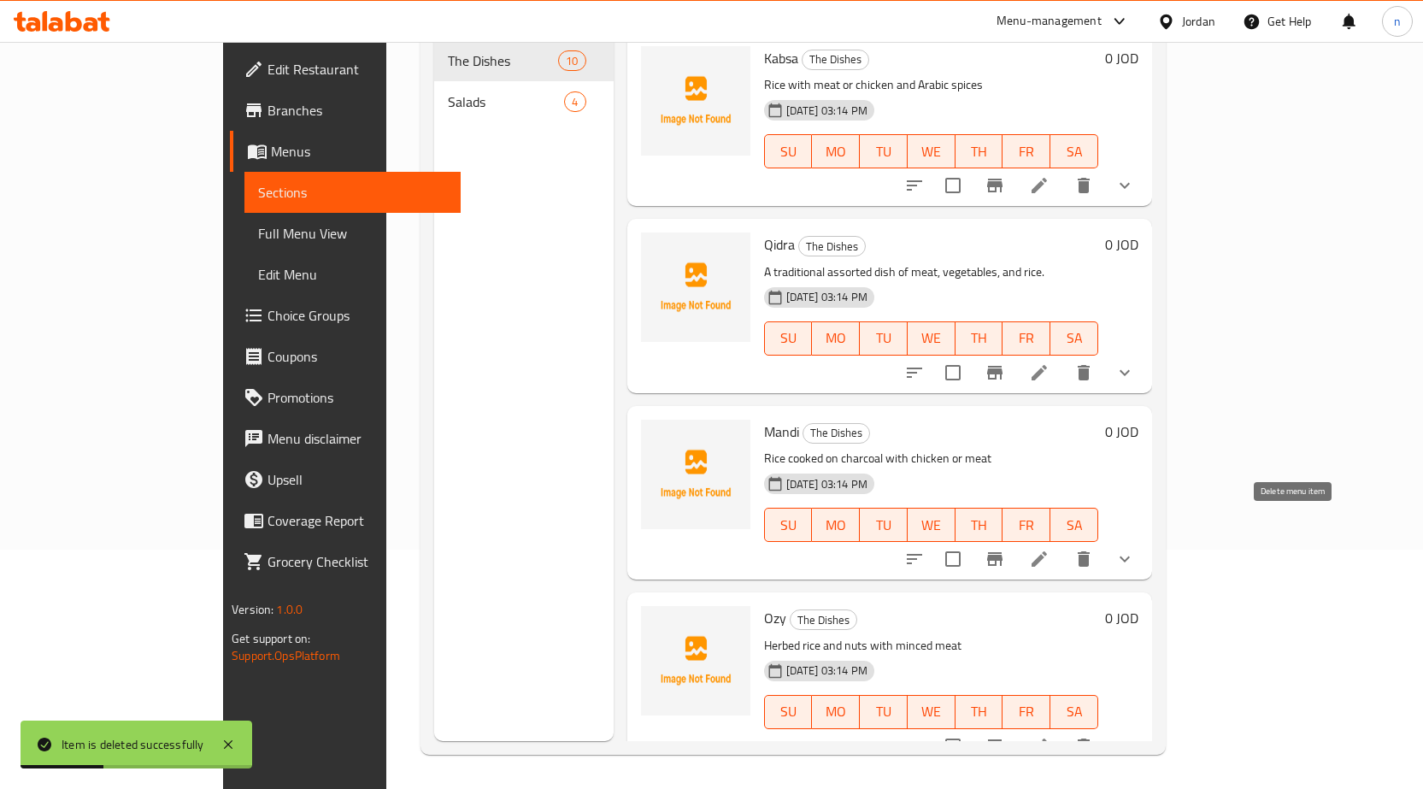
click at [1089, 551] on icon "delete" at bounding box center [1083, 558] width 12 height 15
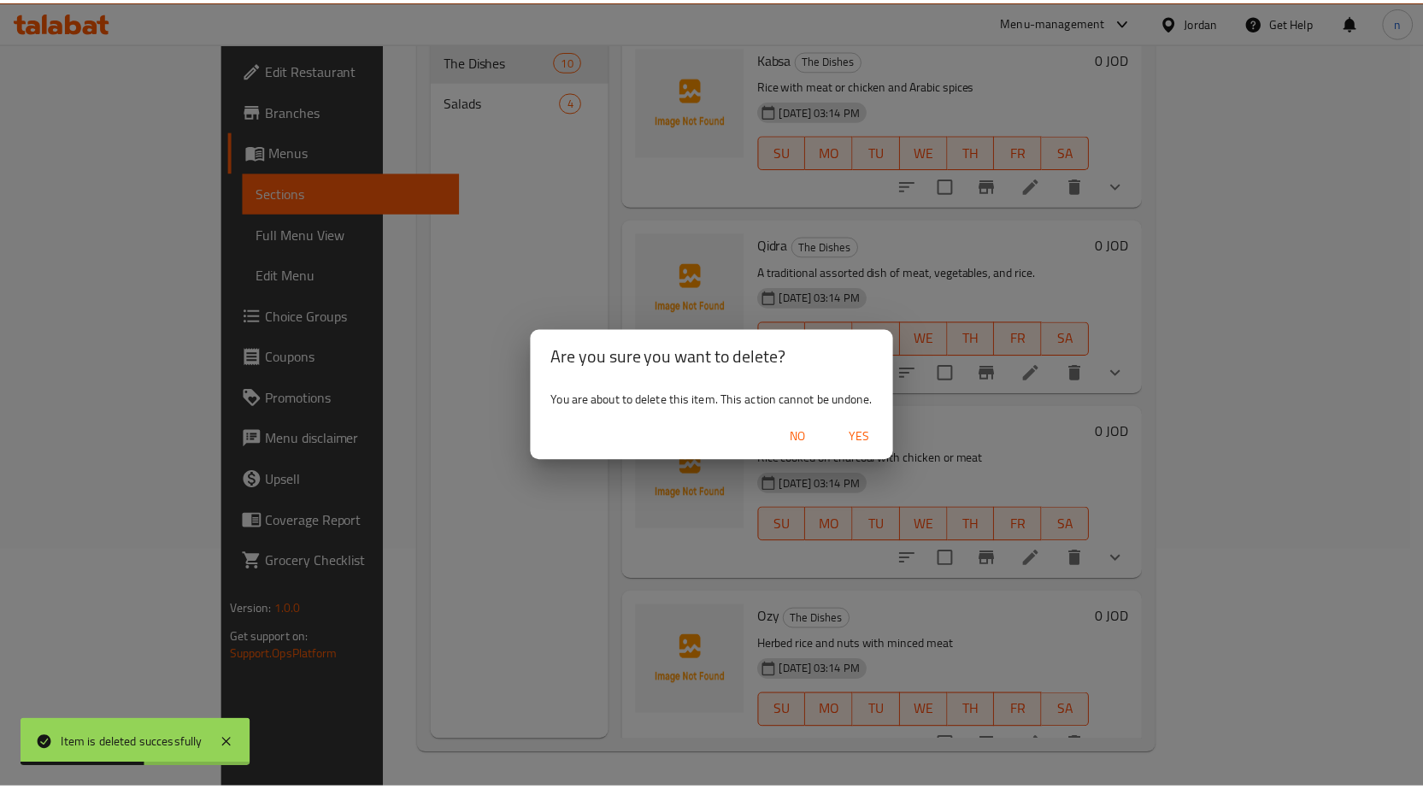
scroll to position [934, 0]
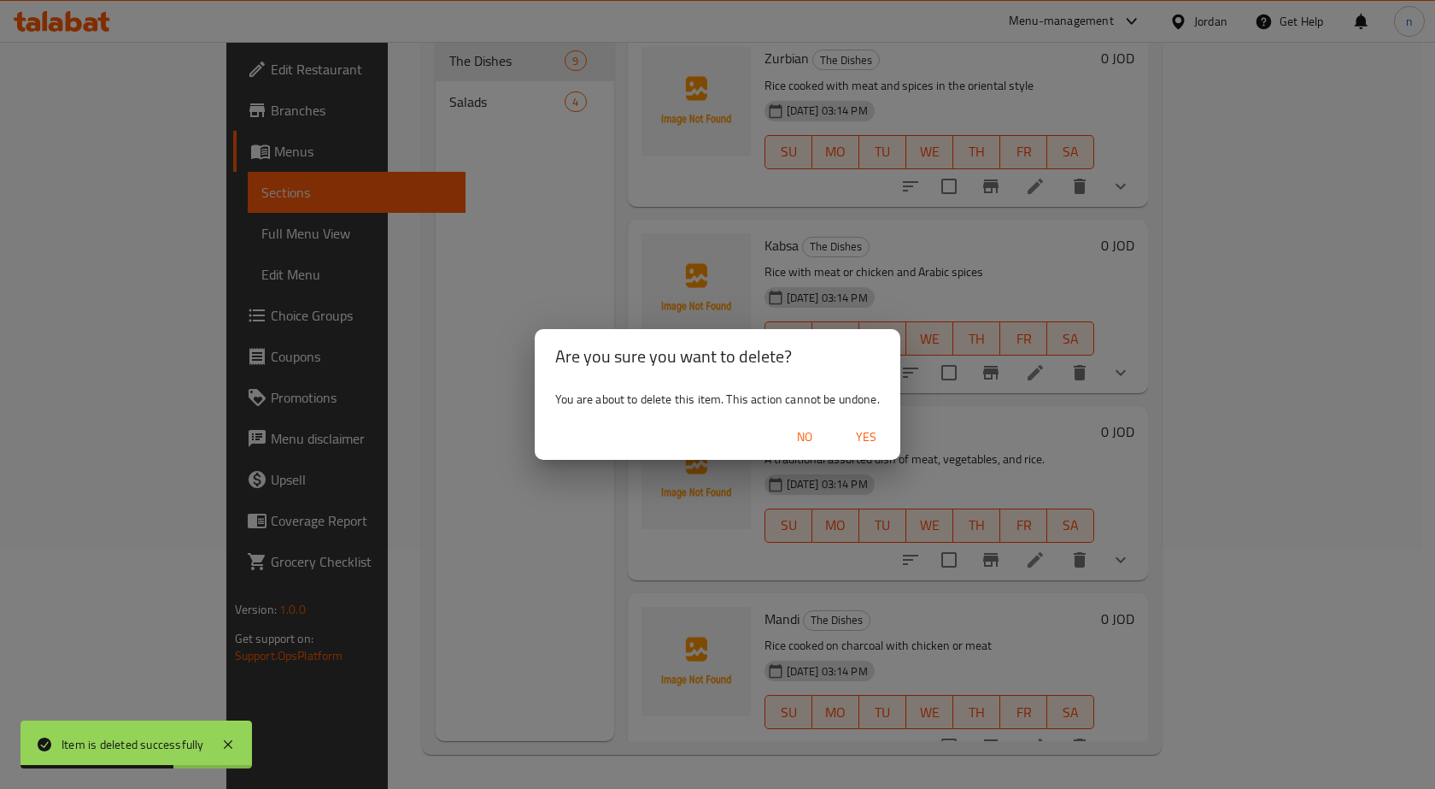
click at [868, 443] on span "Yes" at bounding box center [866, 436] width 41 height 21
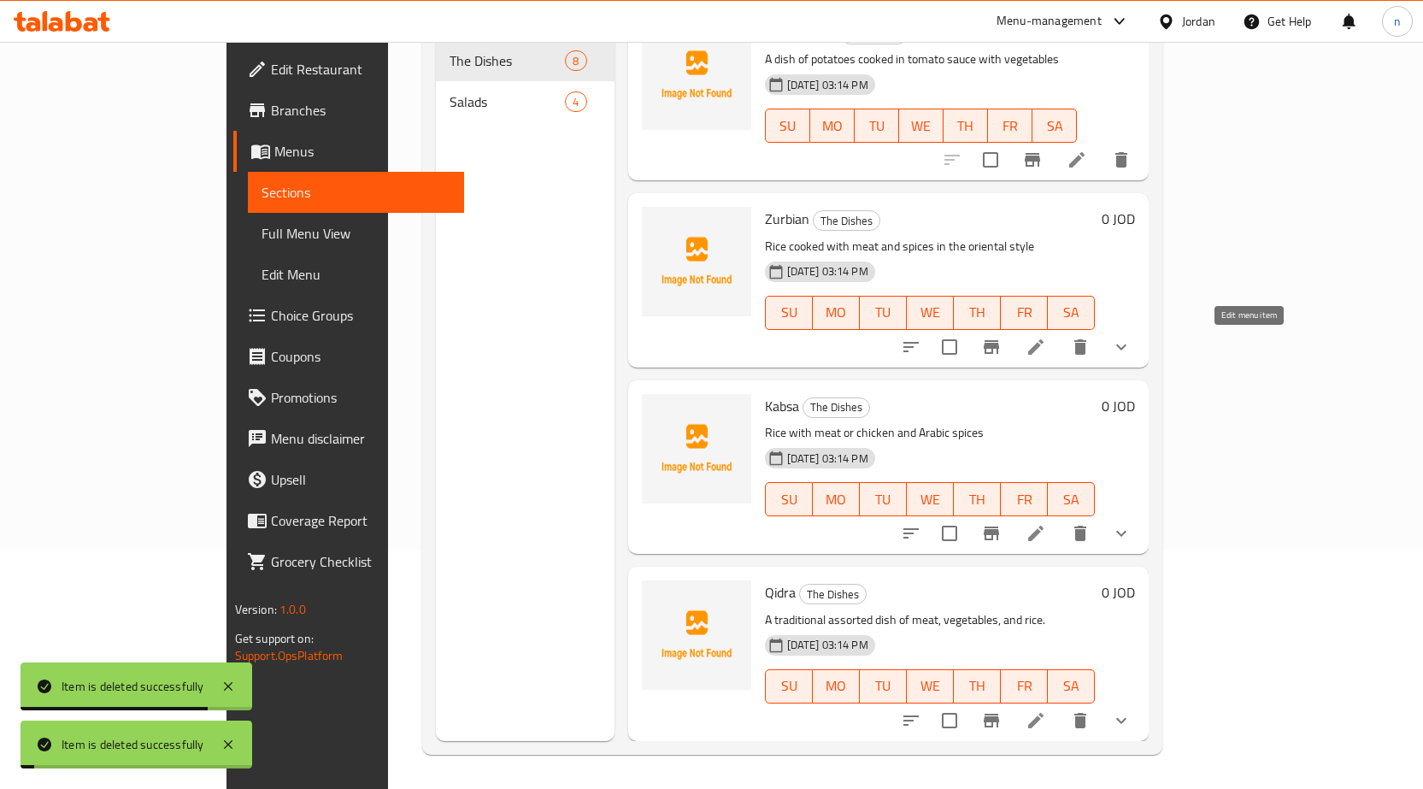
scroll to position [748, 0]
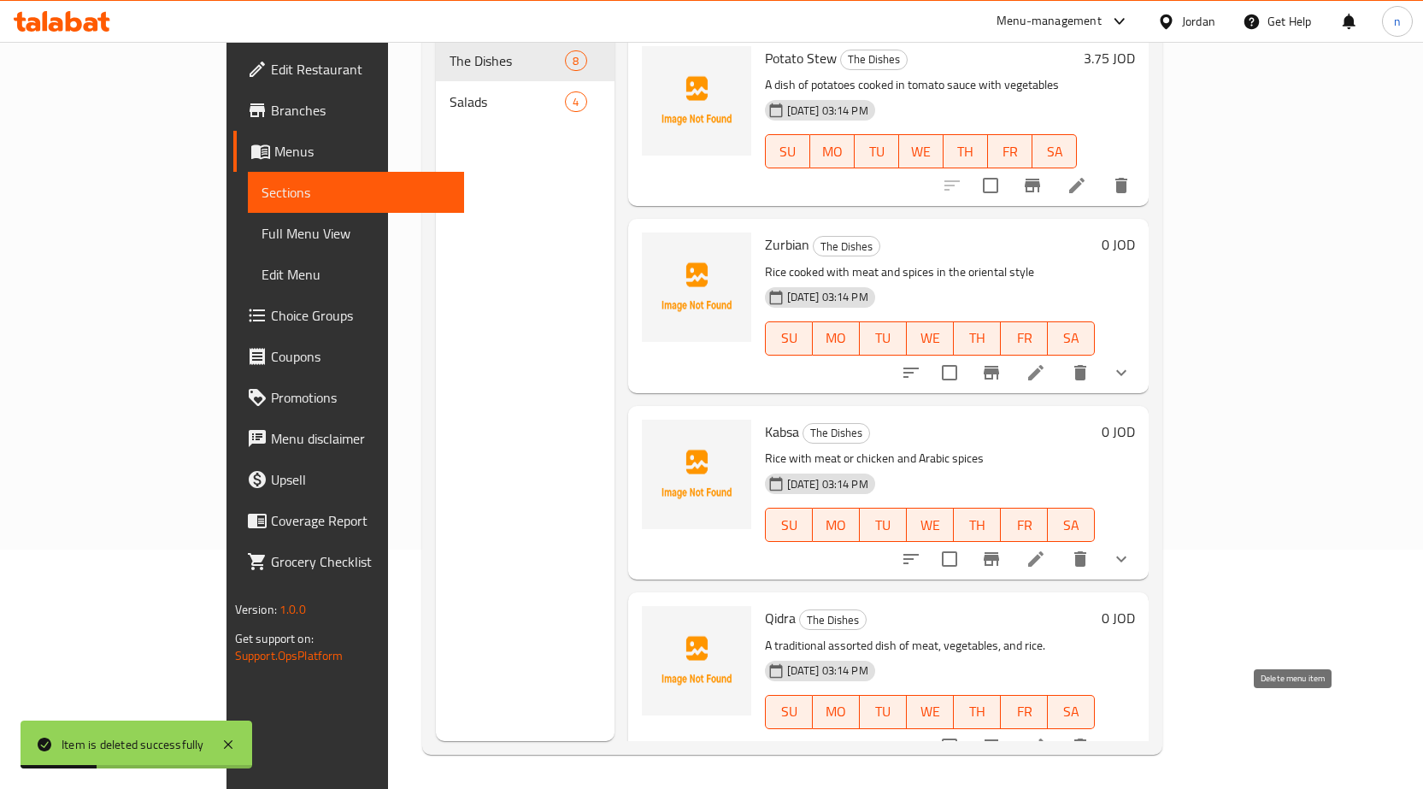
click at [1086, 738] on icon "delete" at bounding box center [1080, 745] width 12 height 15
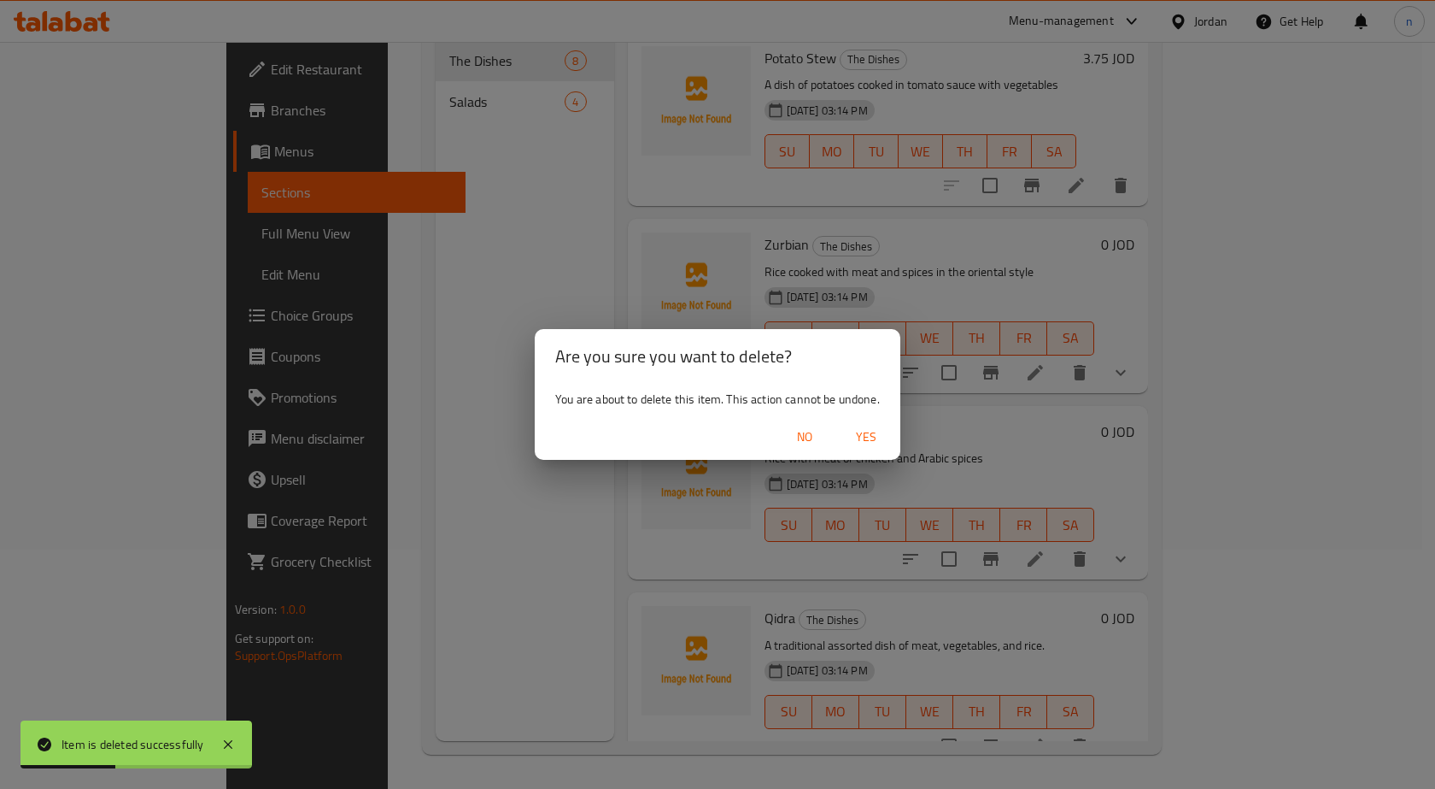
click at [867, 432] on span "Yes" at bounding box center [866, 436] width 41 height 21
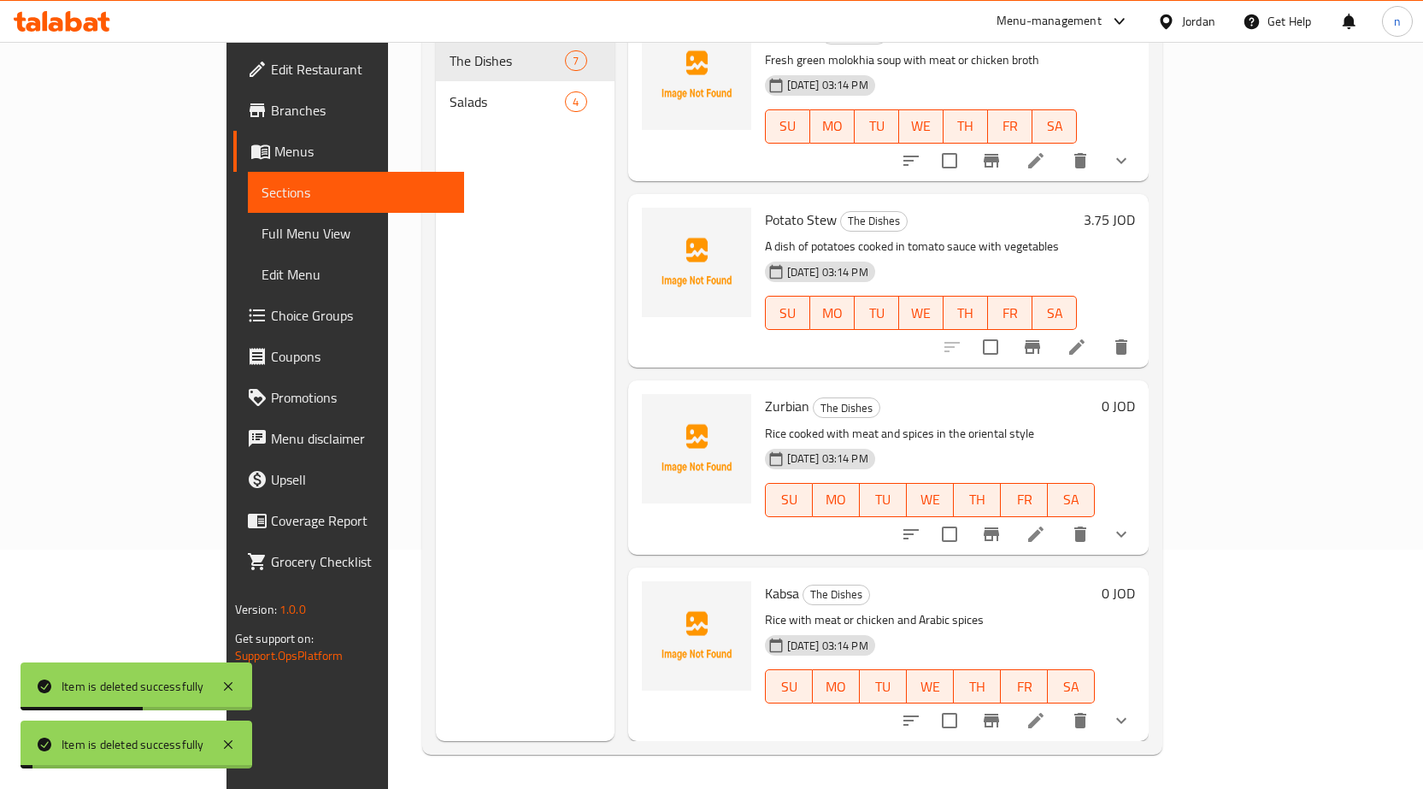
scroll to position [560, 0]
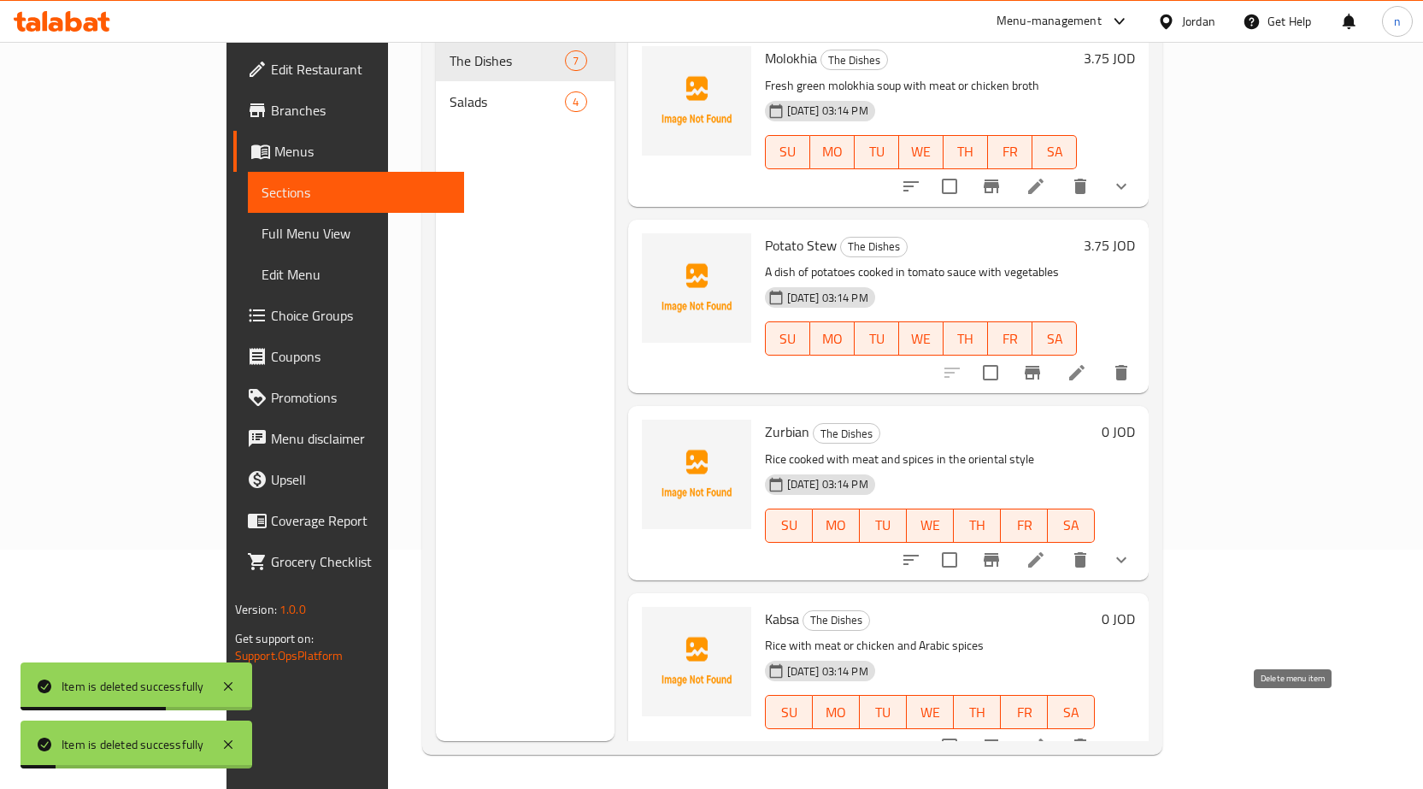
click at [1100, 730] on button "delete" at bounding box center [1079, 745] width 41 height 41
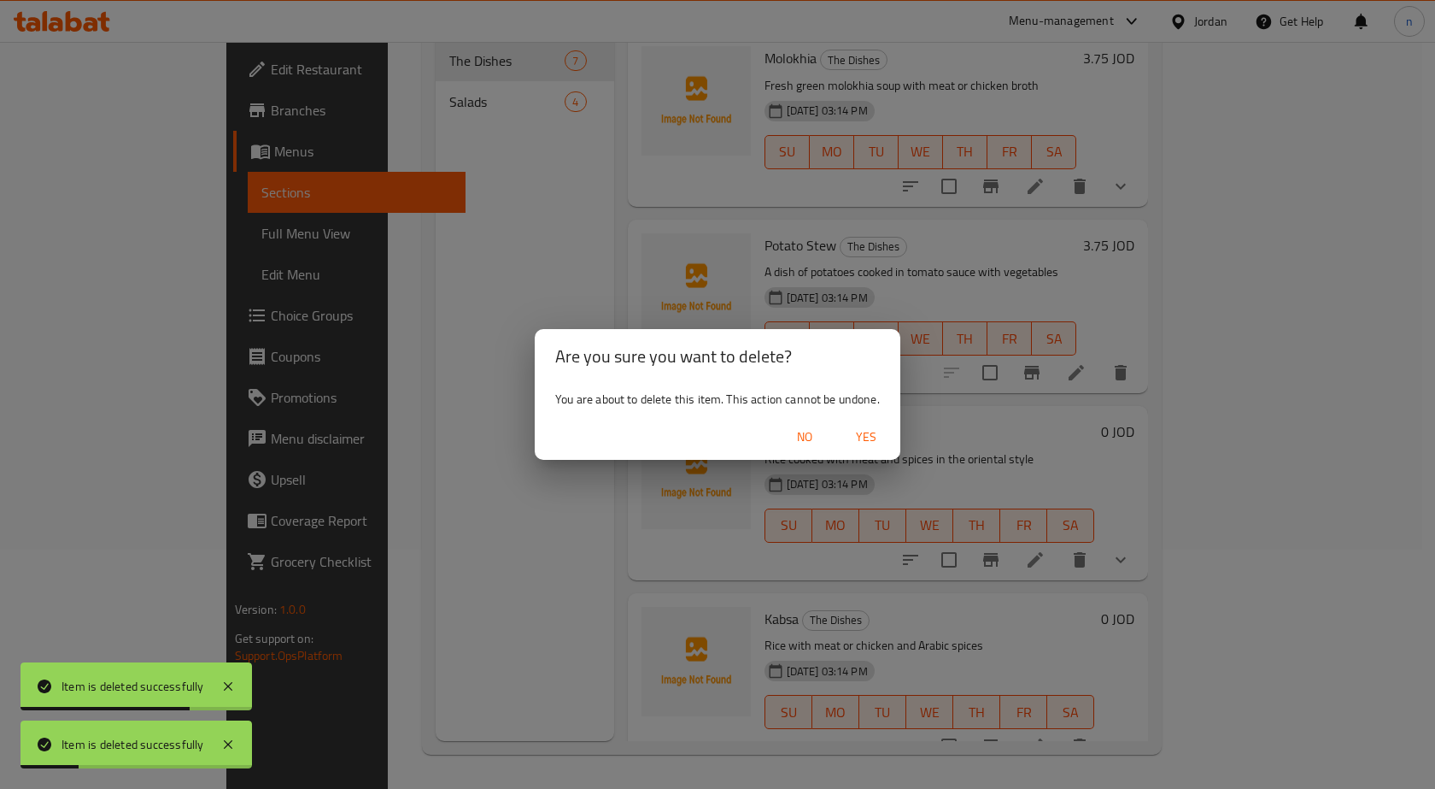
click at [865, 438] on span "Yes" at bounding box center [866, 436] width 41 height 21
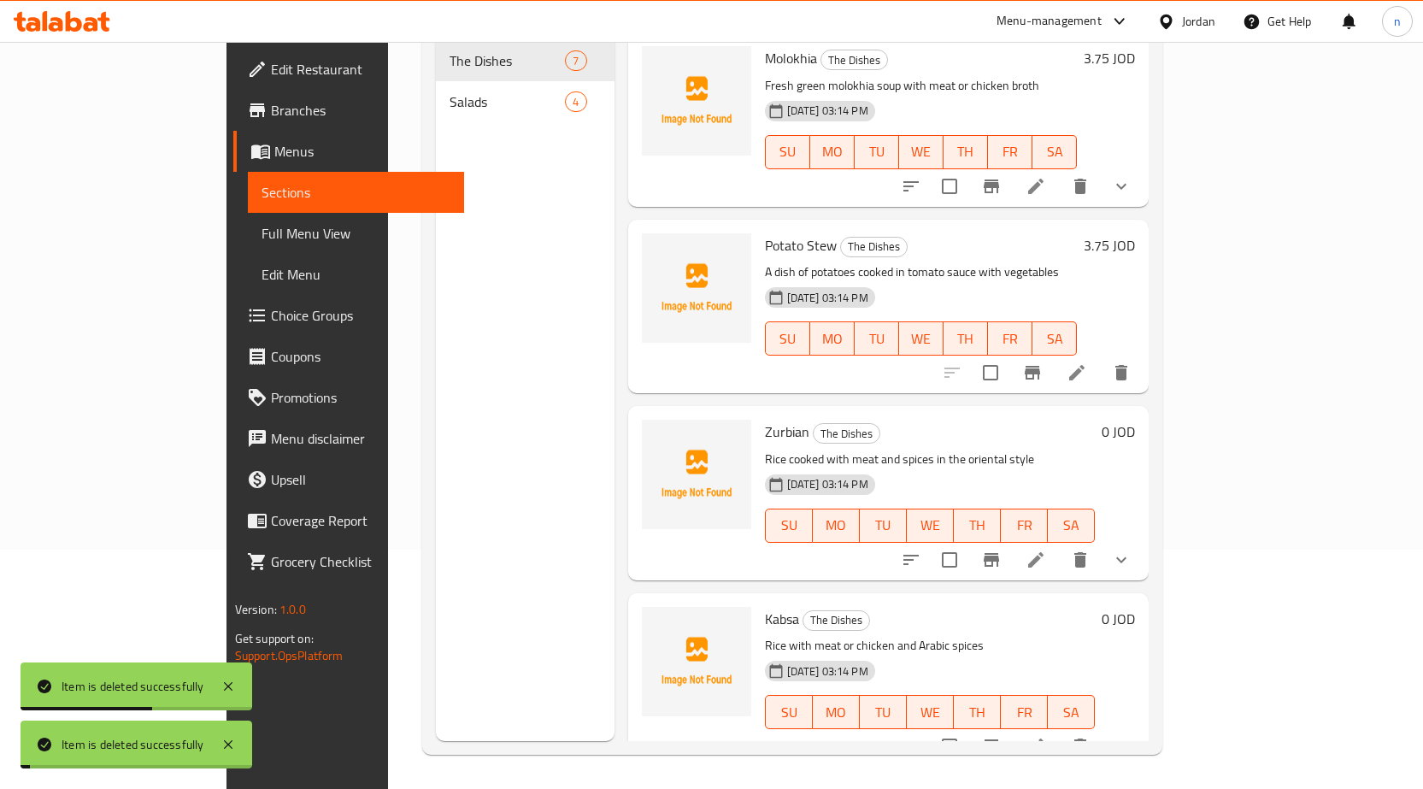
scroll to position [374, 0]
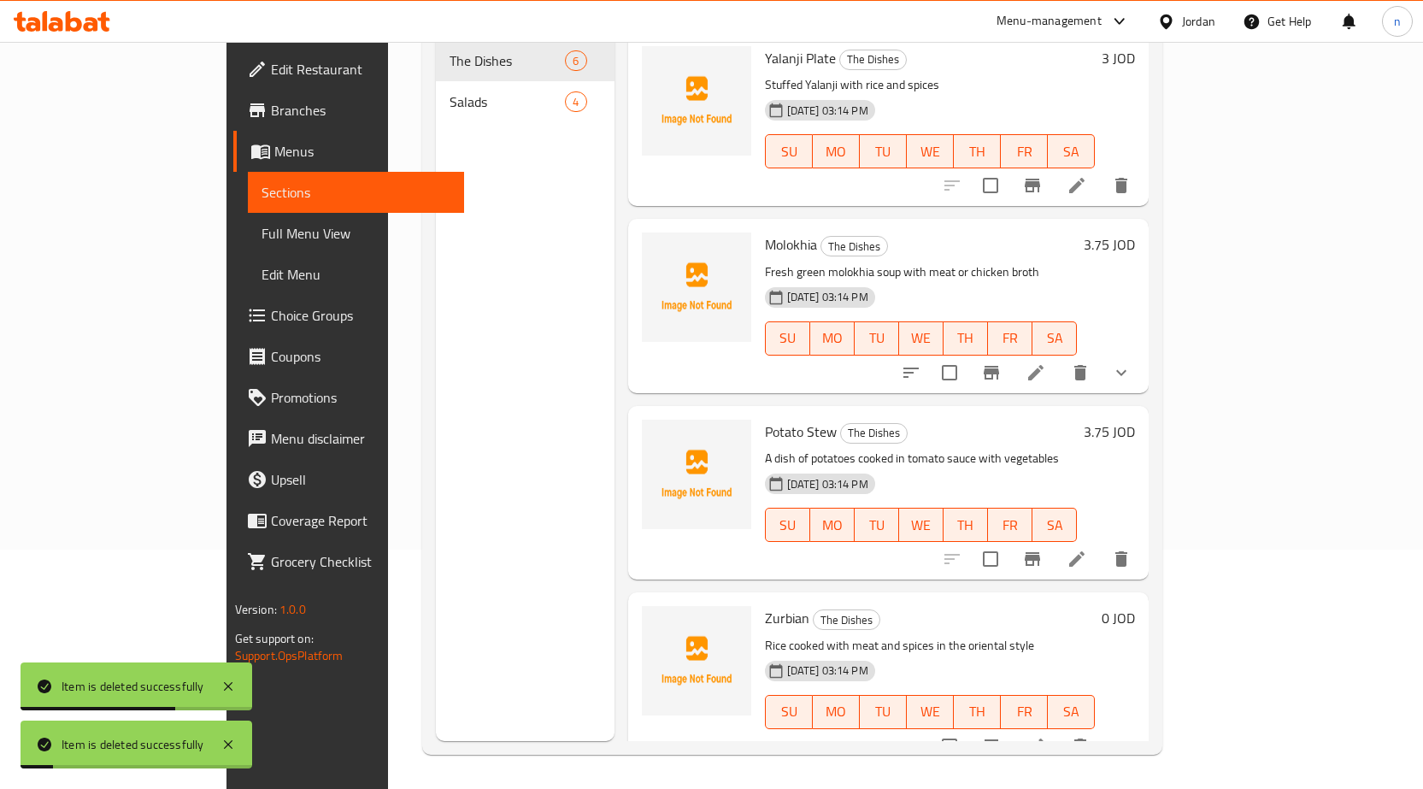
click at [1090, 736] on icon "delete" at bounding box center [1080, 746] width 21 height 21
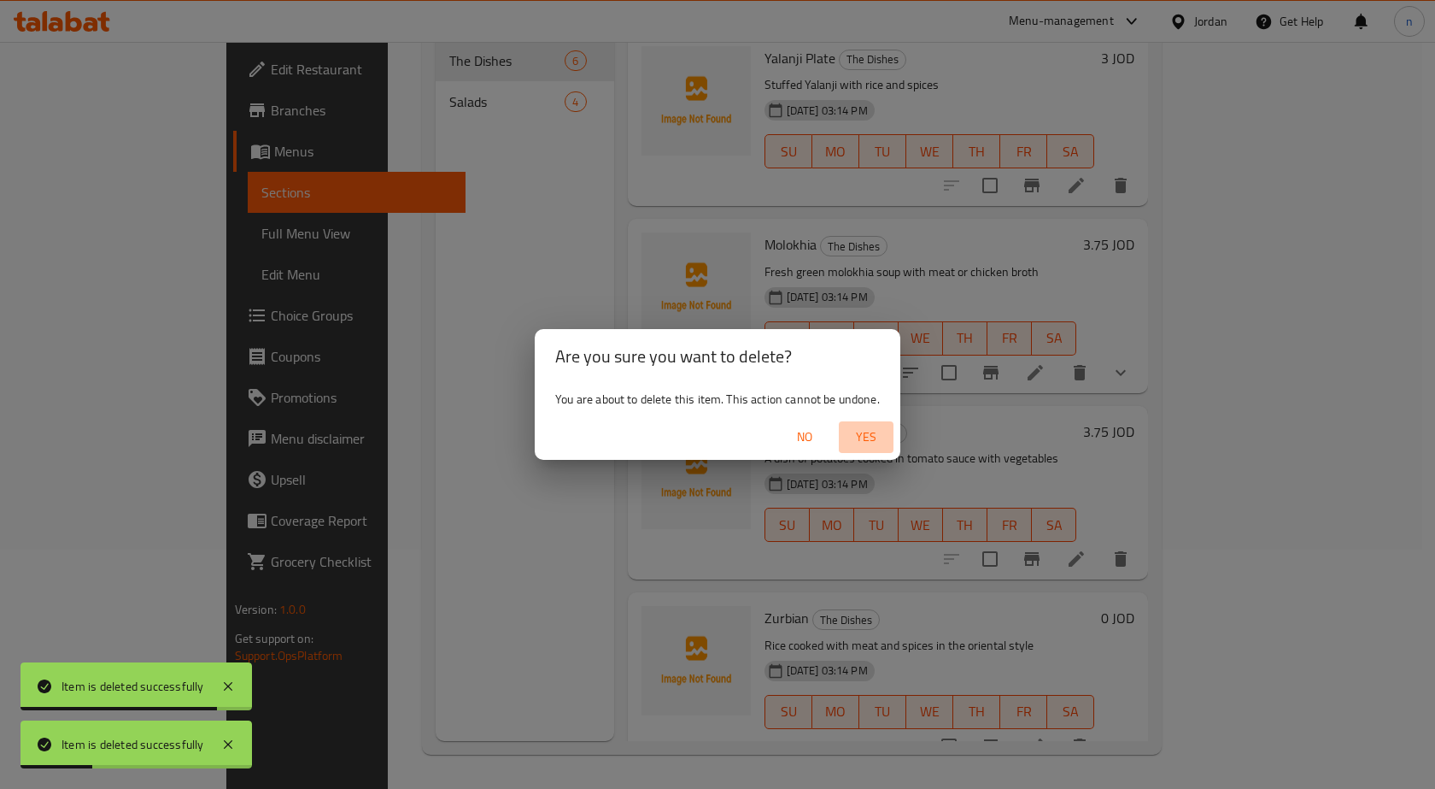
click at [871, 427] on span "Yes" at bounding box center [866, 436] width 41 height 21
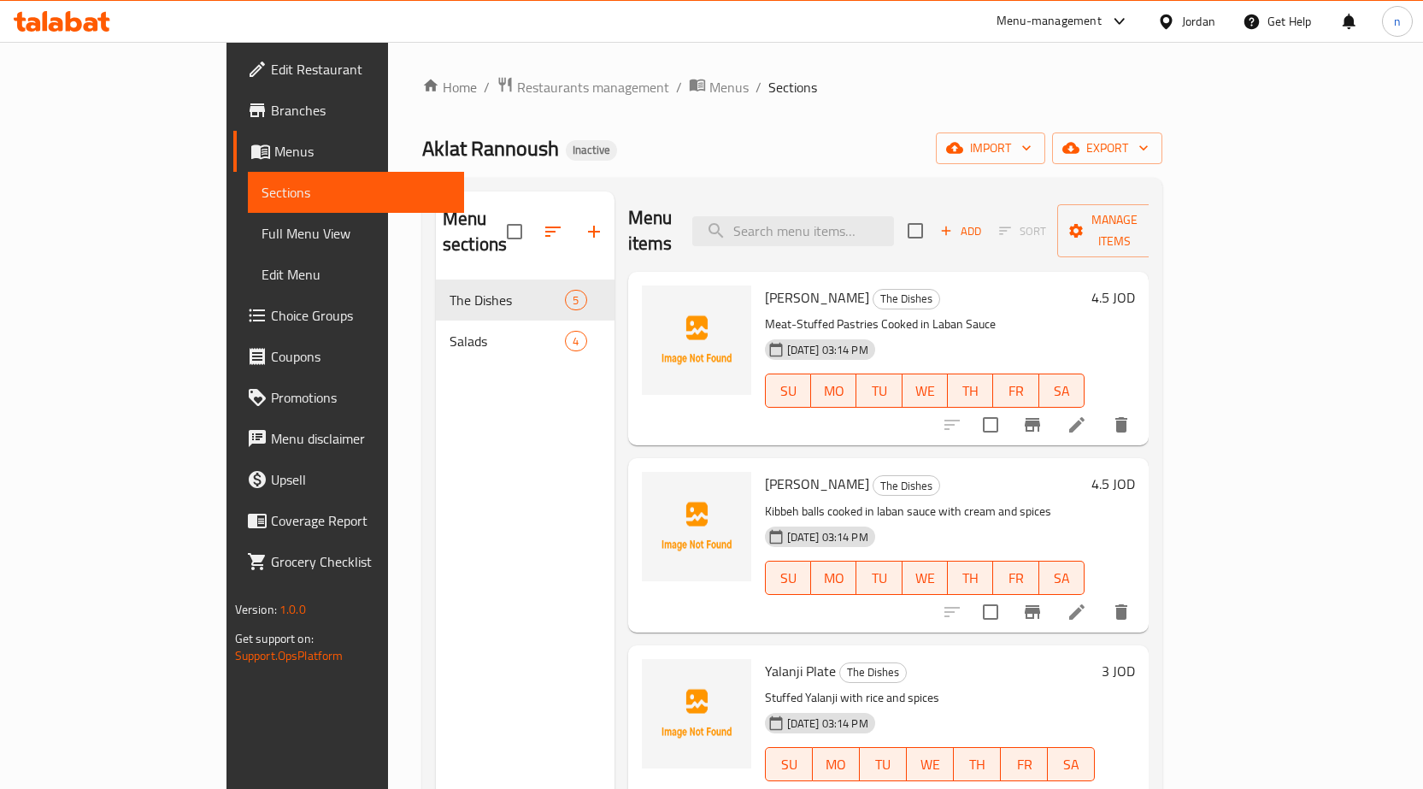
scroll to position [0, 0]
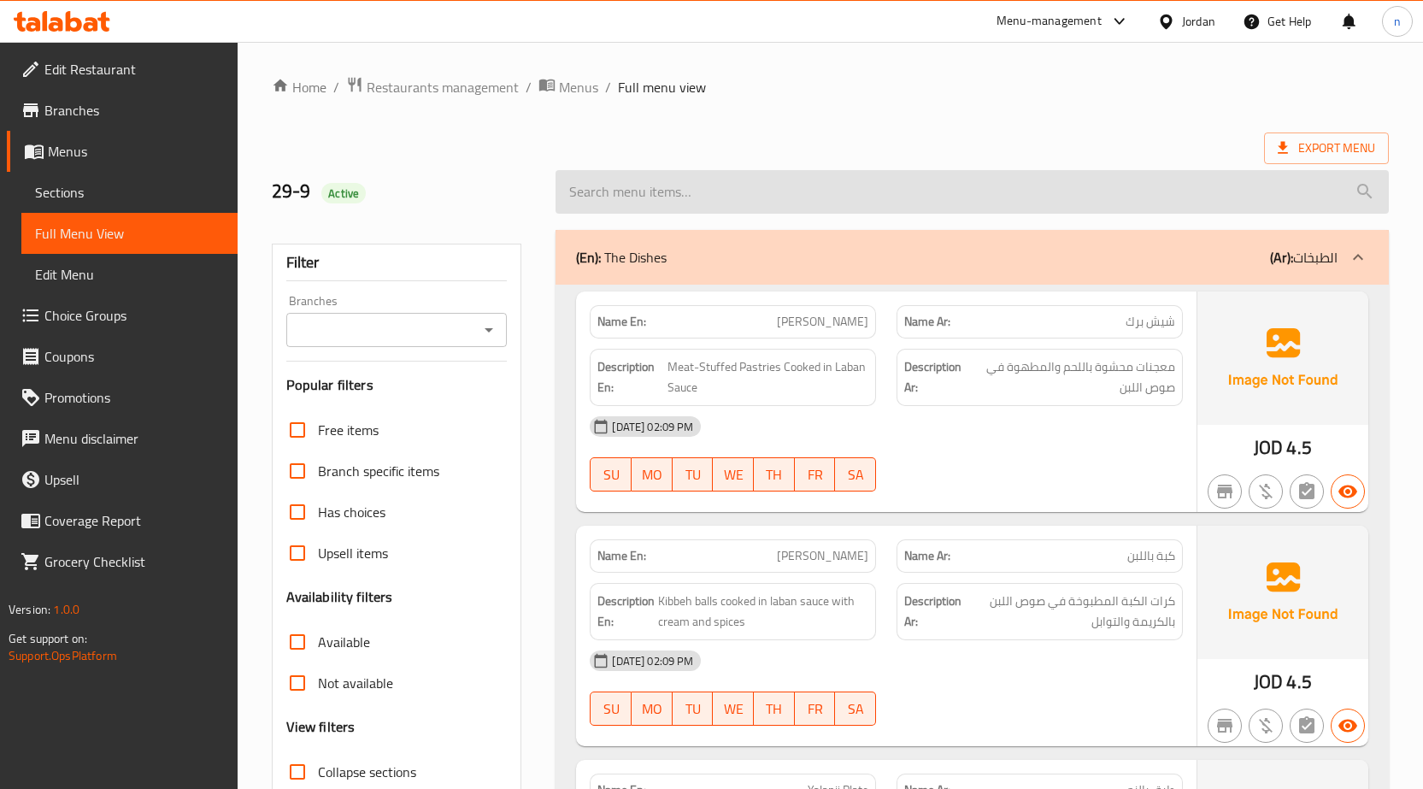
click at [836, 195] on input "search" at bounding box center [971, 192] width 833 height 44
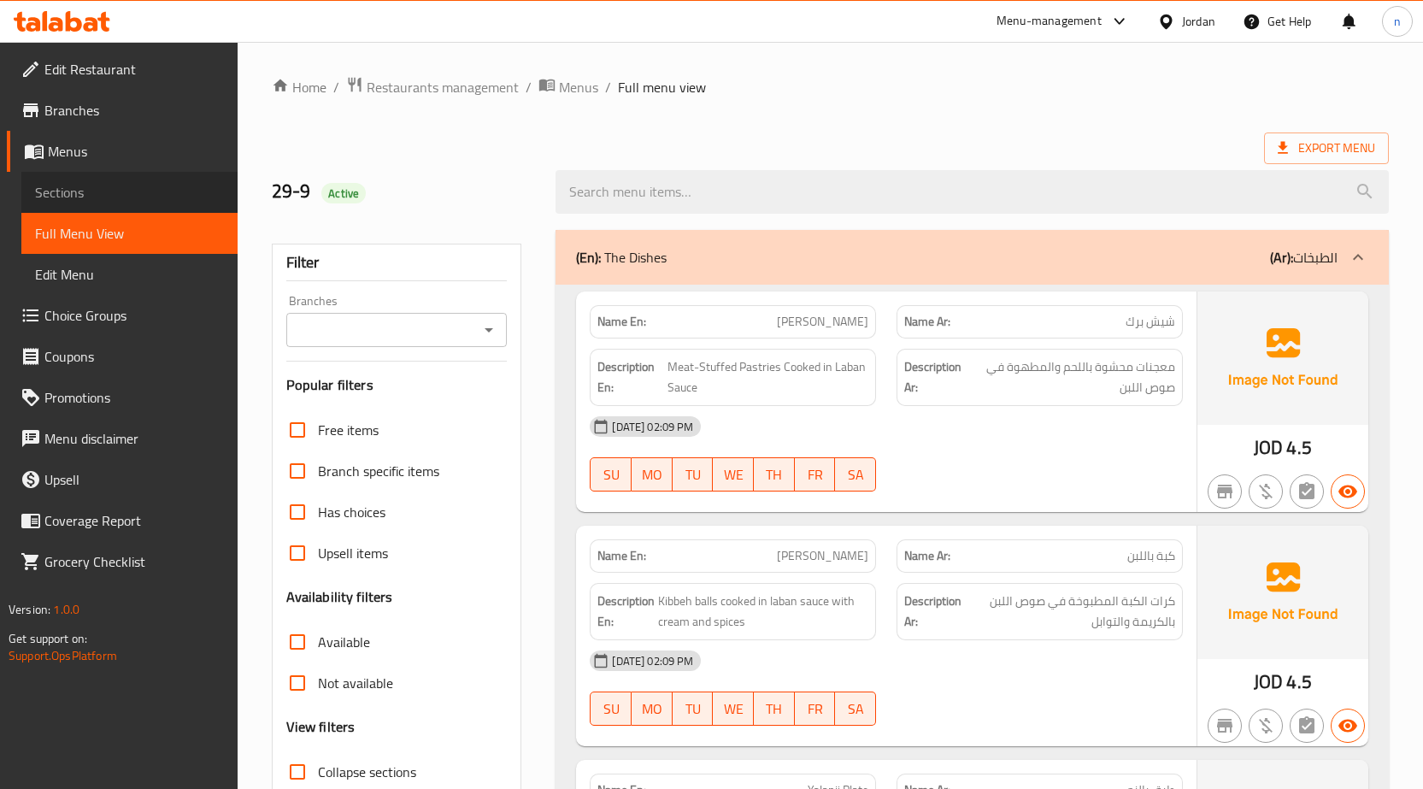
click at [160, 196] on span "Sections" at bounding box center [129, 192] width 189 height 21
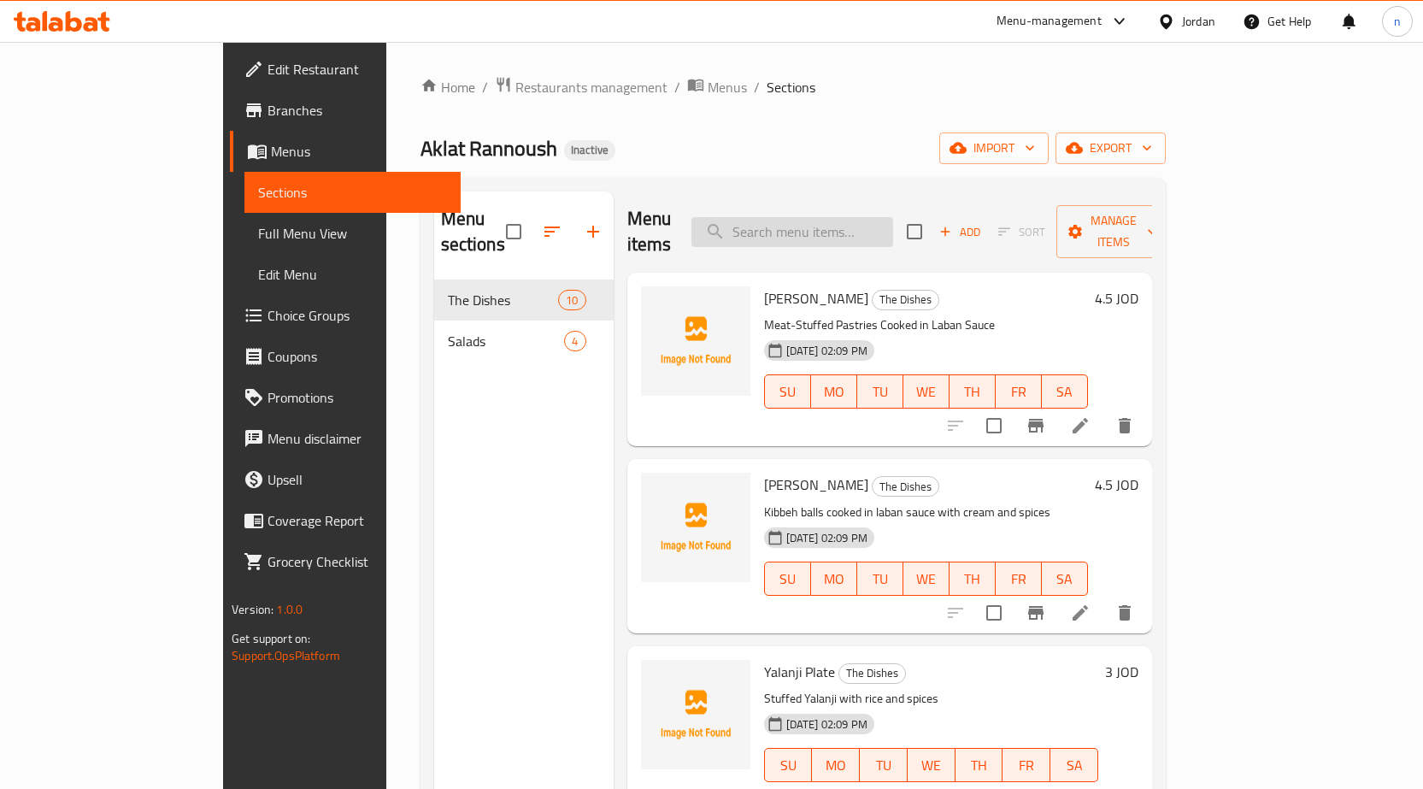
click at [893, 232] on input "search" at bounding box center [792, 232] width 202 height 30
paste input "ملوخية"
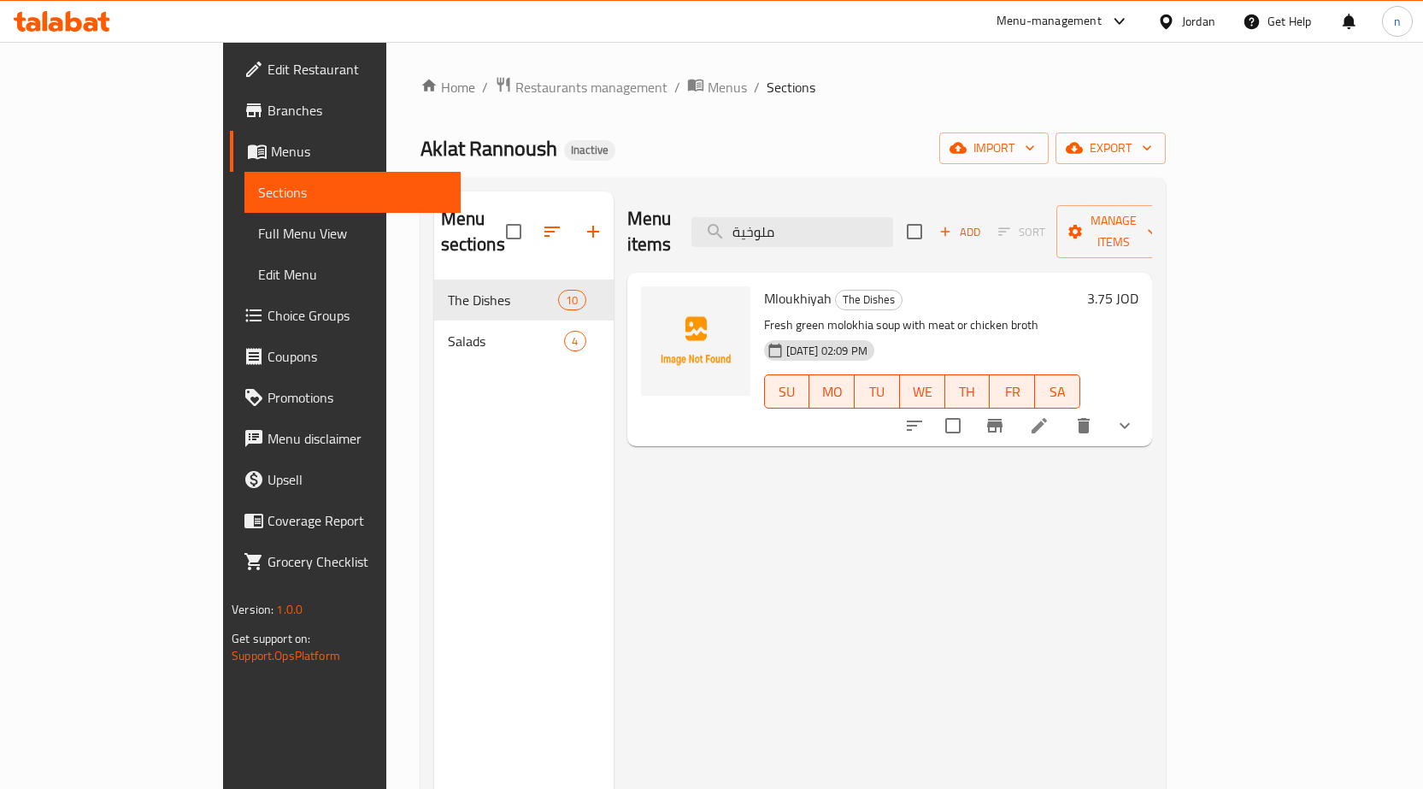
type input "ملوخية"
click at [1049, 415] on icon at bounding box center [1039, 425] width 21 height 21
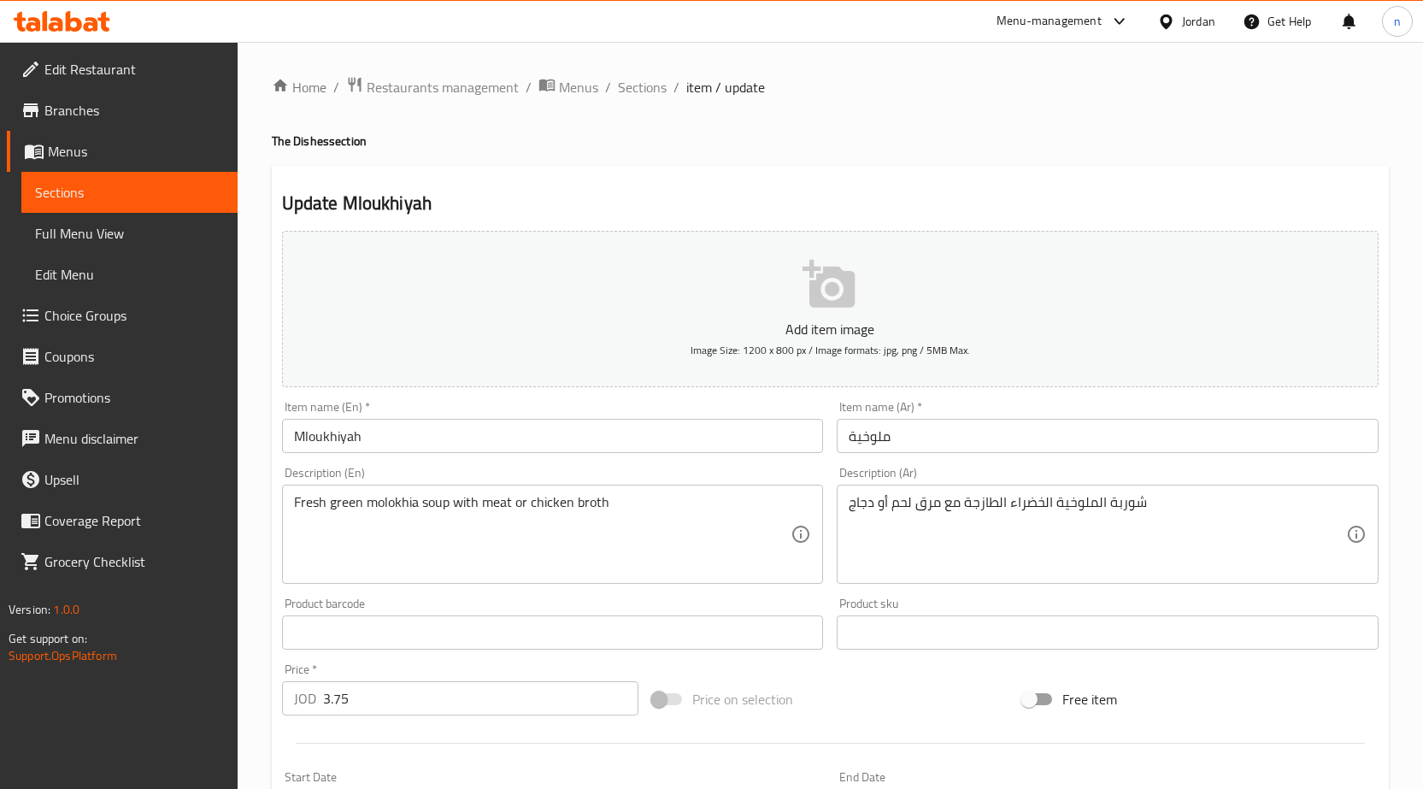
click at [318, 454] on div "Item name (En)   * Mloukhiyah Item name (En) *" at bounding box center [552, 427] width 555 height 66
click at [318, 449] on input "Mloukhiyah" at bounding box center [553, 436] width 542 height 34
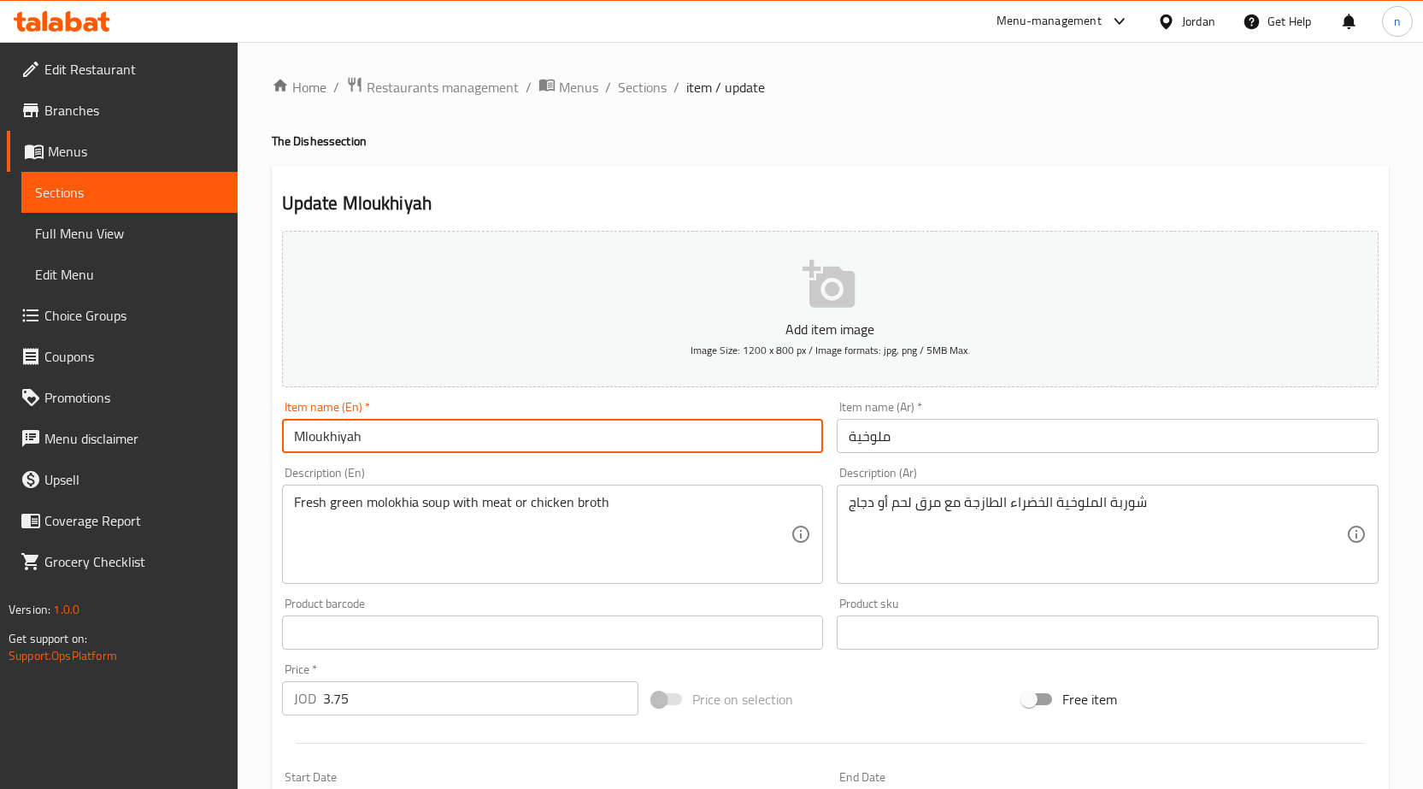
click at [318, 449] on input "Mloukhiyah" at bounding box center [553, 436] width 542 height 34
paste input "olokhia"
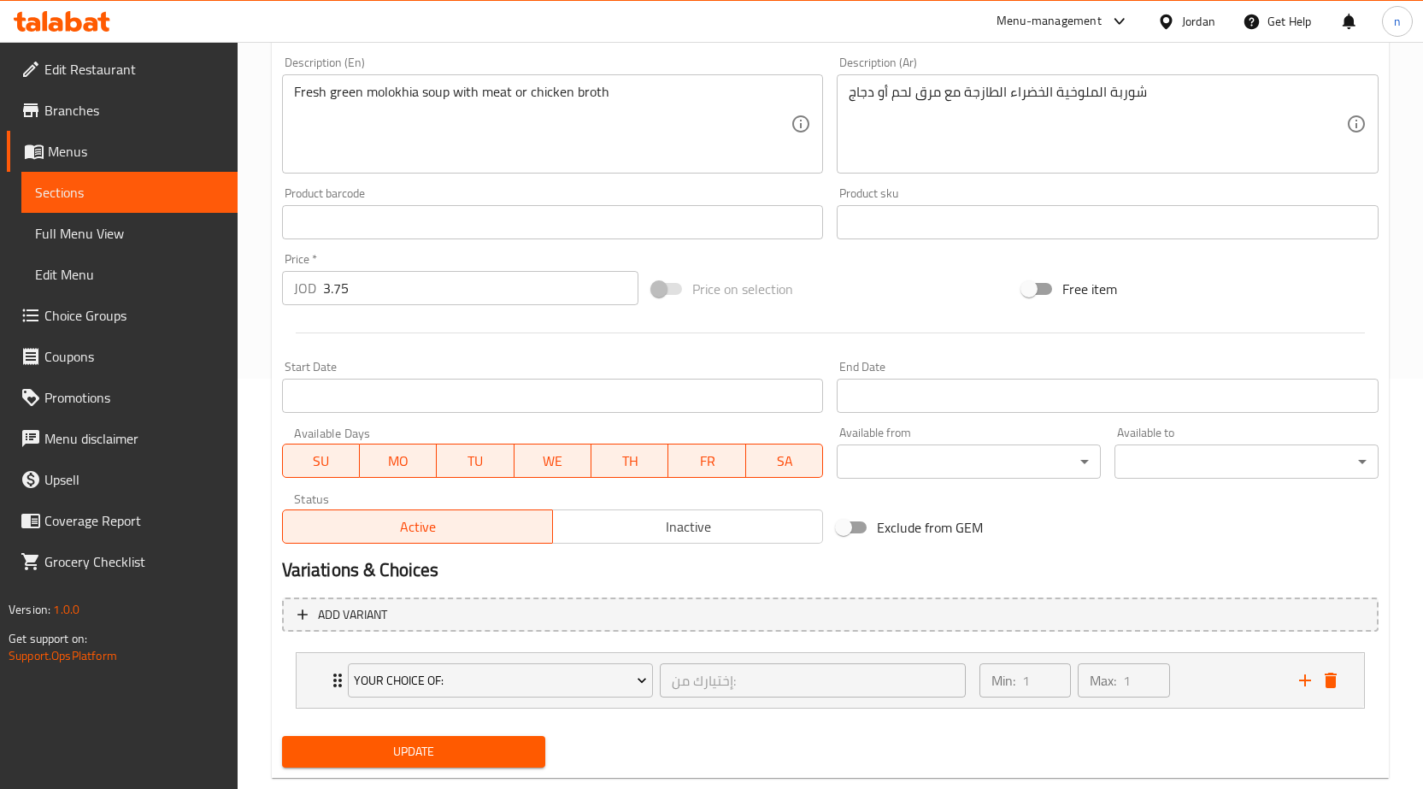
scroll to position [447, 0]
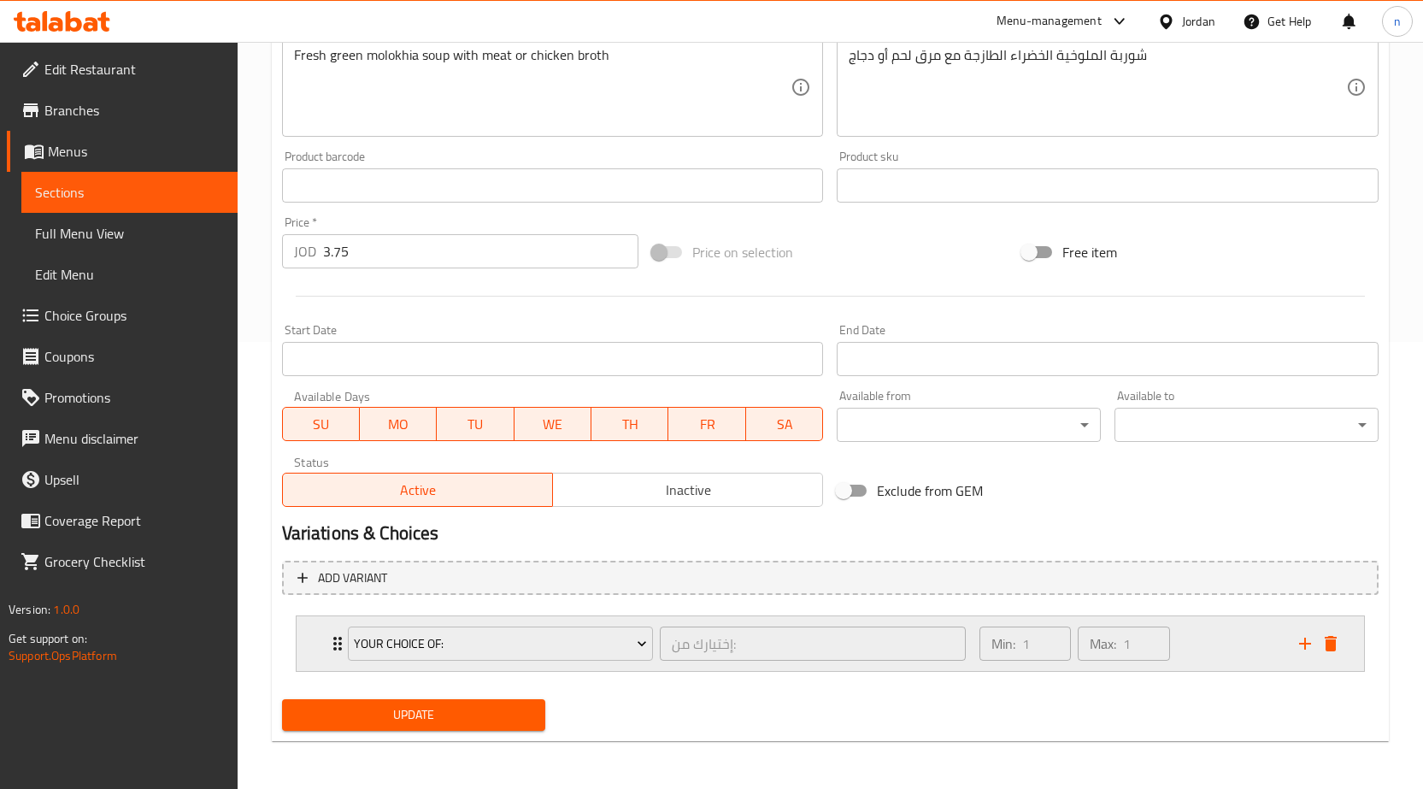
click at [1231, 660] on div "Min: 1 ​ Max: 1 ​" at bounding box center [1129, 643] width 320 height 55
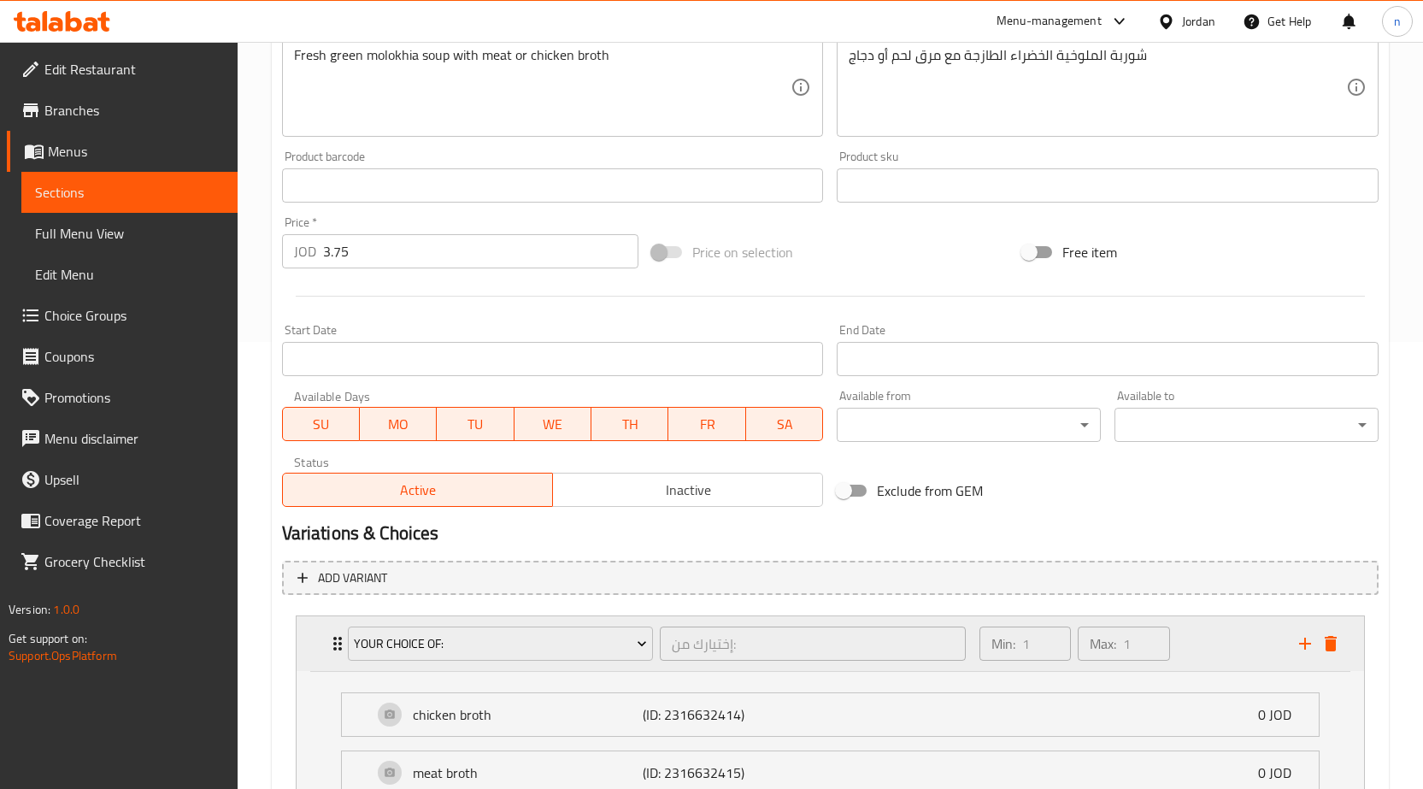
click at [1234, 646] on div "Min: 1 ​ Max: 1 ​" at bounding box center [1129, 643] width 320 height 55
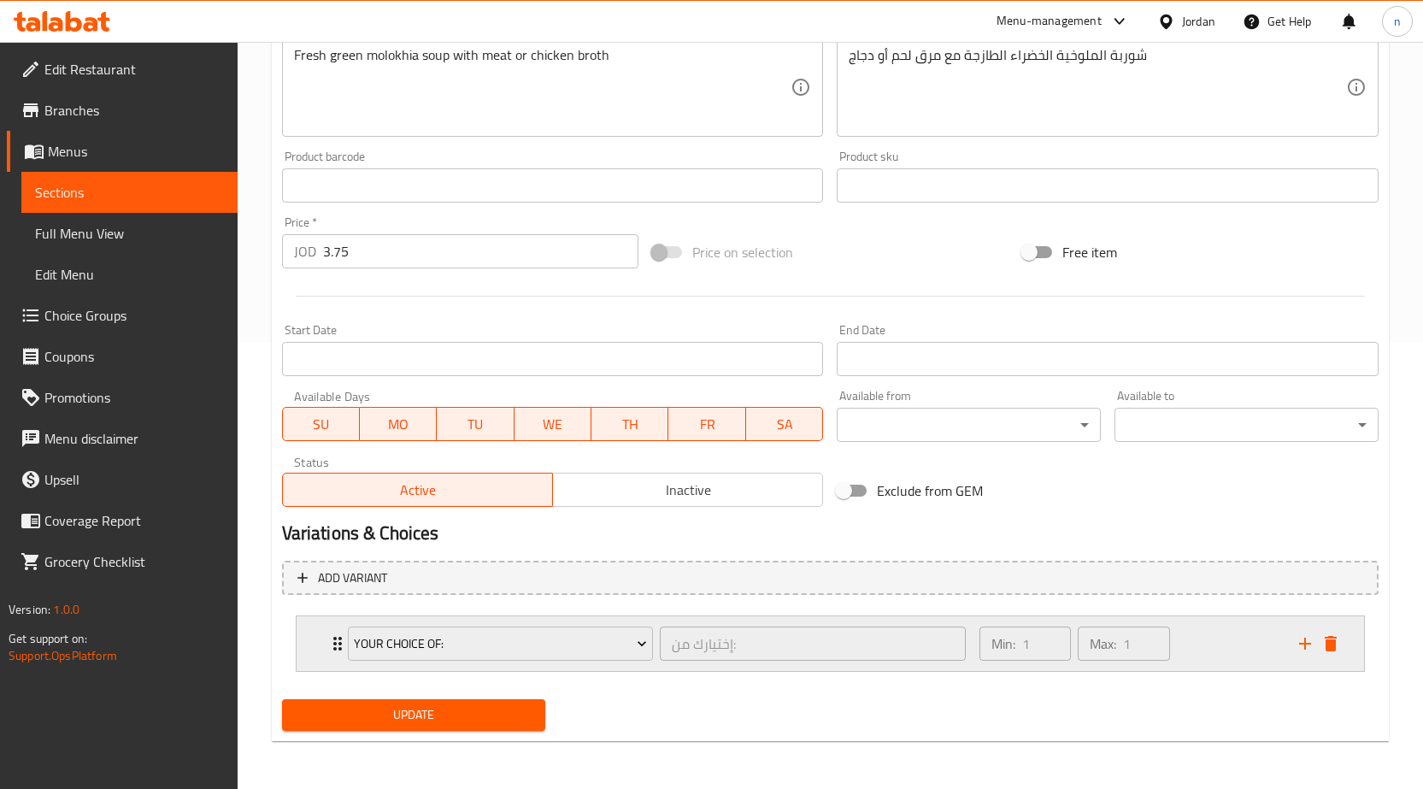
click at [1234, 646] on div "Min: 1 ​ Max: 1 ​" at bounding box center [1129, 643] width 320 height 55
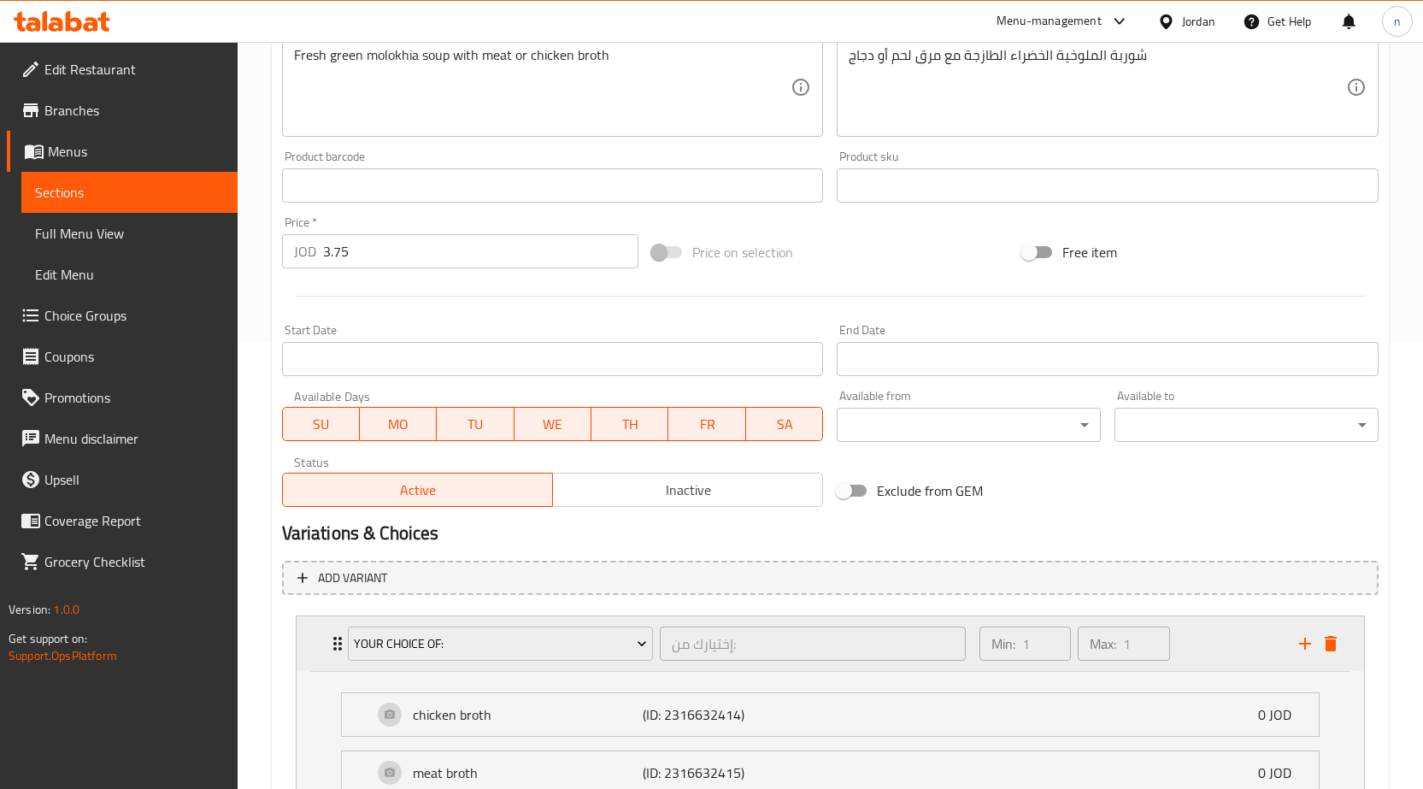
click at [1234, 646] on div "Min: 1 ​ Max: 1 ​" at bounding box center [1129, 643] width 320 height 55
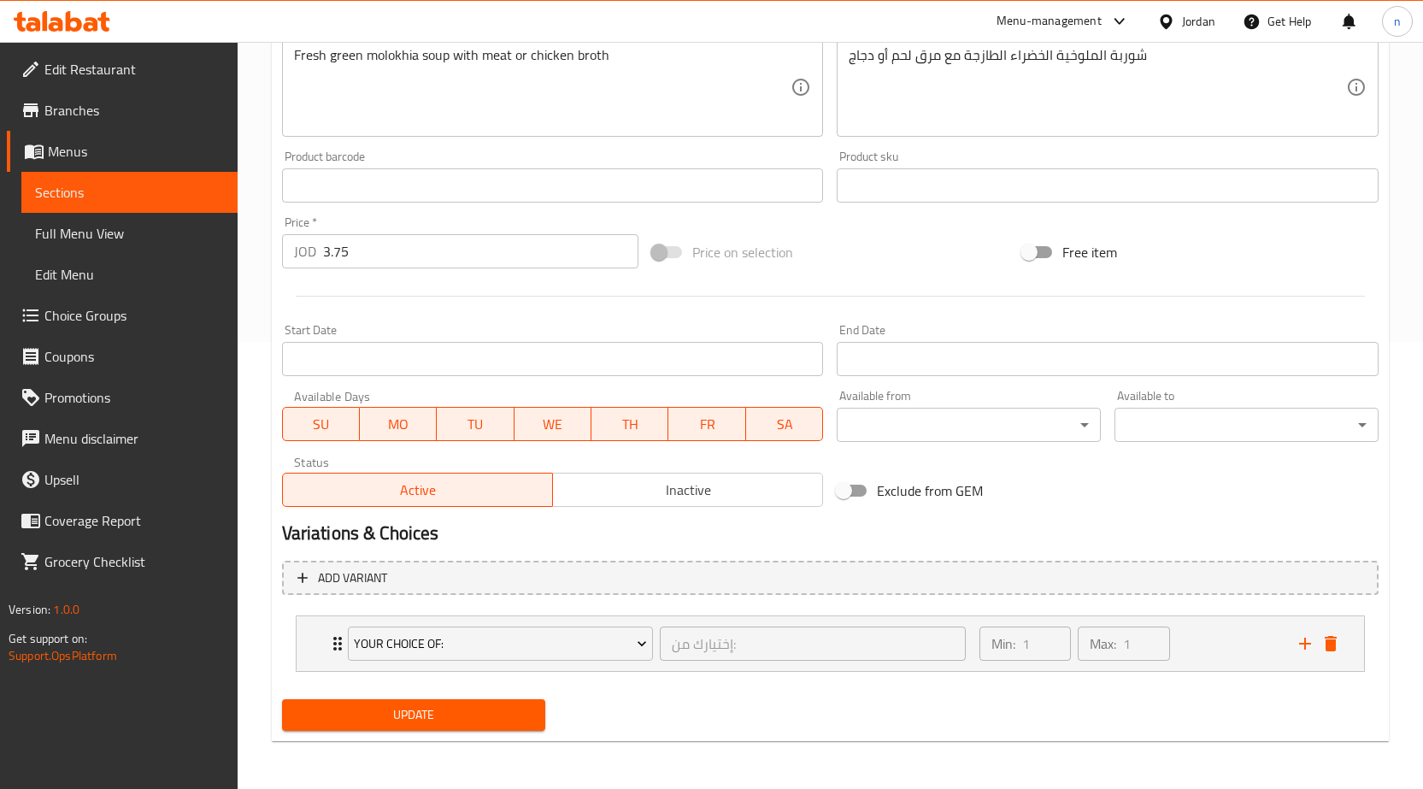
type input "Molokhia"
click at [462, 710] on span "Update" at bounding box center [414, 714] width 237 height 21
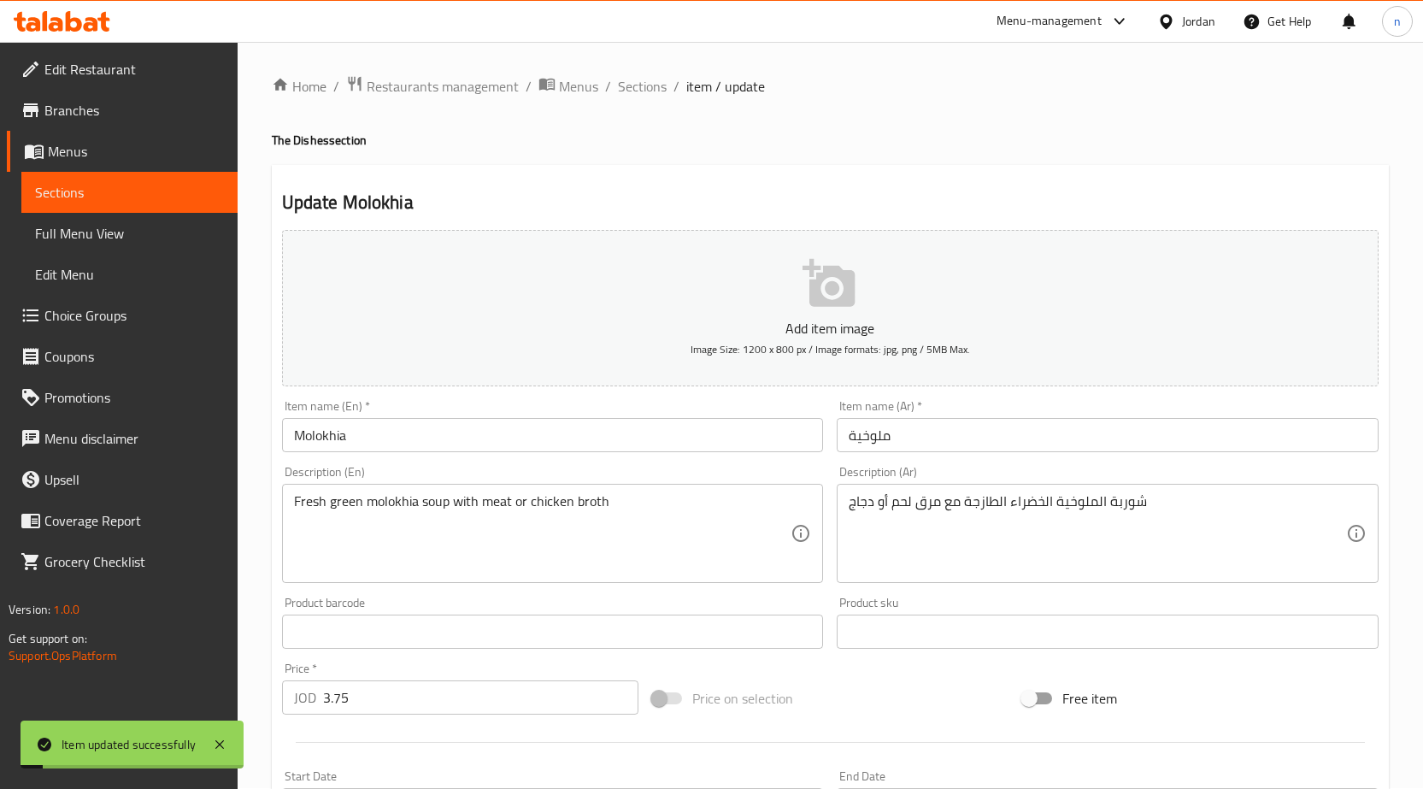
scroll to position [0, 0]
click at [625, 95] on span "Sections" at bounding box center [642, 87] width 49 height 21
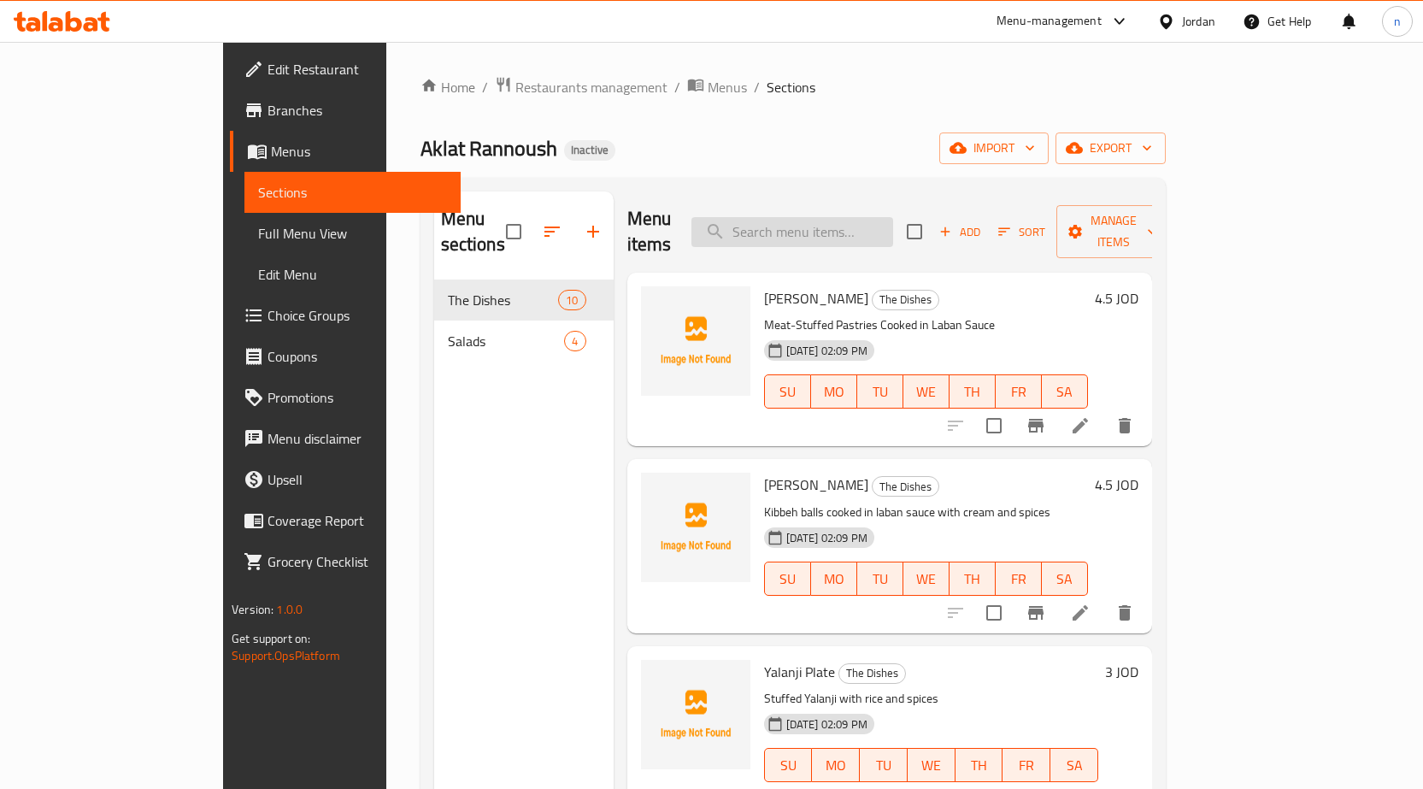
click at [858, 223] on input "search" at bounding box center [792, 232] width 202 height 30
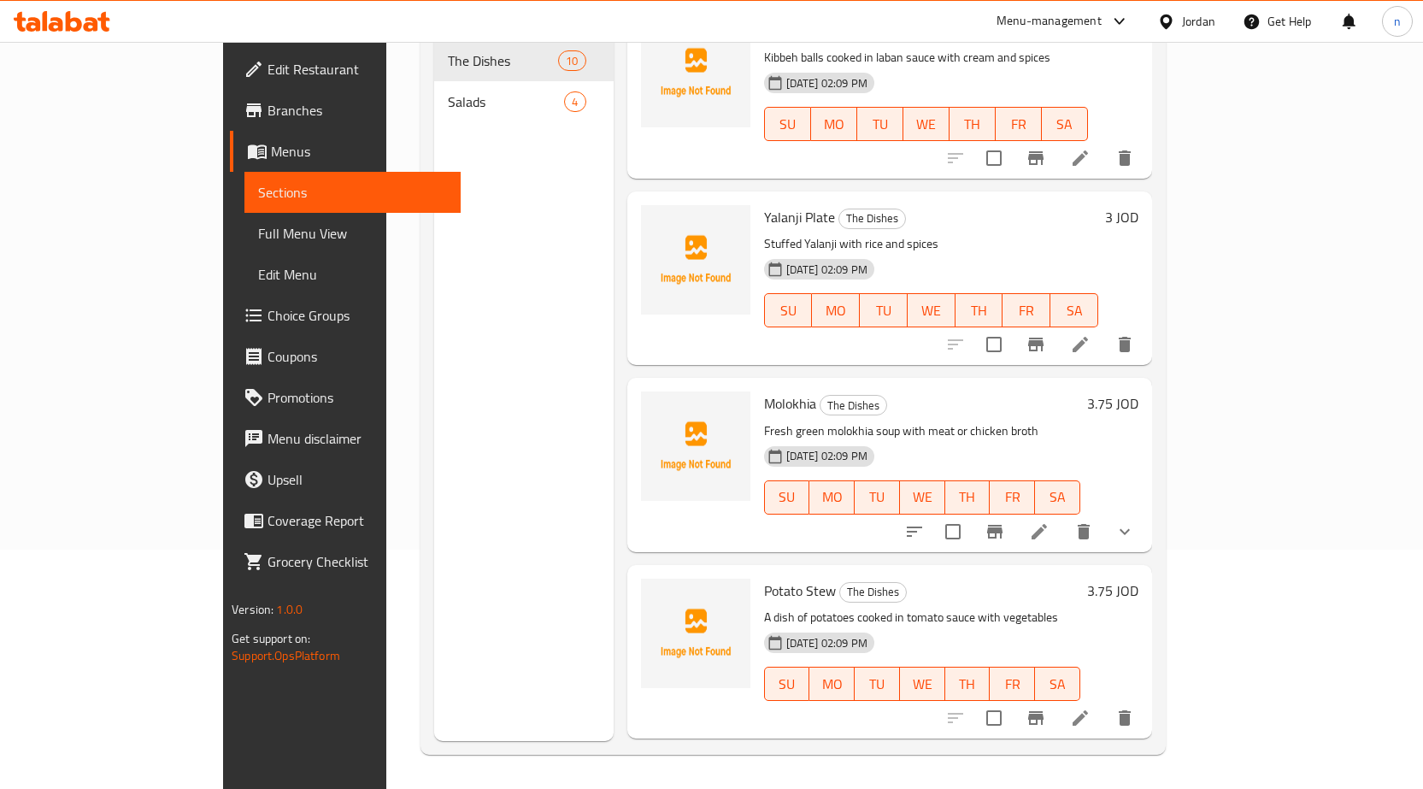
scroll to position [181, 0]
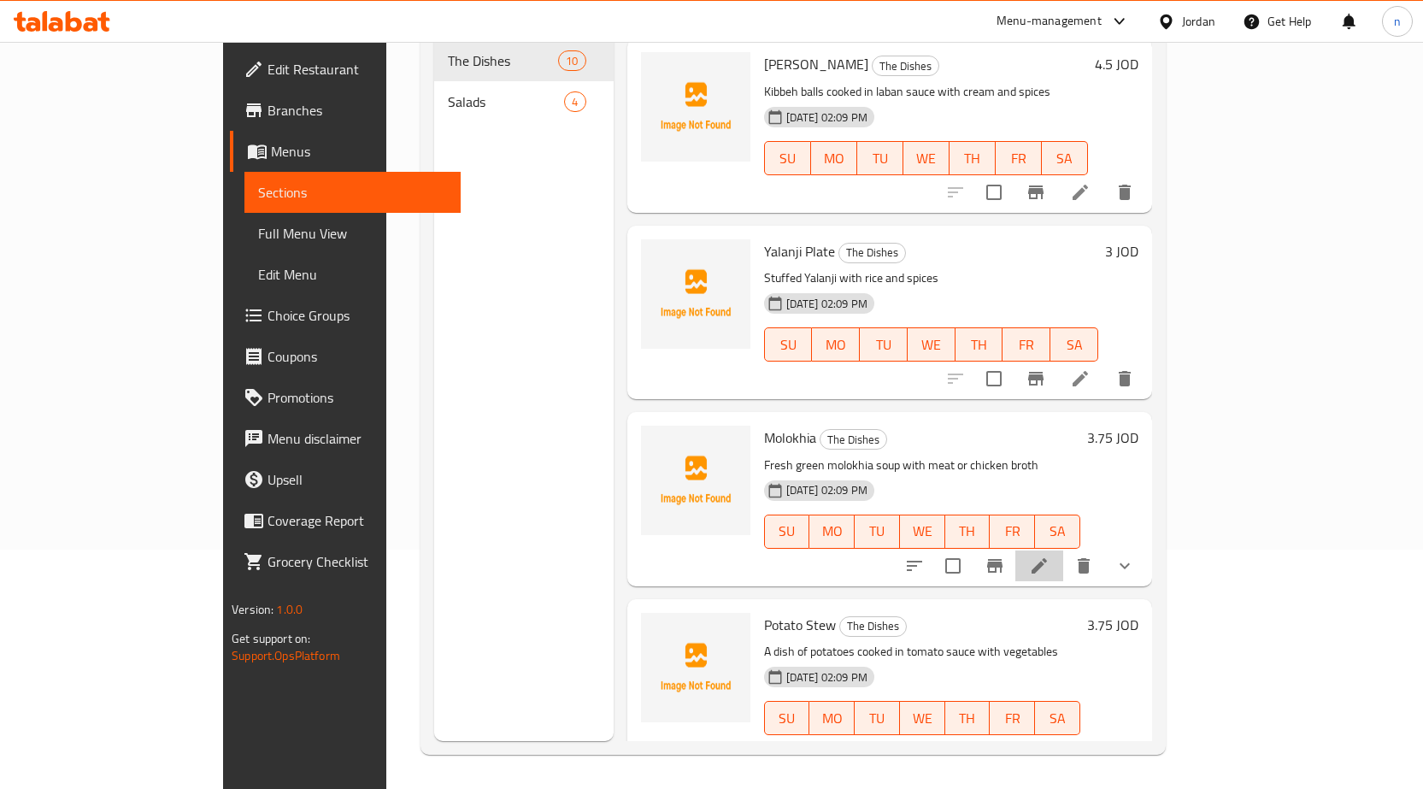
click at [1063, 550] on li at bounding box center [1039, 565] width 48 height 31
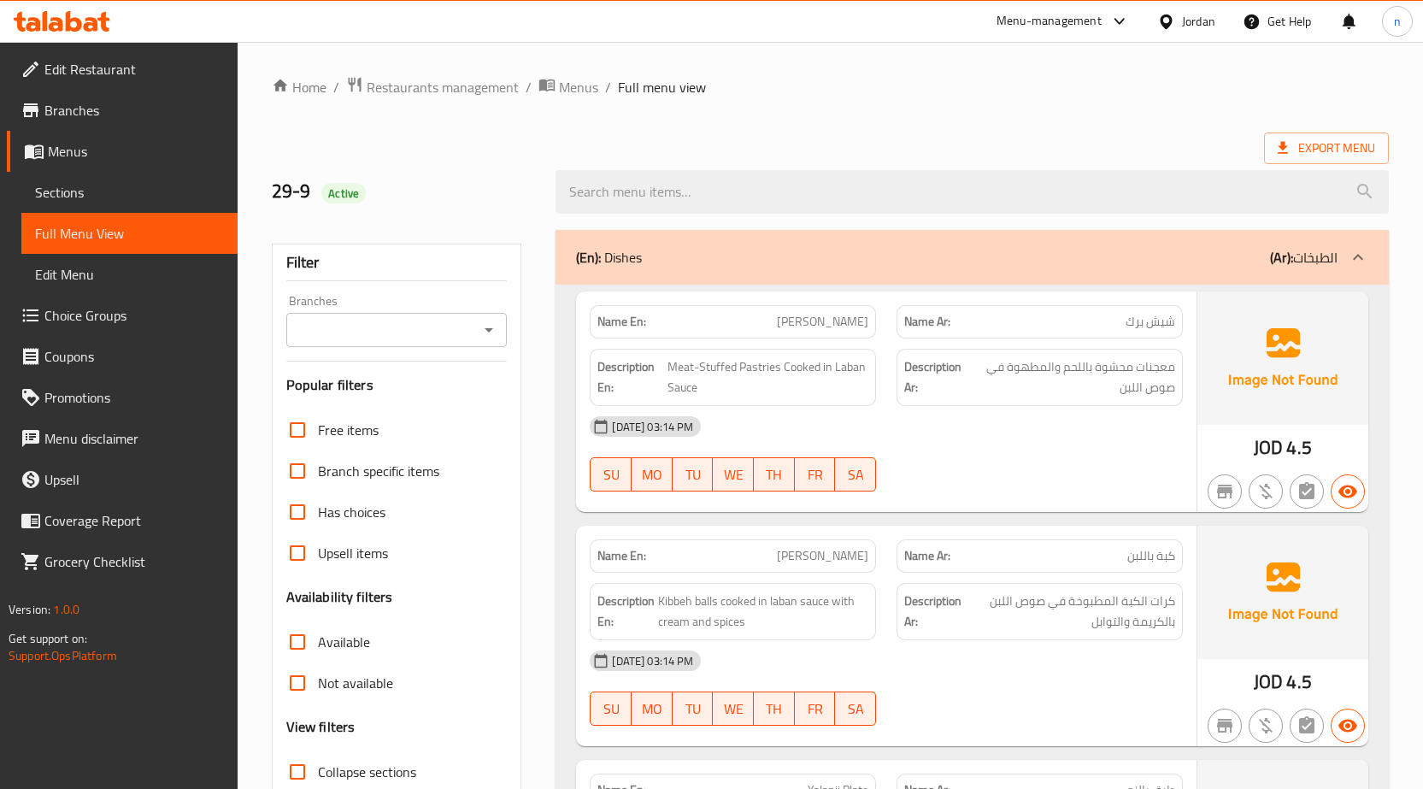
scroll to position [256, 0]
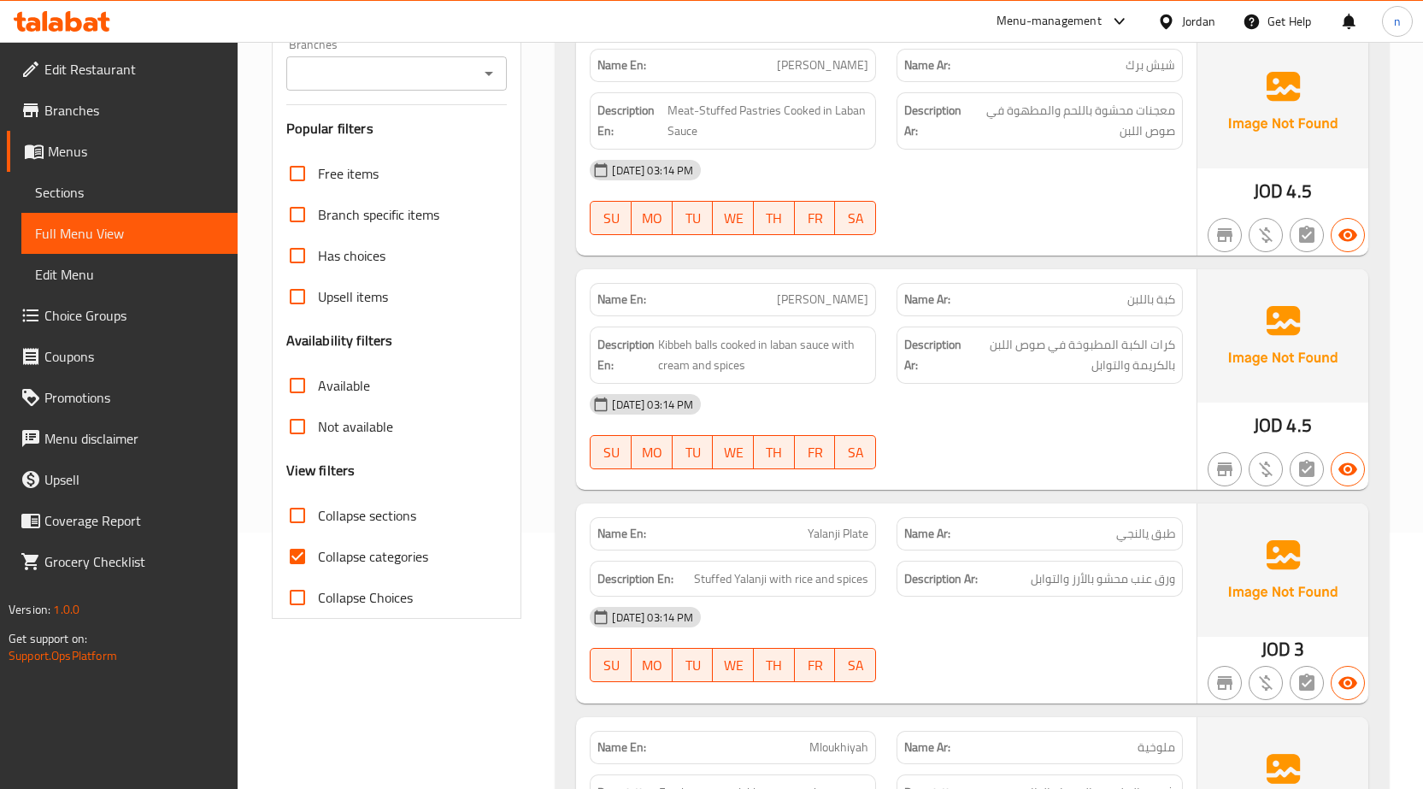
click at [370, 546] on span "Collapse categories" at bounding box center [373, 556] width 110 height 21
click at [318, 546] on input "Collapse categories" at bounding box center [297, 556] width 41 height 41
checkbox input "false"
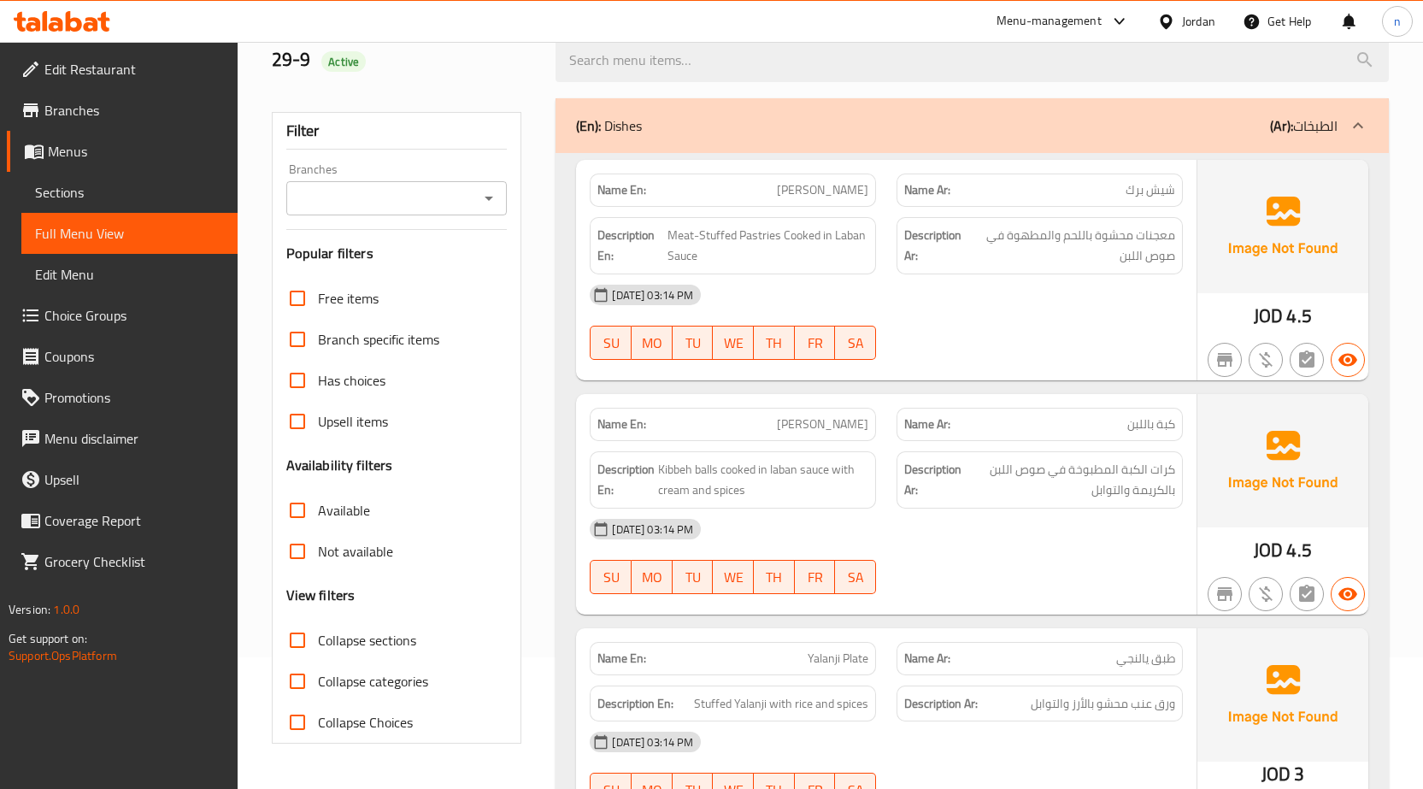
scroll to position [0, 0]
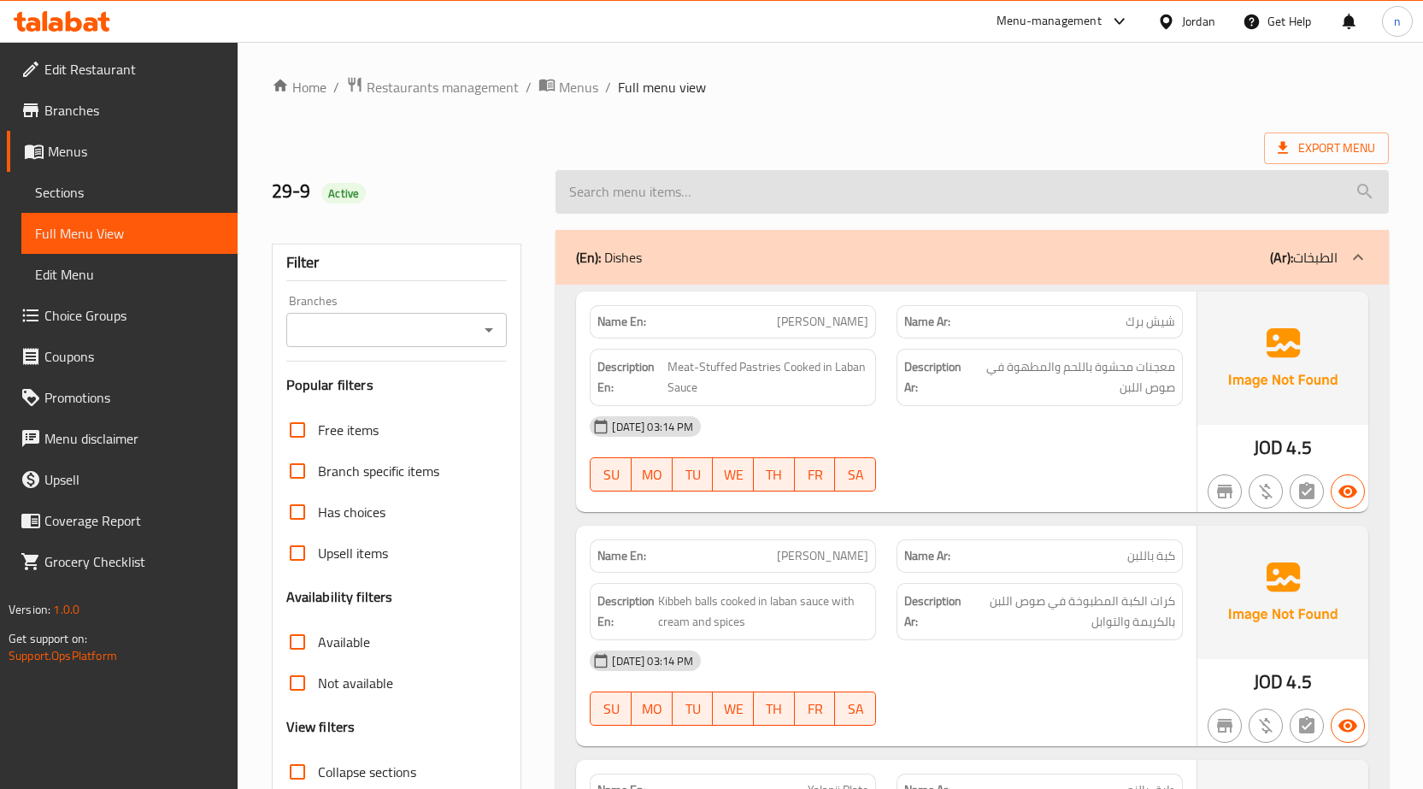
click at [913, 178] on input "search" at bounding box center [971, 192] width 833 height 44
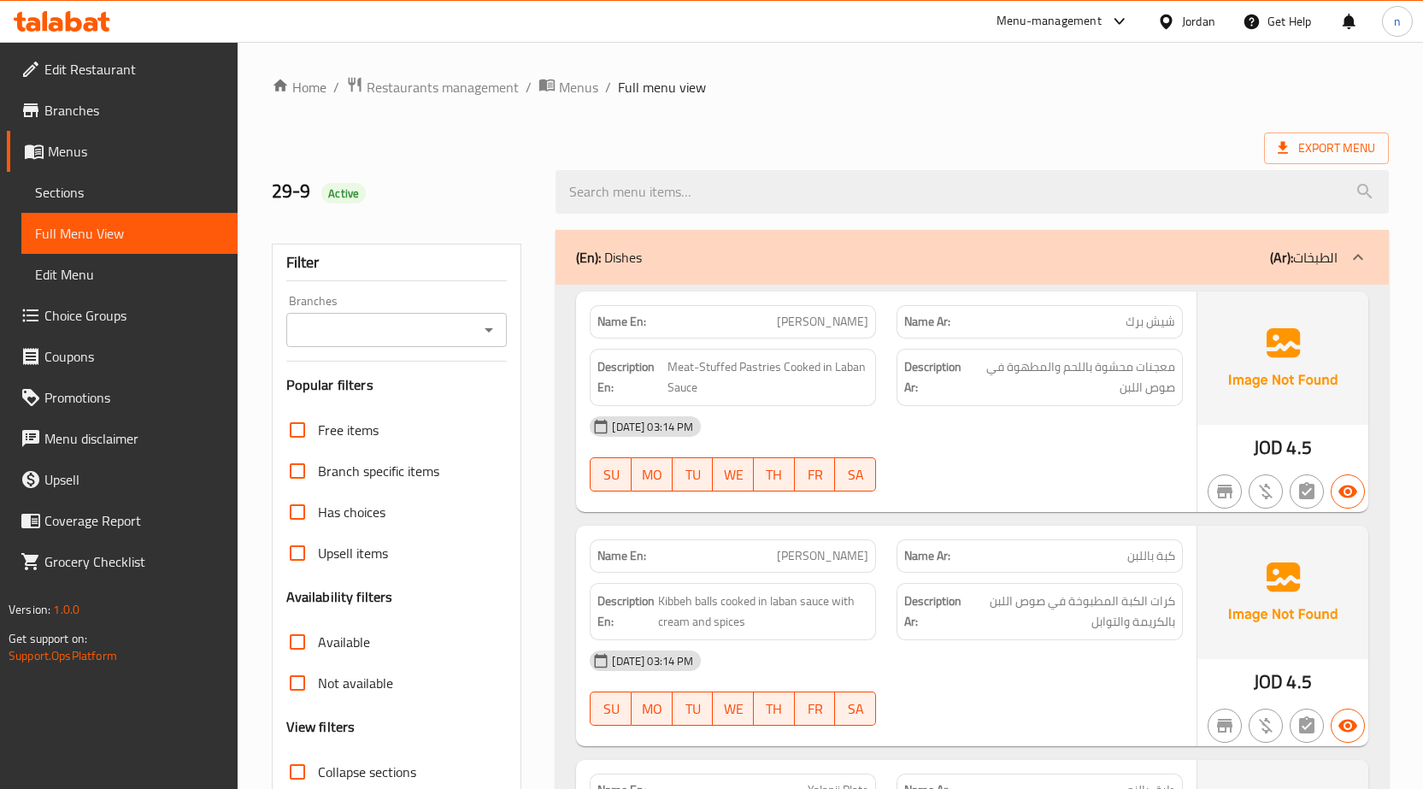
click at [154, 193] on span "Sections" at bounding box center [129, 192] width 189 height 21
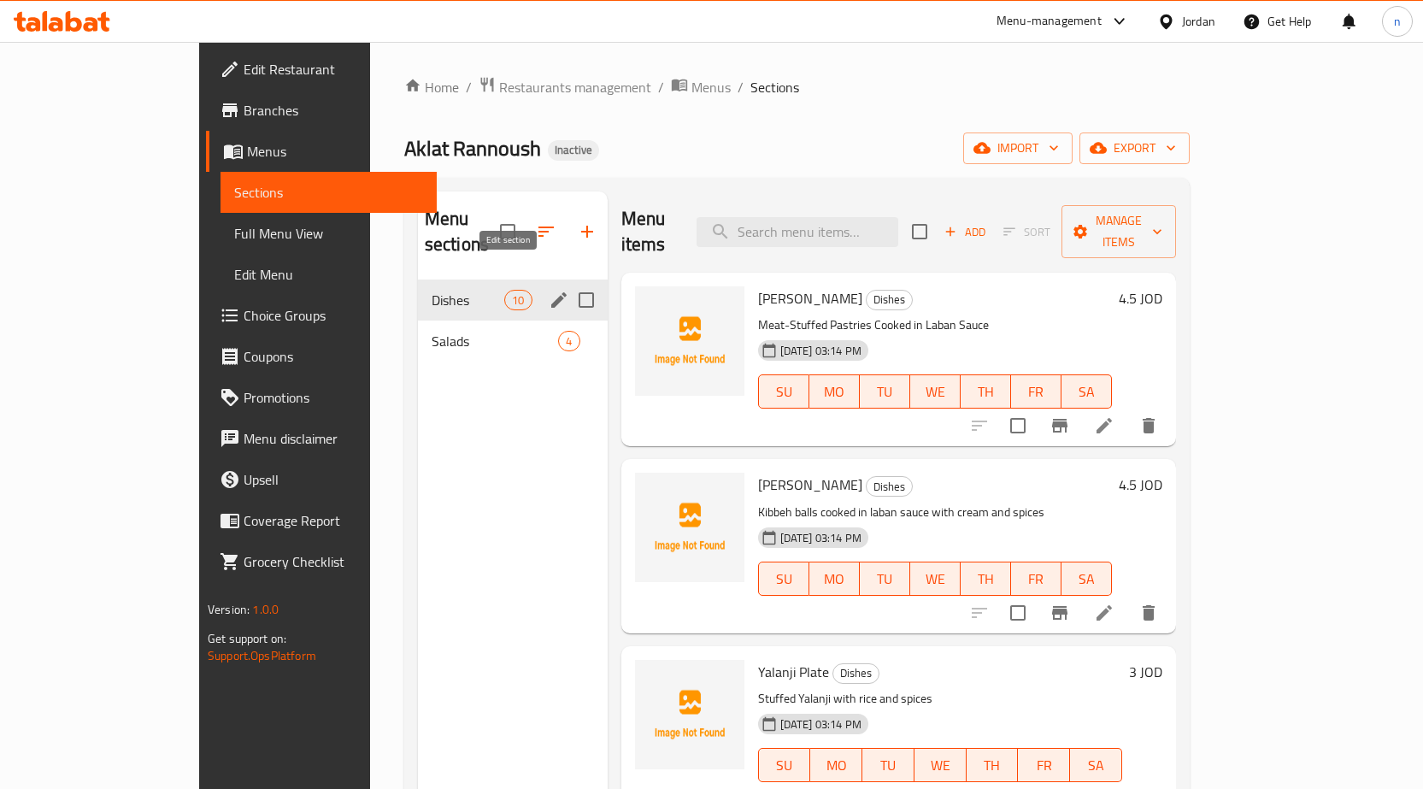
click at [549, 290] on icon "edit" at bounding box center [559, 300] width 21 height 21
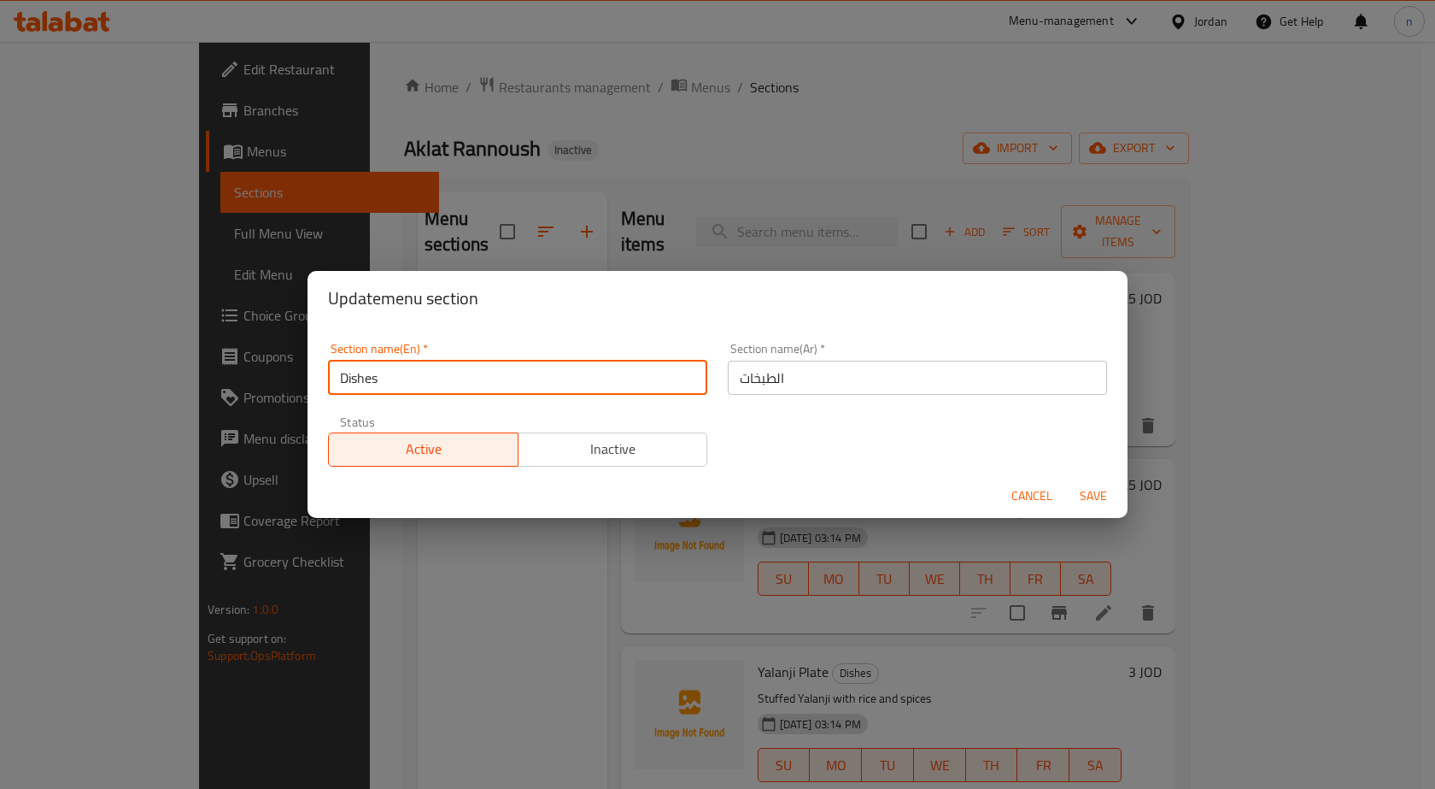
click at [335, 378] on input "Dishes" at bounding box center [517, 378] width 379 height 34
type input "The Dishes"
click at [1095, 487] on span "Save" at bounding box center [1093, 495] width 41 height 21
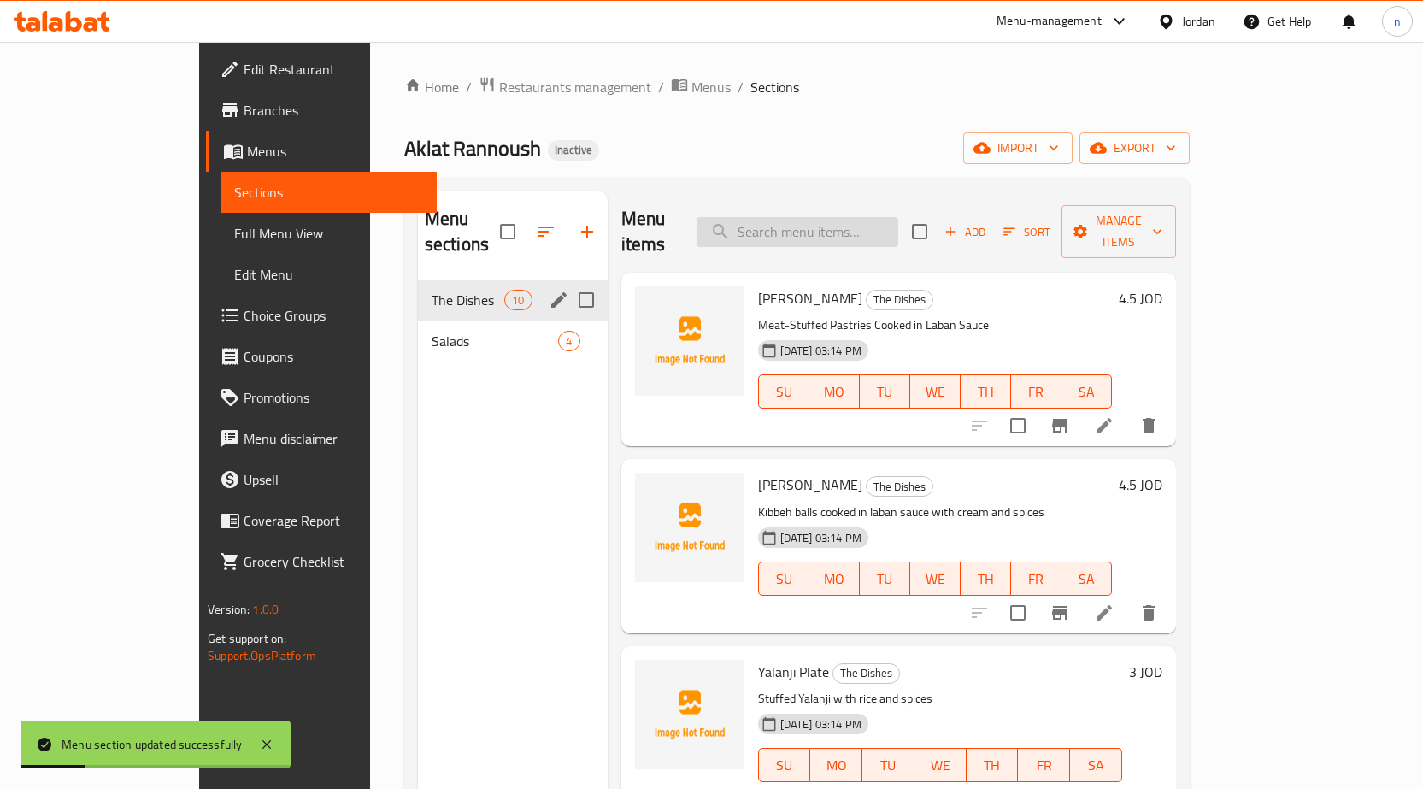
click at [871, 217] on input "search" at bounding box center [797, 232] width 202 height 30
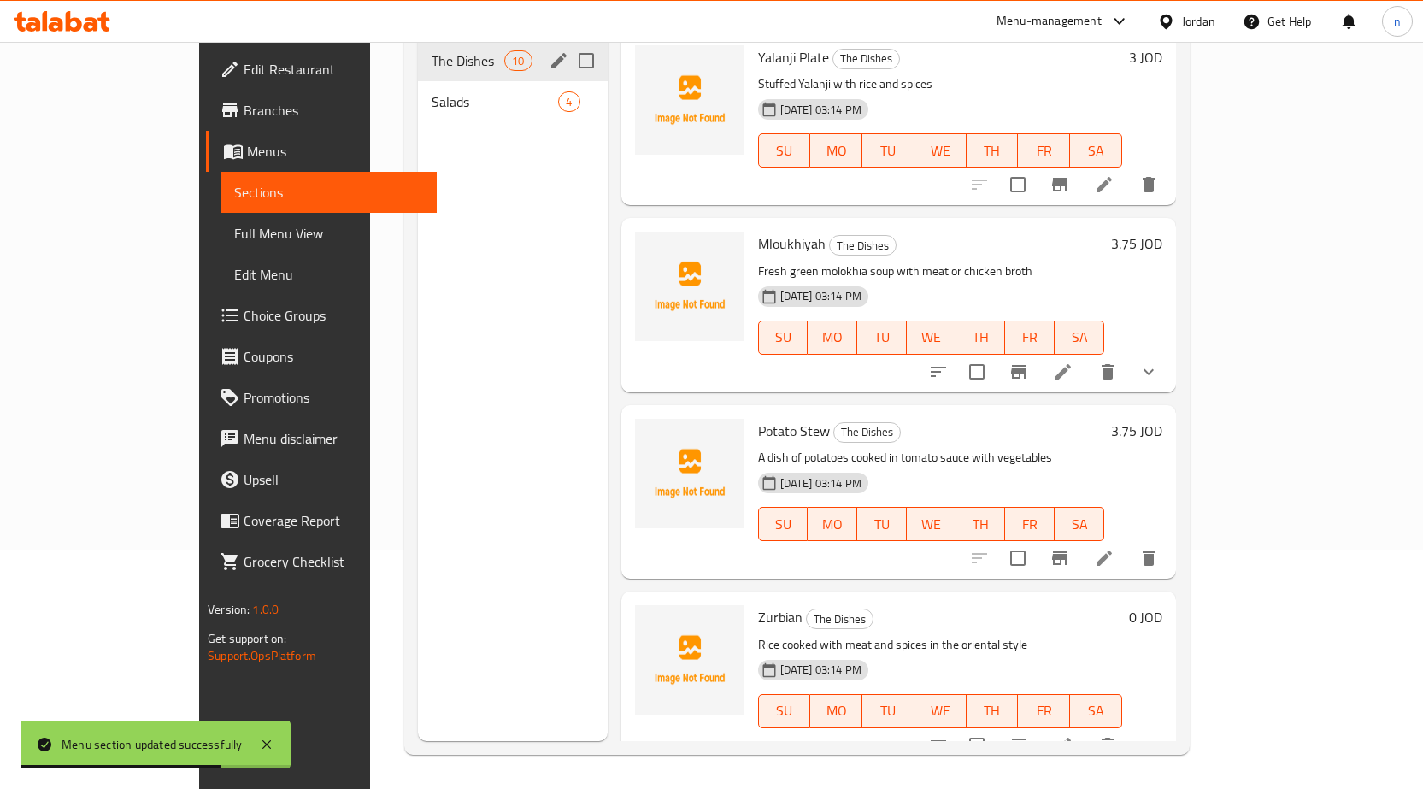
scroll to position [352, 0]
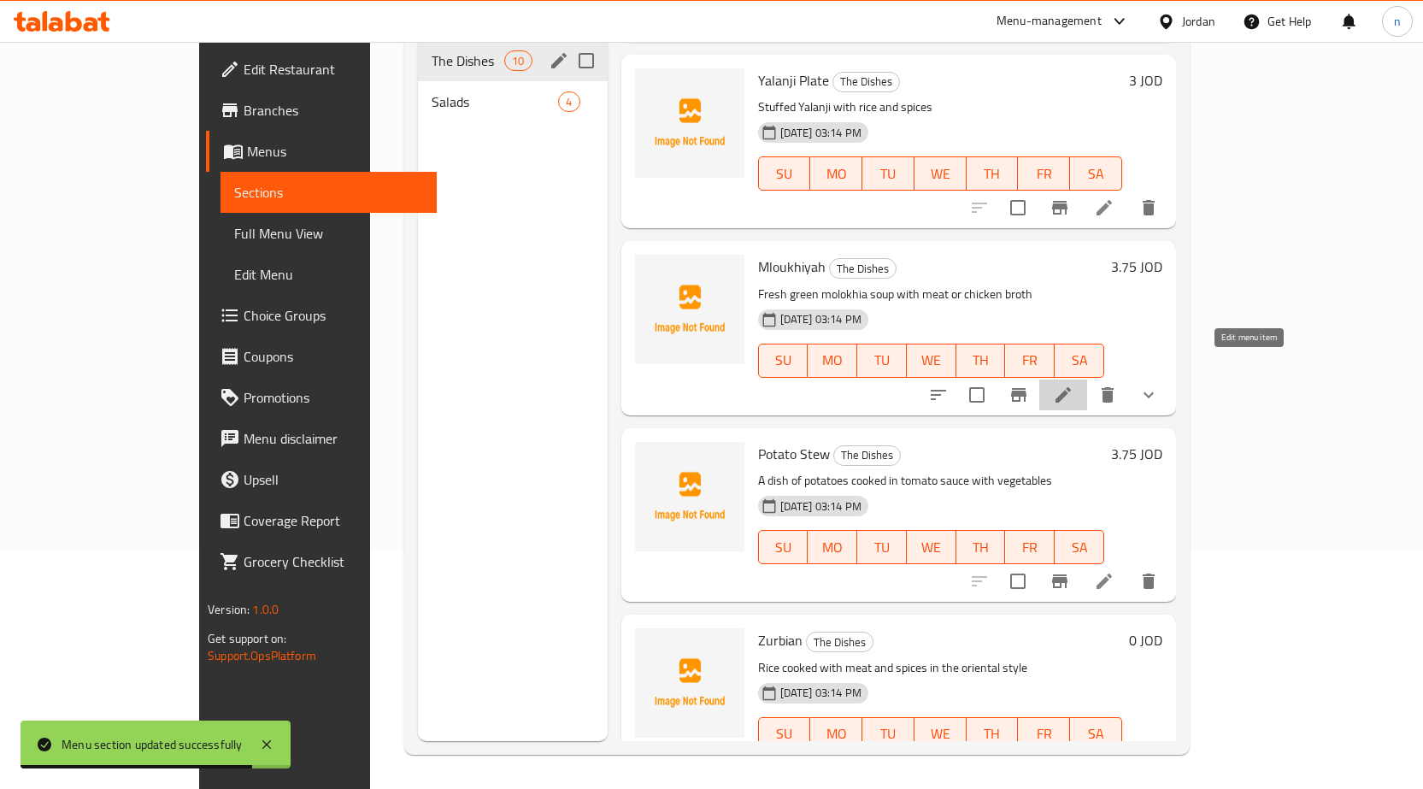
click at [1073, 384] on icon at bounding box center [1063, 394] width 21 height 21
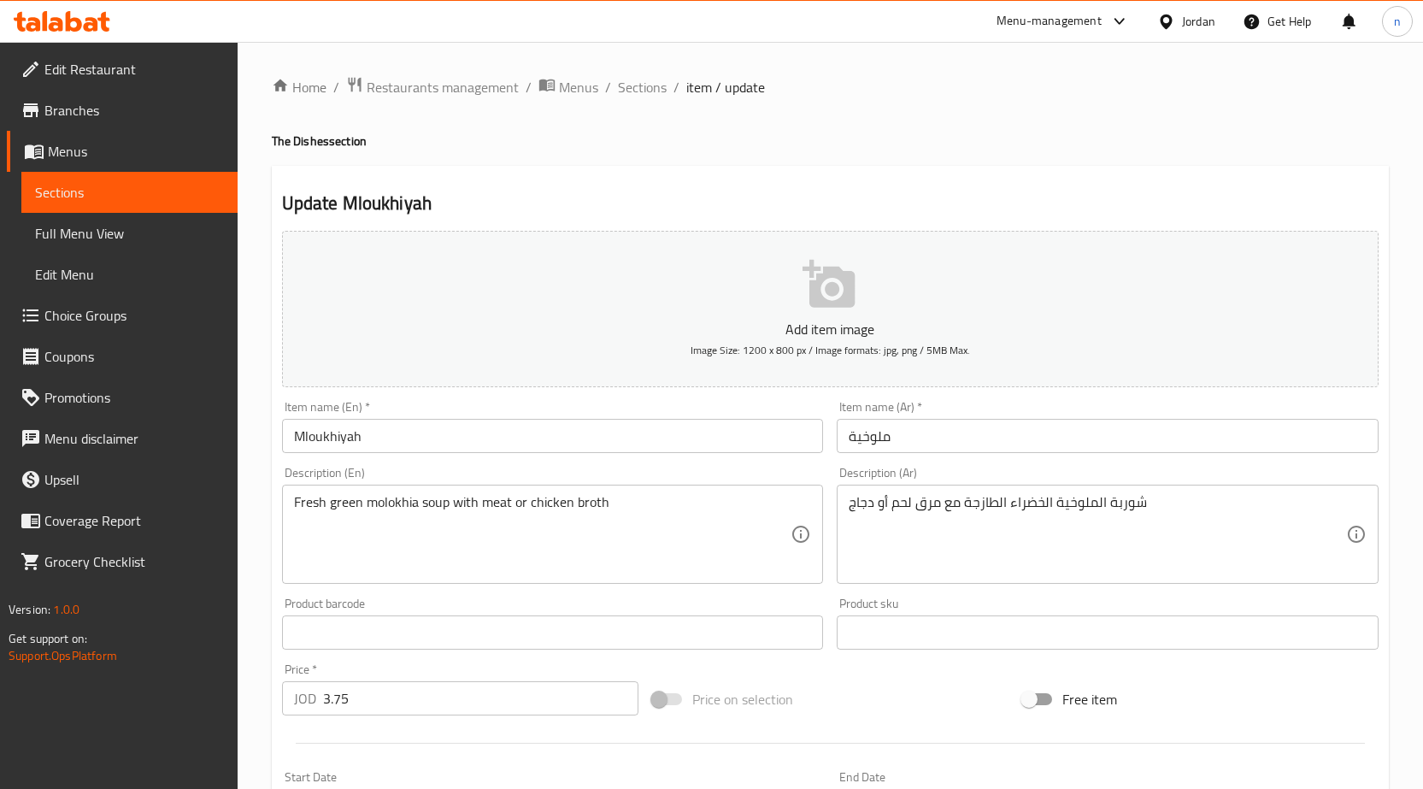
click at [860, 442] on input "ملوخية" at bounding box center [1107, 436] width 542 height 34
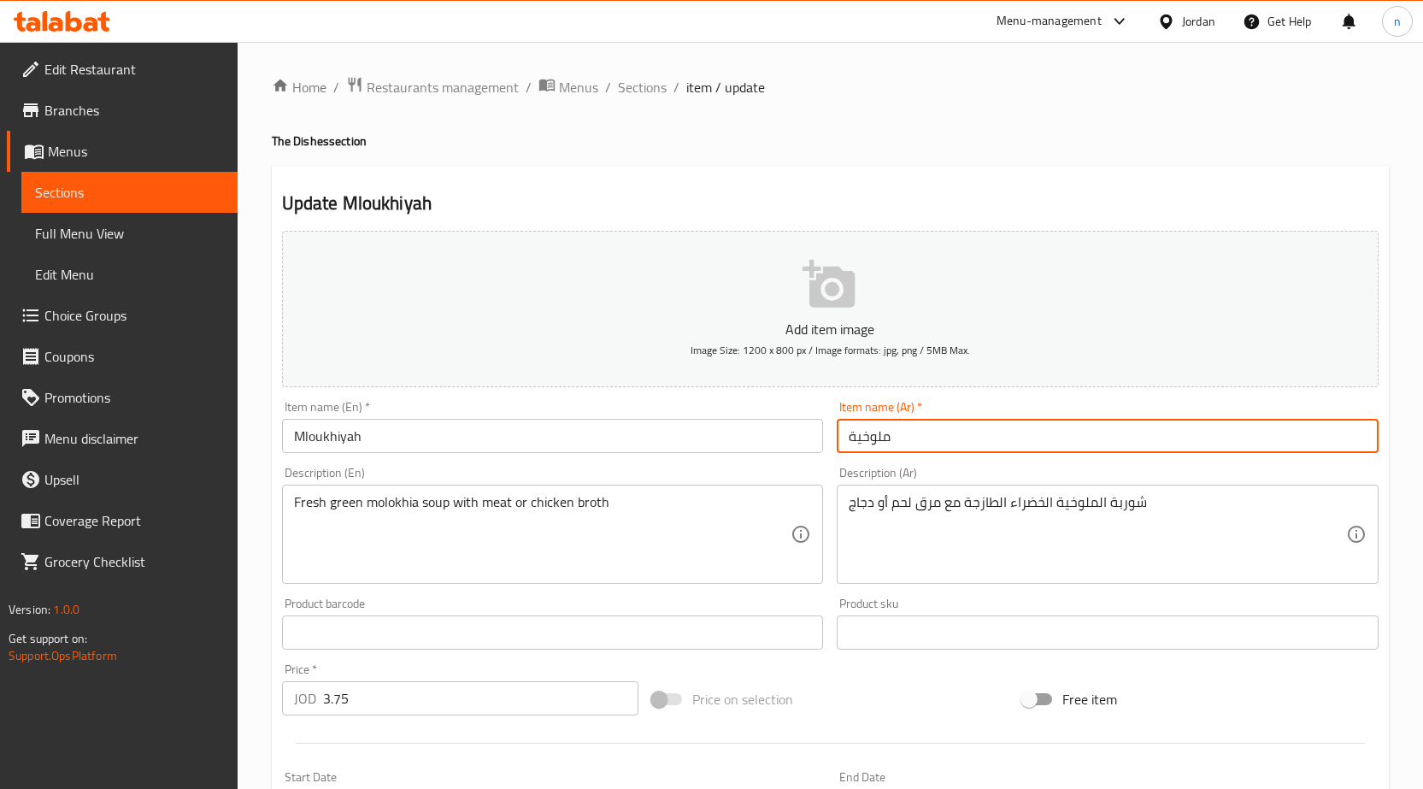
click at [860, 442] on input "ملوخية" at bounding box center [1107, 436] width 542 height 34
click at [443, 429] on input "Mloukhiyah" at bounding box center [553, 436] width 542 height 34
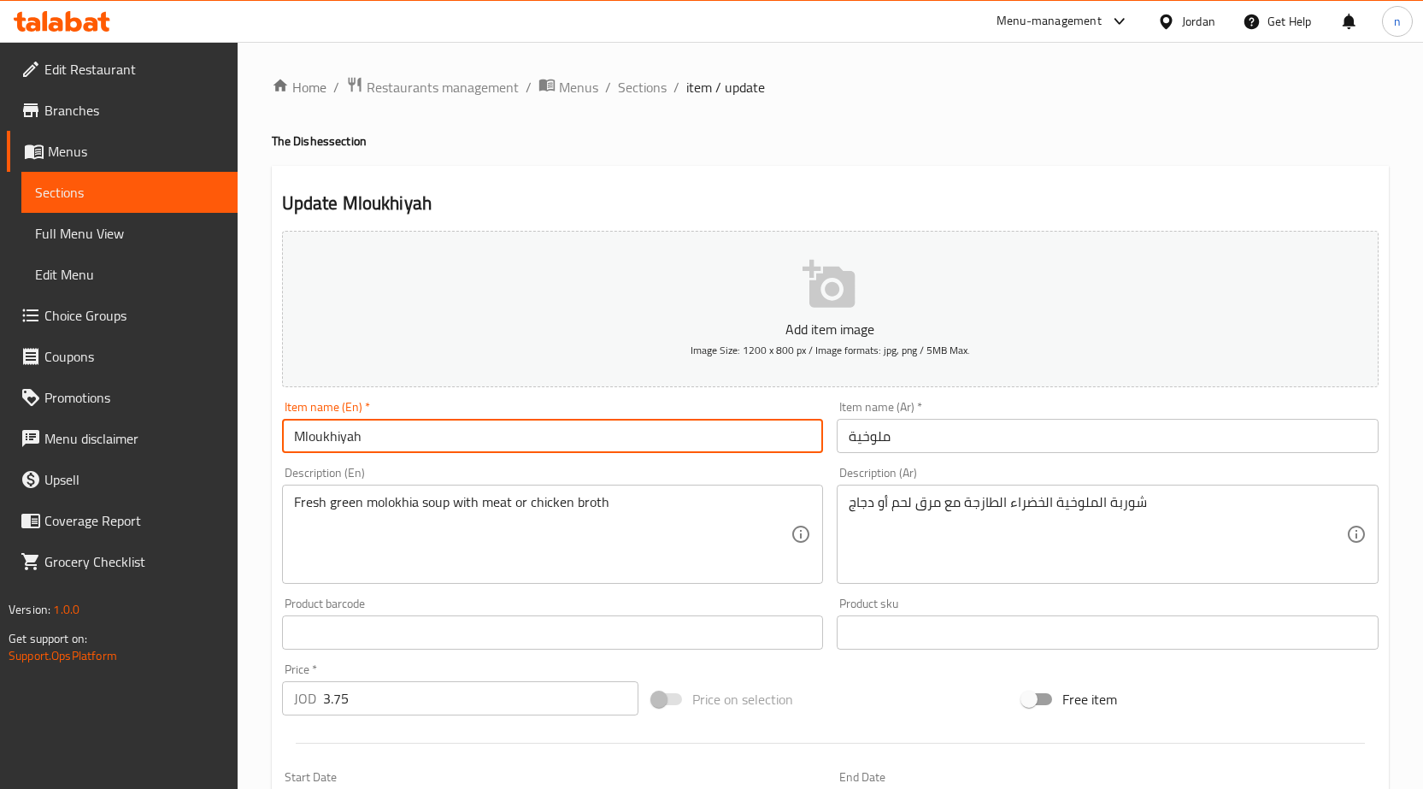
click at [443, 429] on input "Mloukhiyah" at bounding box center [553, 436] width 542 height 34
paste input "olokhia"
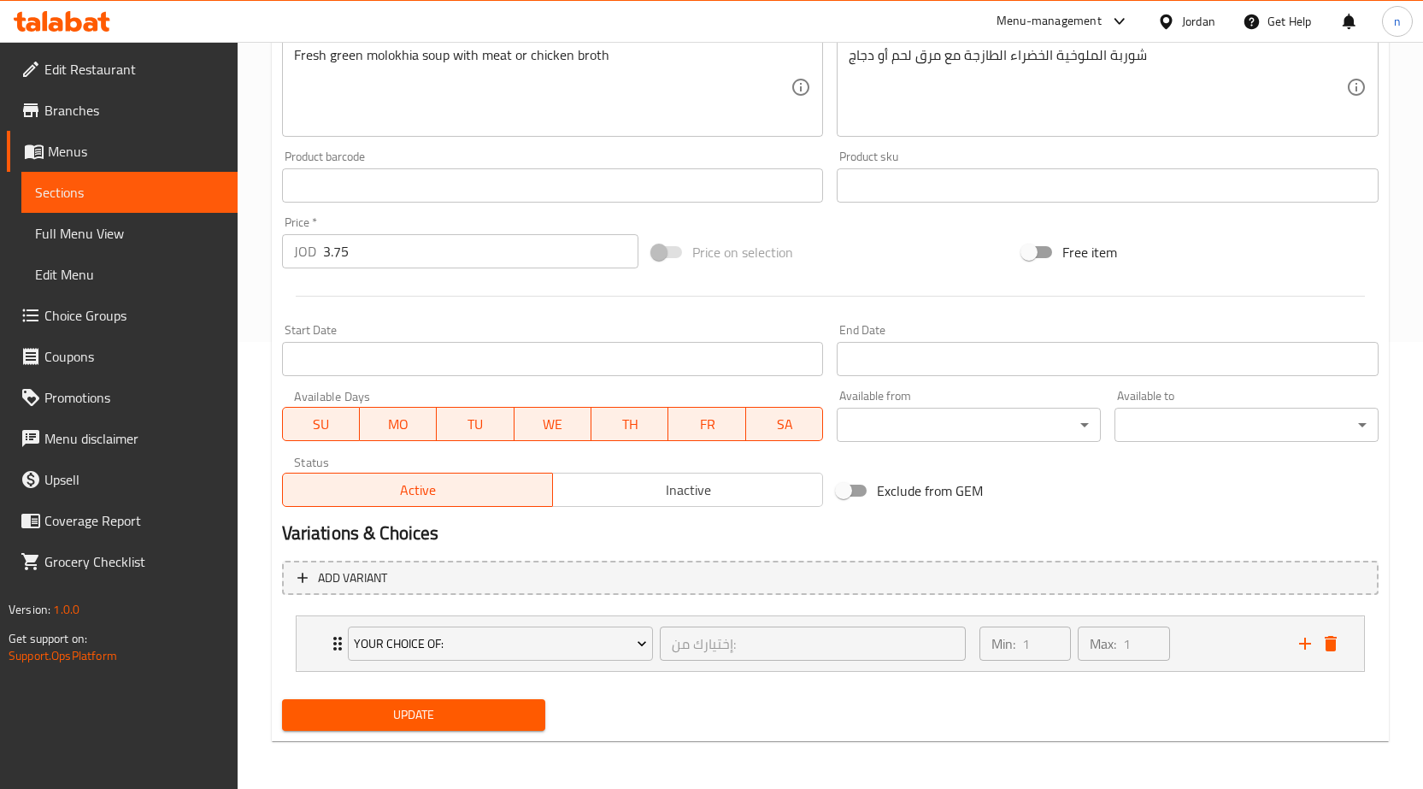
type input "Molokhia"
drag, startPoint x: 424, startPoint y: 713, endPoint x: 434, endPoint y: 717, distance: 11.1
click at [424, 713] on span "Update" at bounding box center [414, 714] width 237 height 21
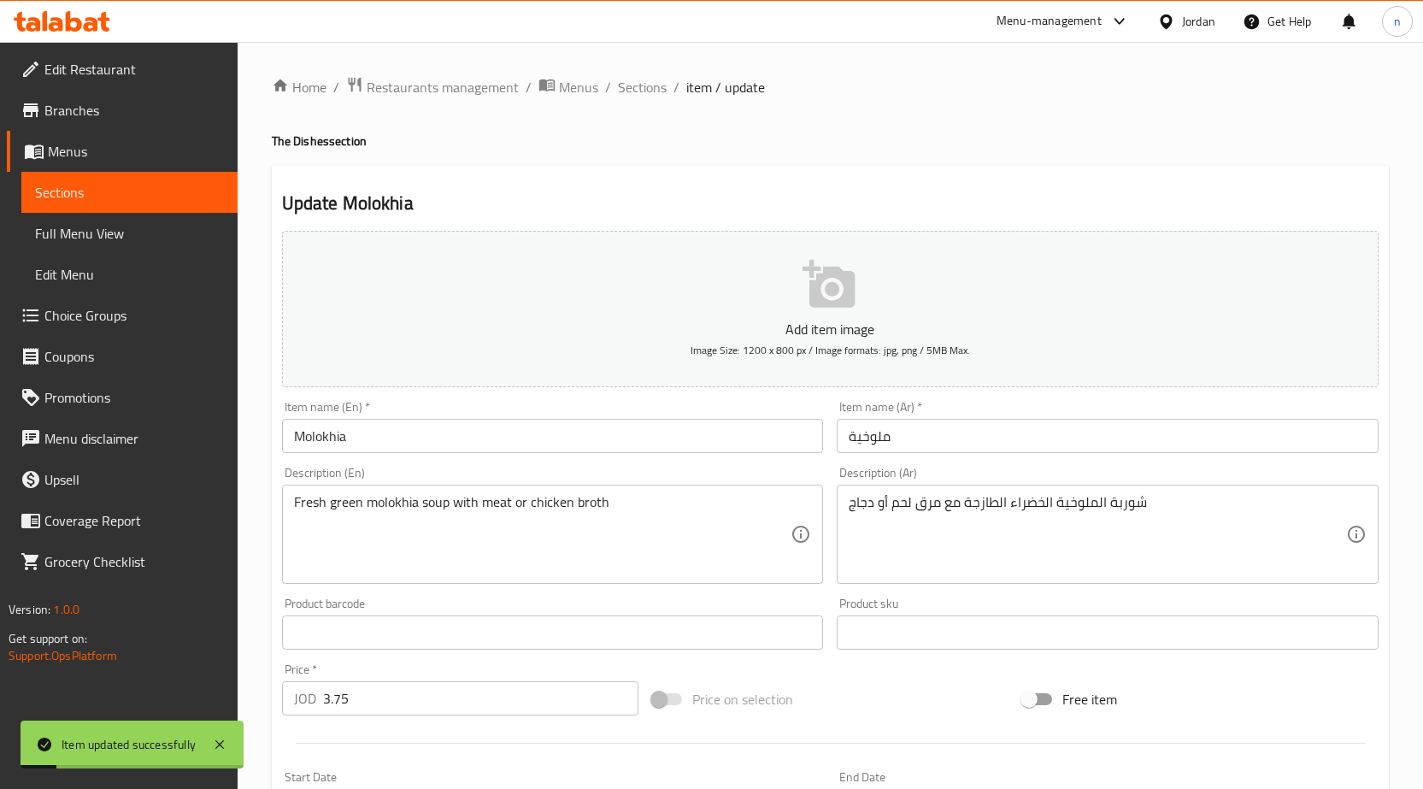
click at [628, 91] on span "Sections" at bounding box center [642, 87] width 49 height 21
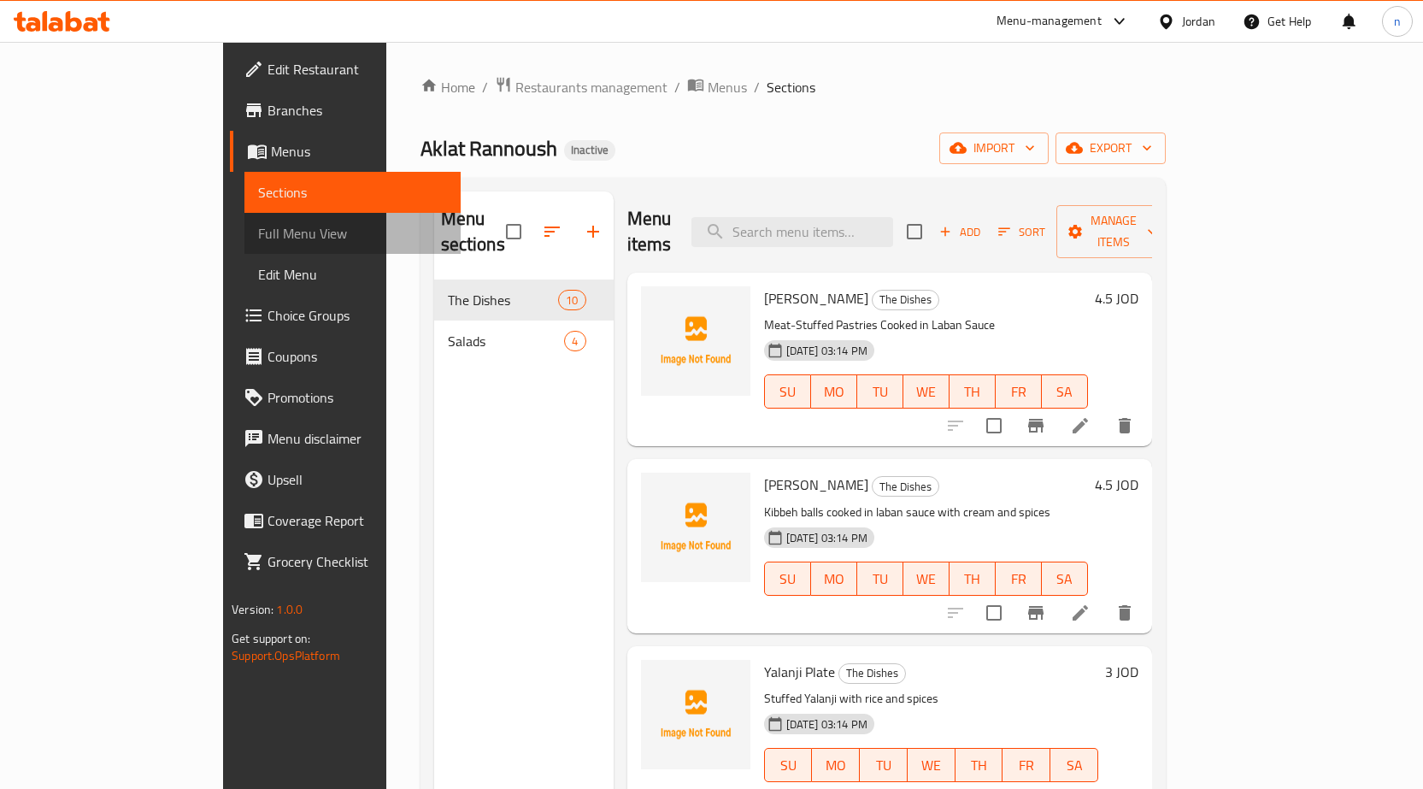
click at [244, 221] on link "Full Menu View" at bounding box center [352, 233] width 216 height 41
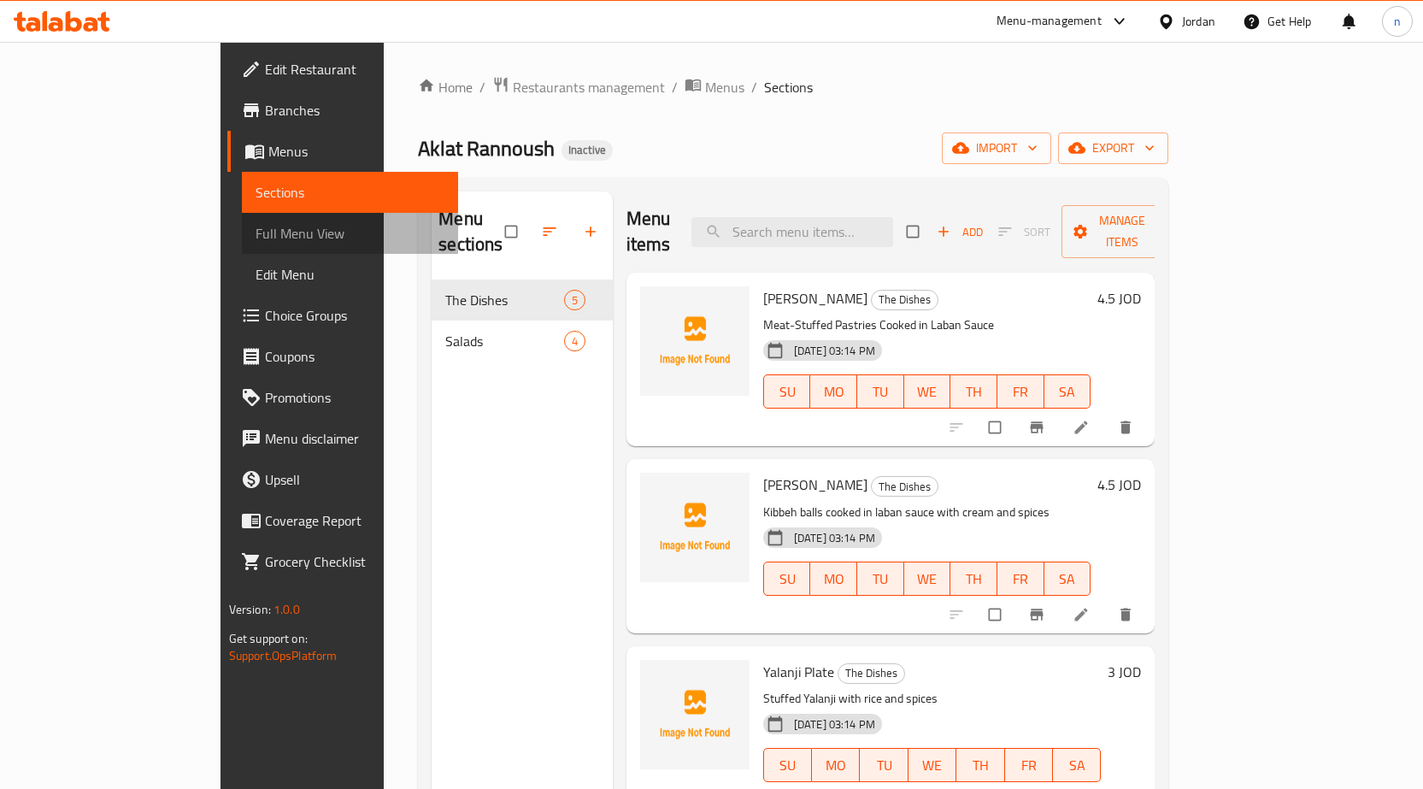
click at [255, 230] on span "Full Menu View" at bounding box center [349, 233] width 189 height 21
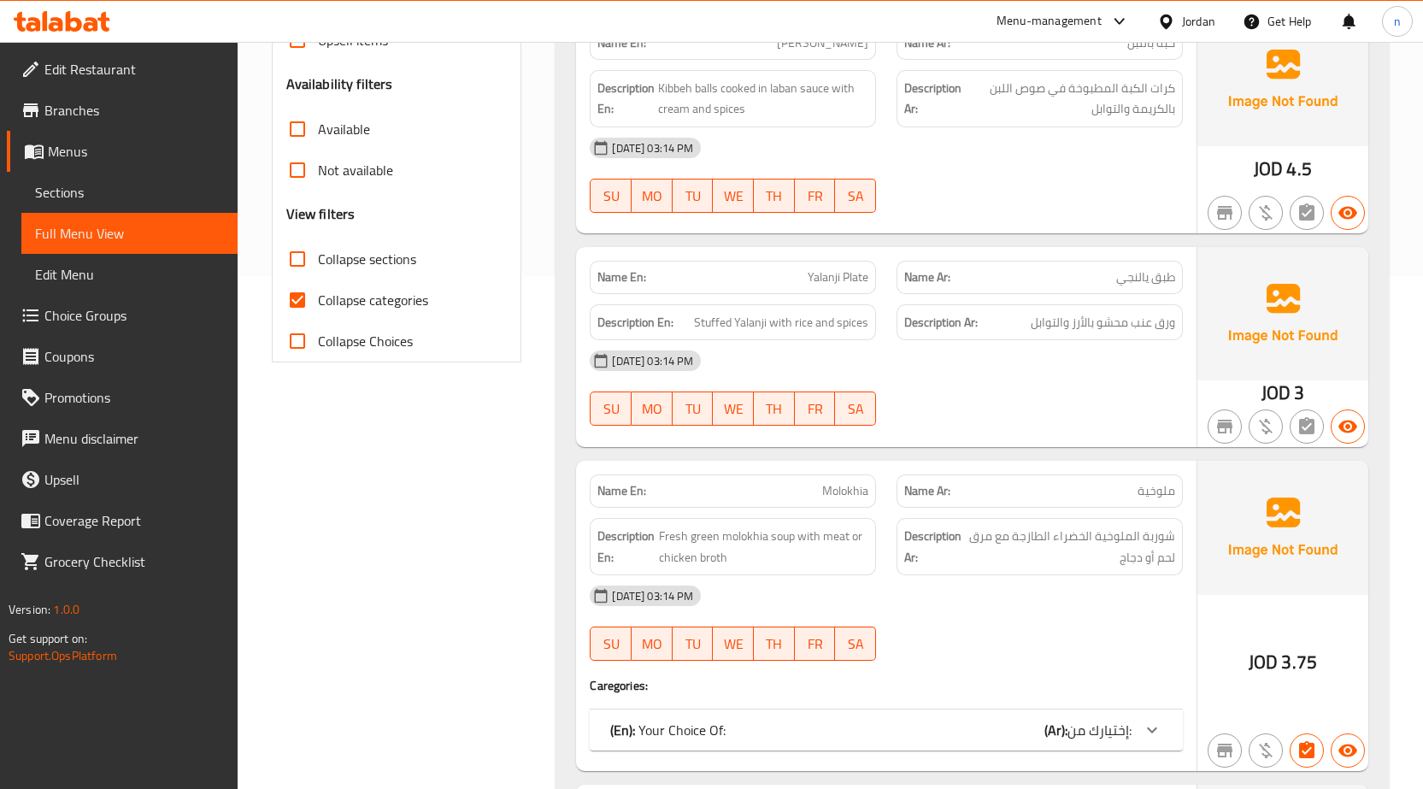
scroll to position [683, 0]
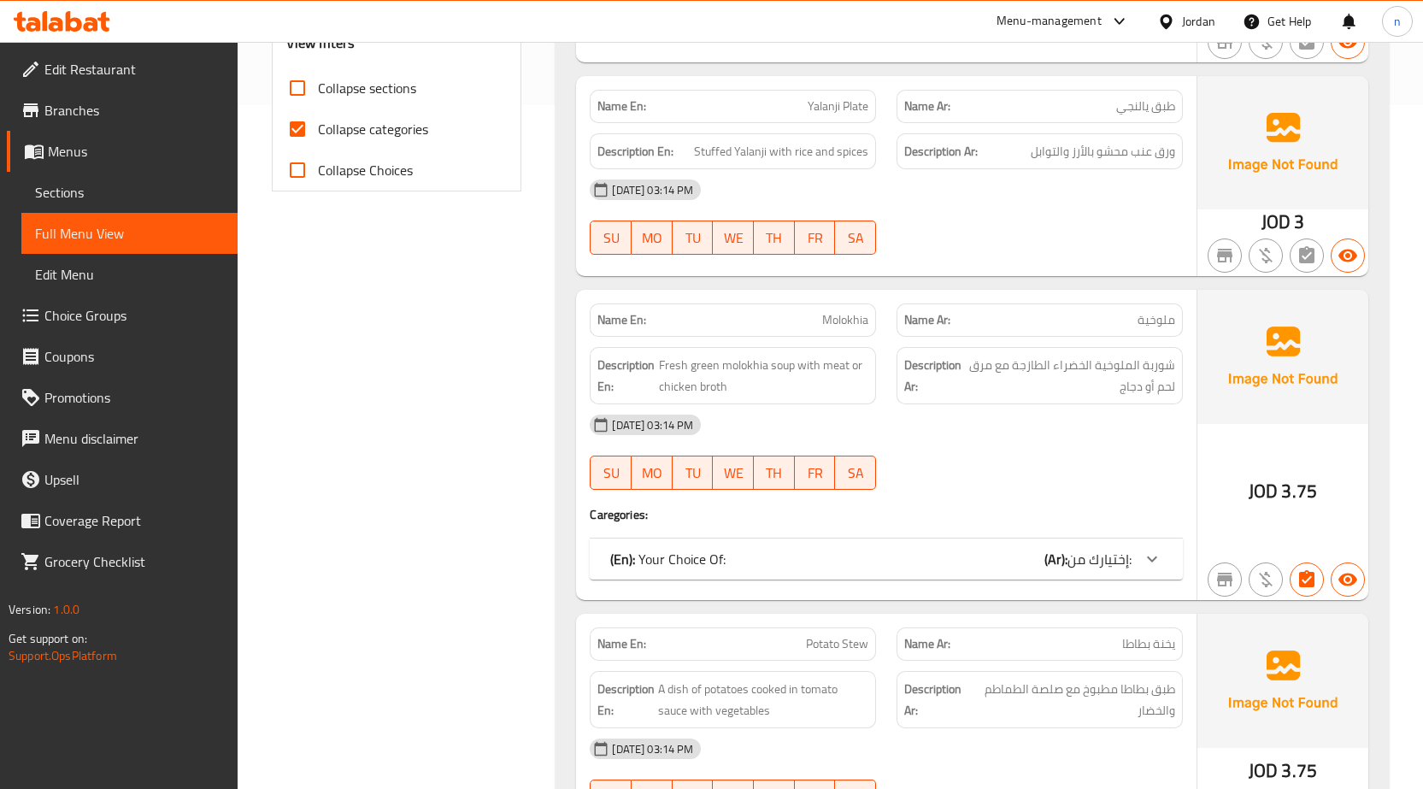
click at [379, 142] on label "Collapse categories" at bounding box center [352, 129] width 151 height 41
click at [318, 142] on input "Collapse categories" at bounding box center [297, 129] width 41 height 41
checkbox input "false"
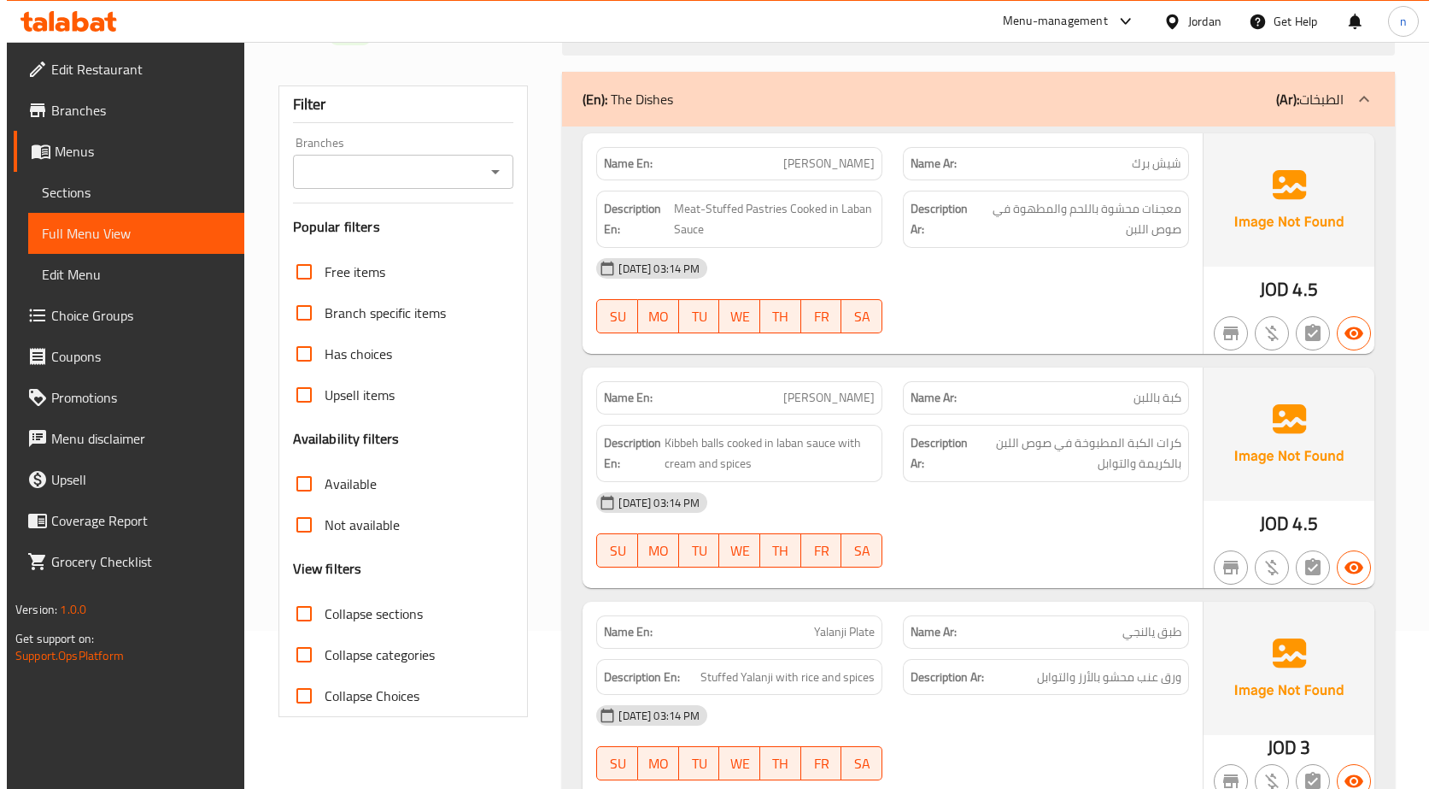
scroll to position [0, 0]
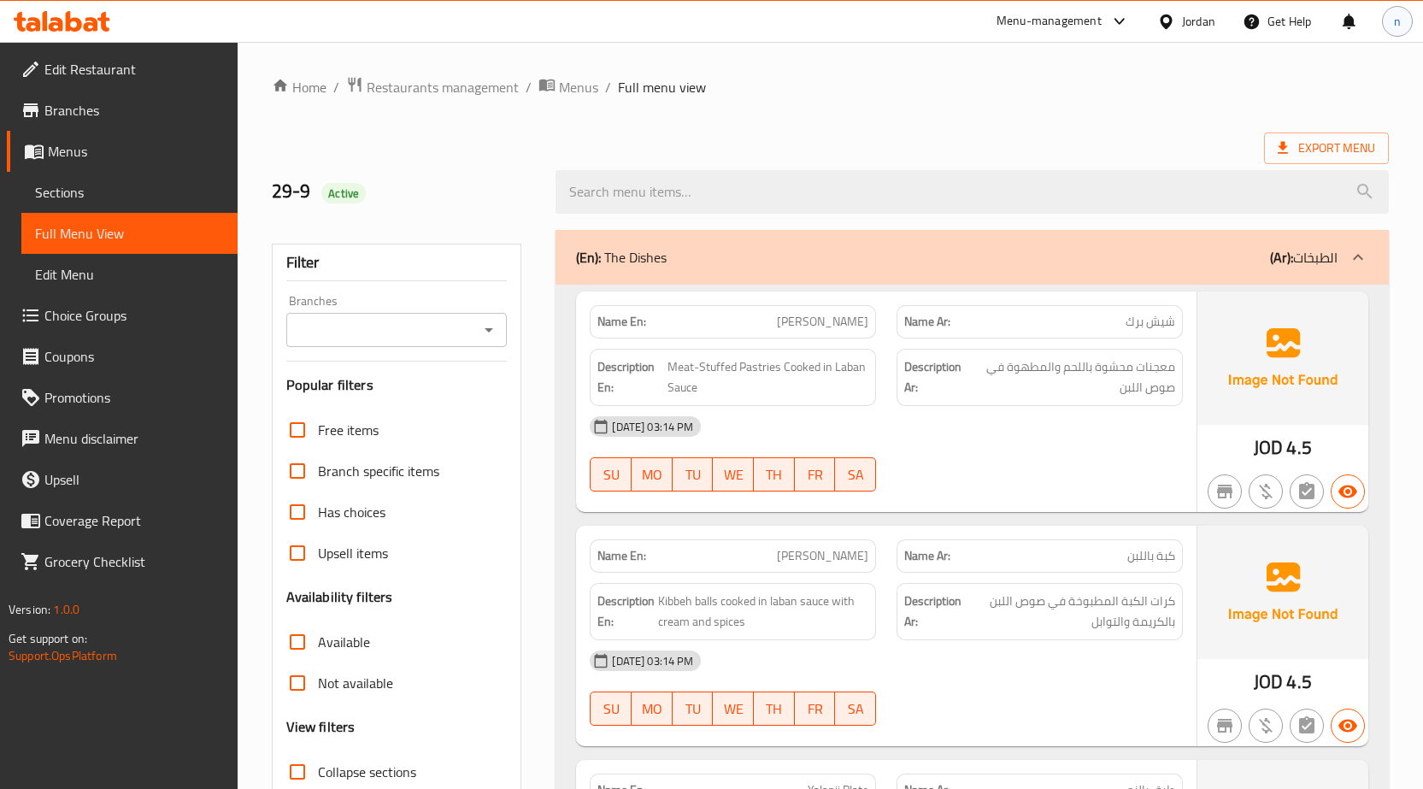
click at [1410, 23] on div "n" at bounding box center [1397, 21] width 31 height 31
click at [1300, 150] on span "Export Menu" at bounding box center [1325, 148] width 97 height 21
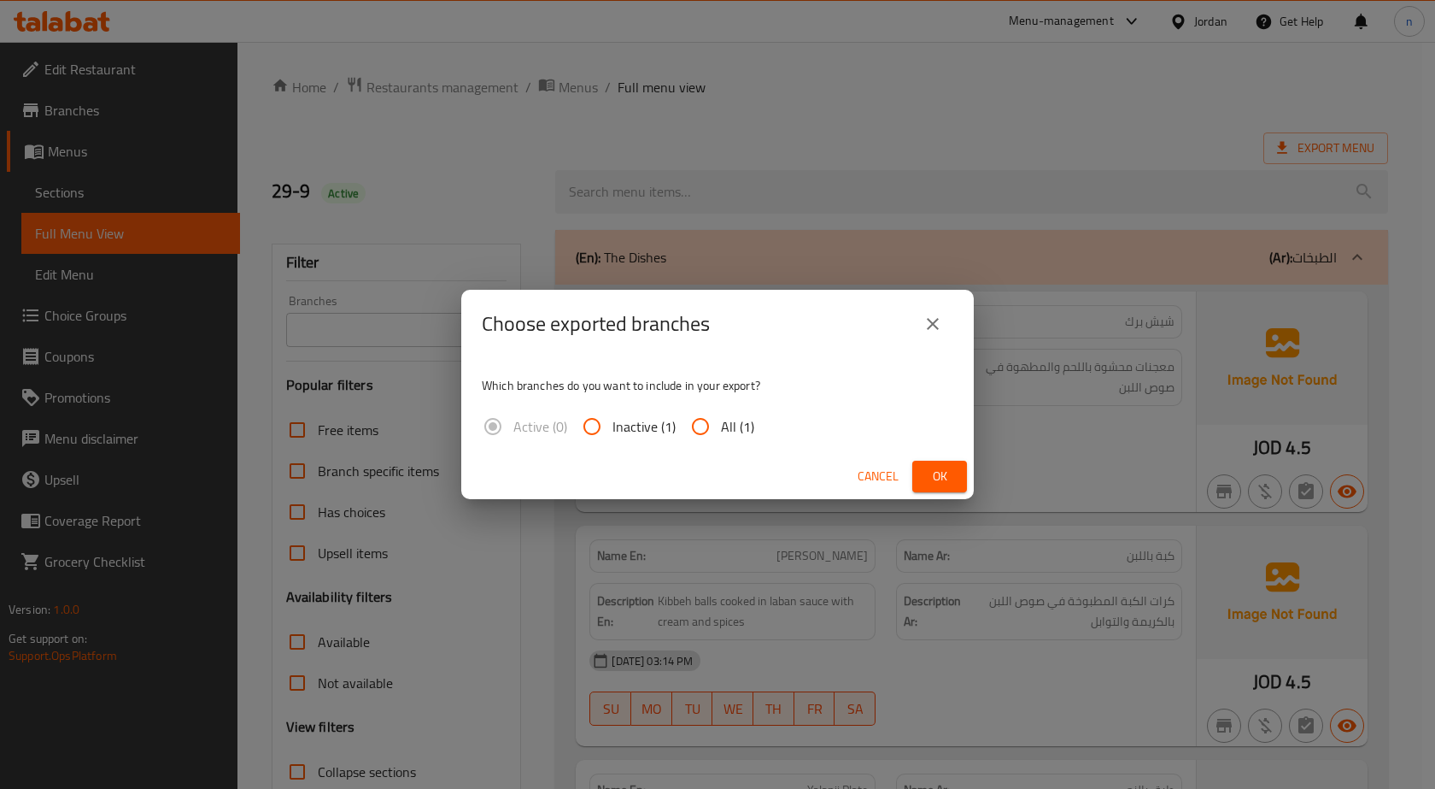
drag, startPoint x: 708, startPoint y: 420, endPoint x: 848, endPoint y: 444, distance: 142.1
click at [713, 420] on input "All (1)" at bounding box center [700, 426] width 41 height 41
radio input "true"
click at [947, 473] on span "Ok" at bounding box center [939, 476] width 27 height 21
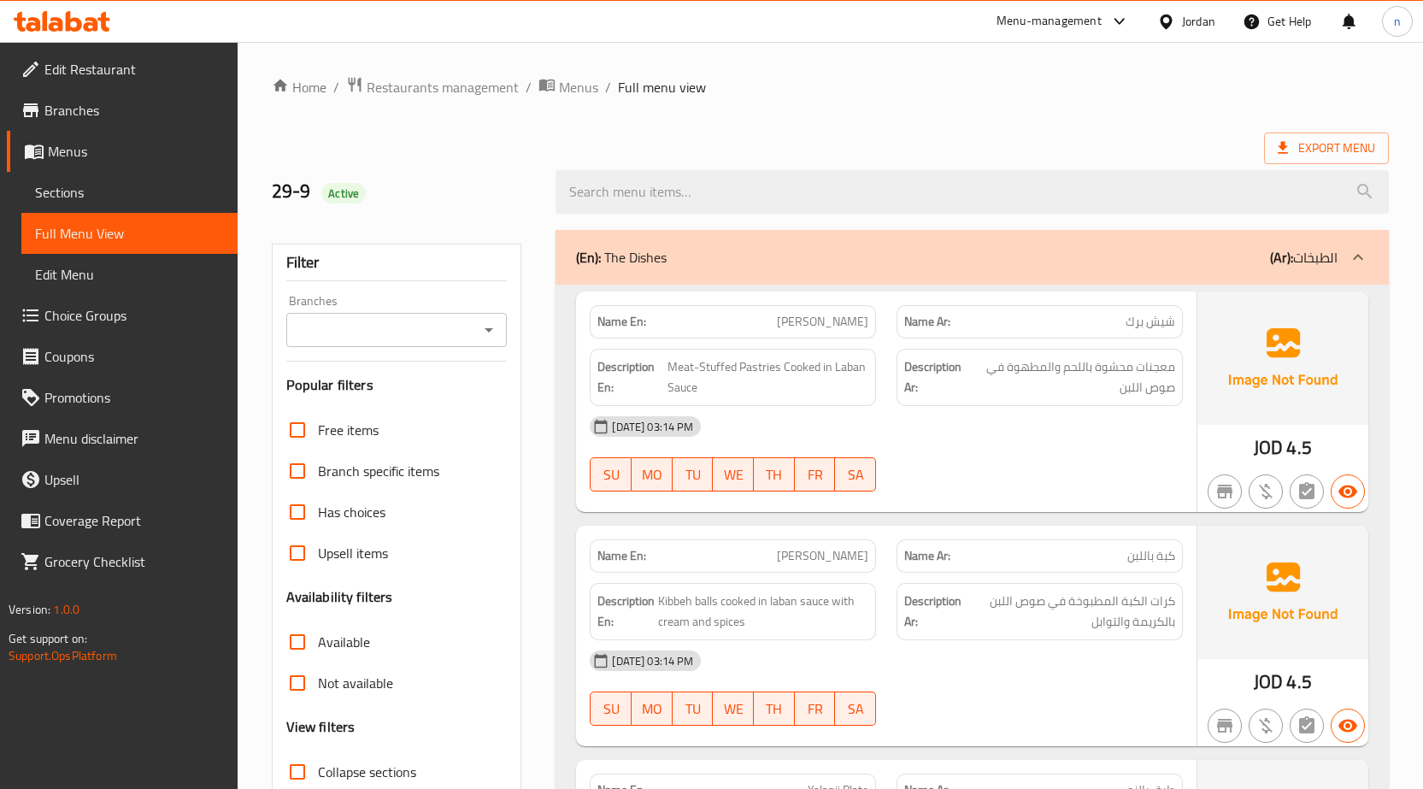
click at [1198, 22] on div "Jordan" at bounding box center [1198, 21] width 33 height 19
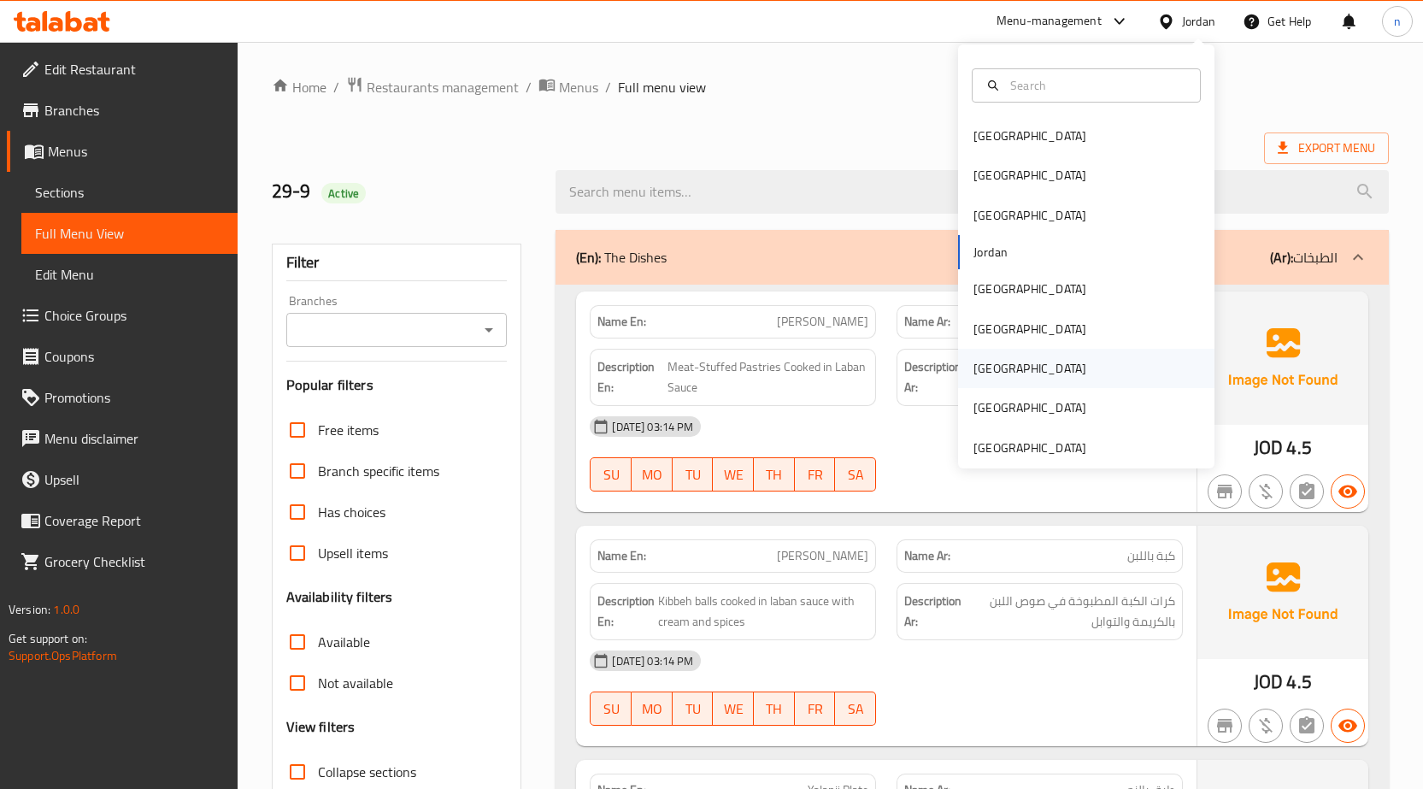
click at [993, 366] on div "[GEOGRAPHIC_DATA]" at bounding box center [1029, 368] width 140 height 39
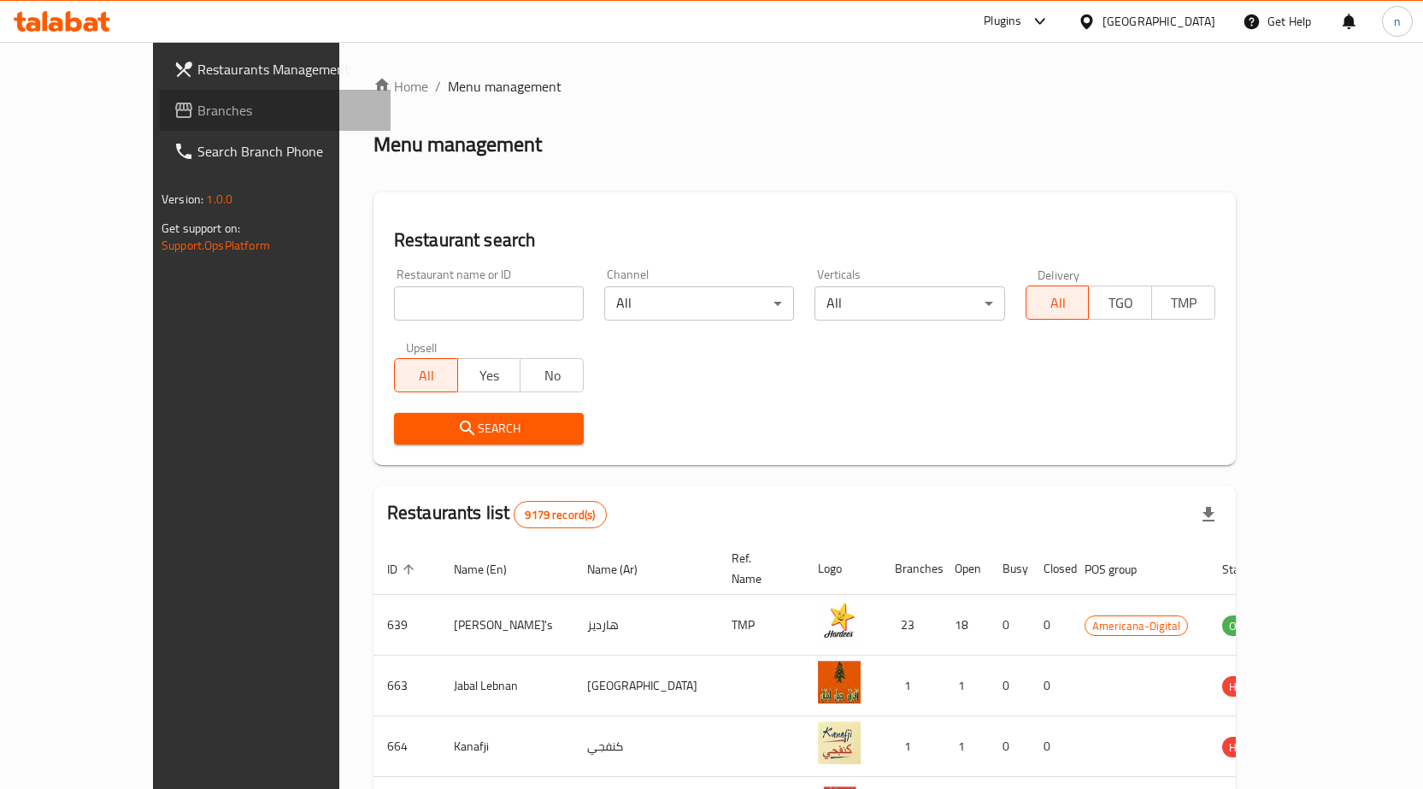
click at [197, 113] on span "Branches" at bounding box center [286, 110] width 179 height 21
